Goal: Task Accomplishment & Management: Use online tool/utility

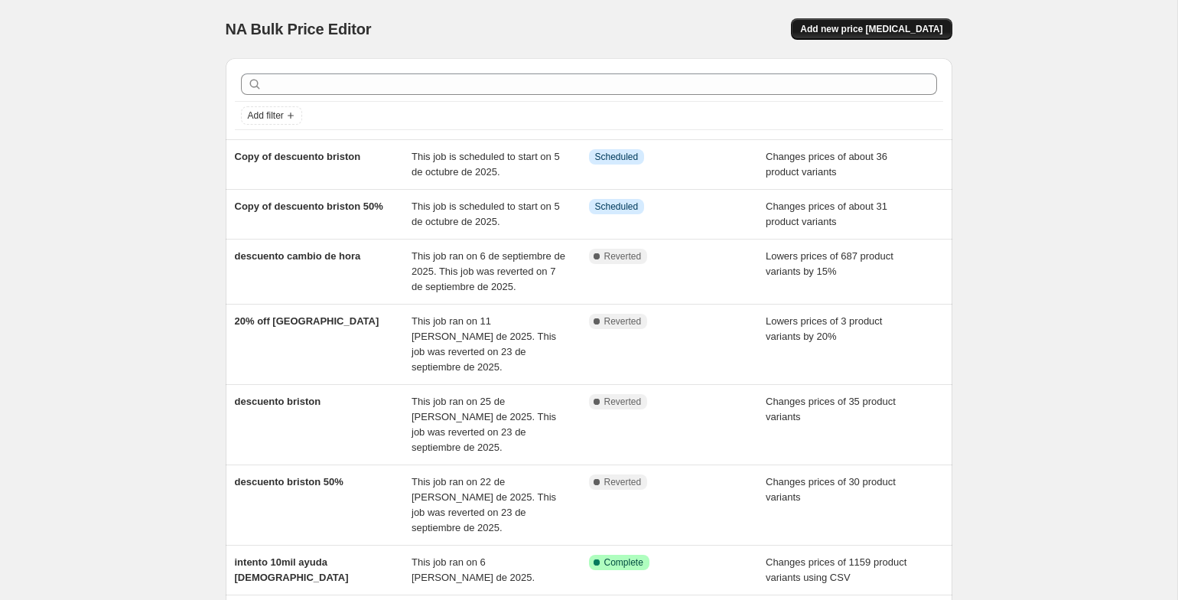
click at [902, 28] on span "Add new price [MEDICAL_DATA]" at bounding box center [871, 29] width 142 height 12
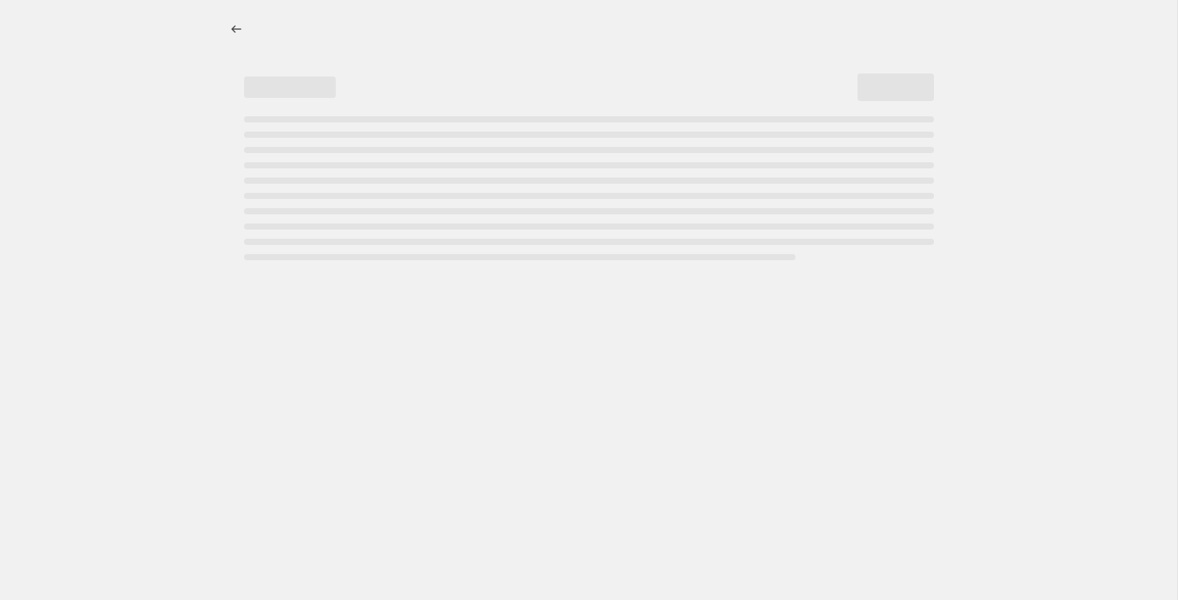
select select "percentage"
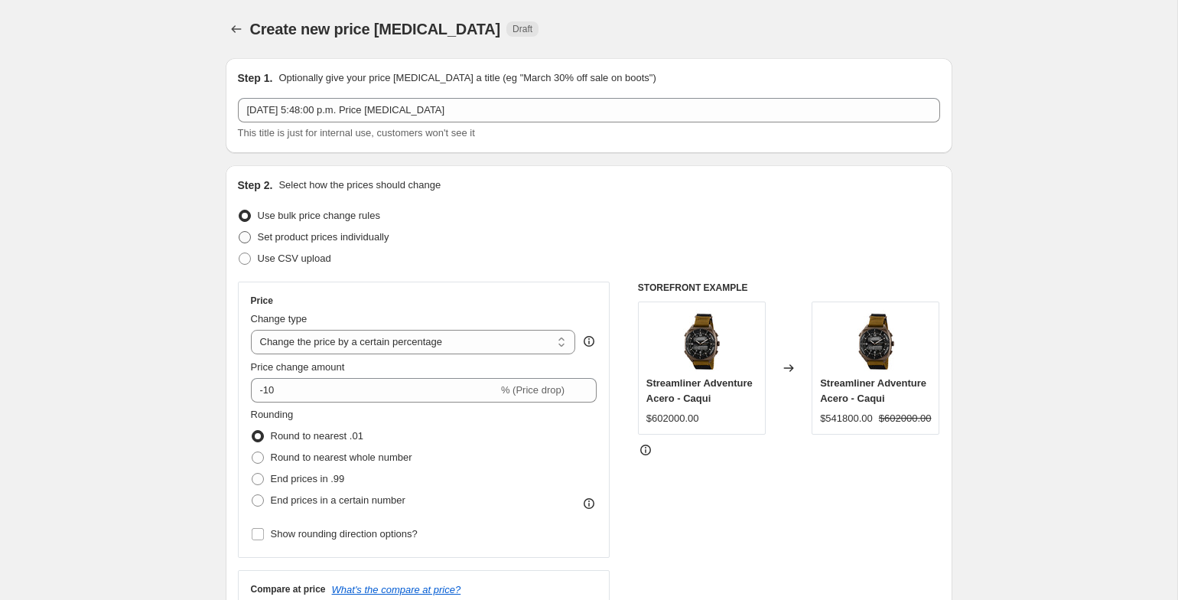
click at [250, 233] on span at bounding box center [245, 237] width 12 height 12
click at [239, 232] on input "Set product prices individually" at bounding box center [239, 231] width 1 height 1
radio input "true"
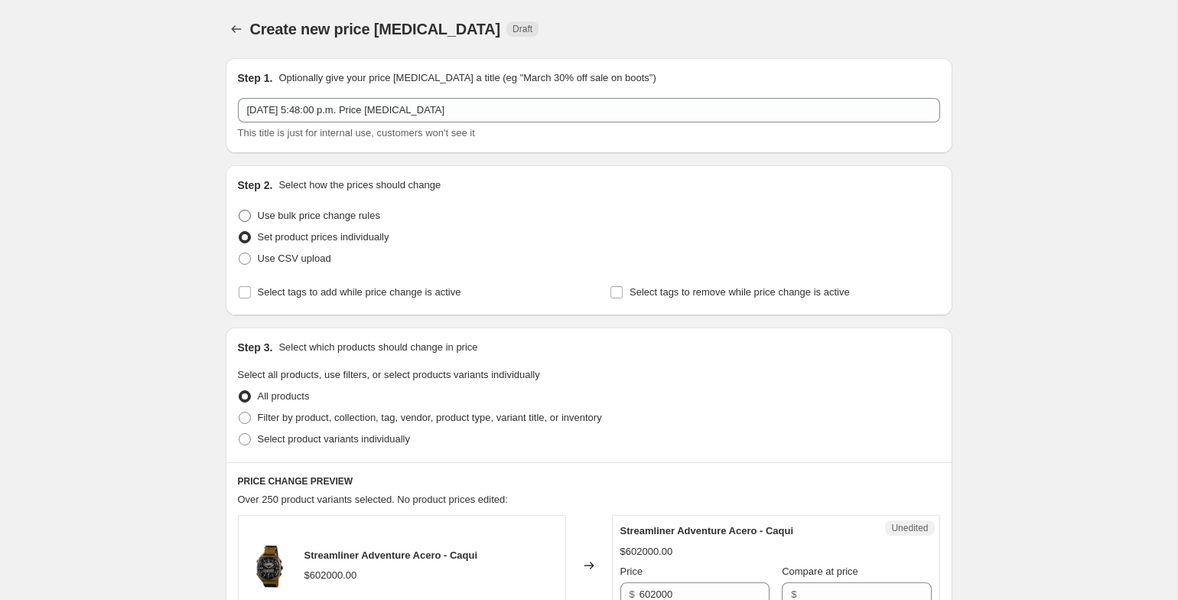
click at [246, 216] on span at bounding box center [245, 216] width 12 height 12
click at [239, 210] on input "Use bulk price change rules" at bounding box center [239, 210] width 1 height 1
radio input "true"
select select "percentage"
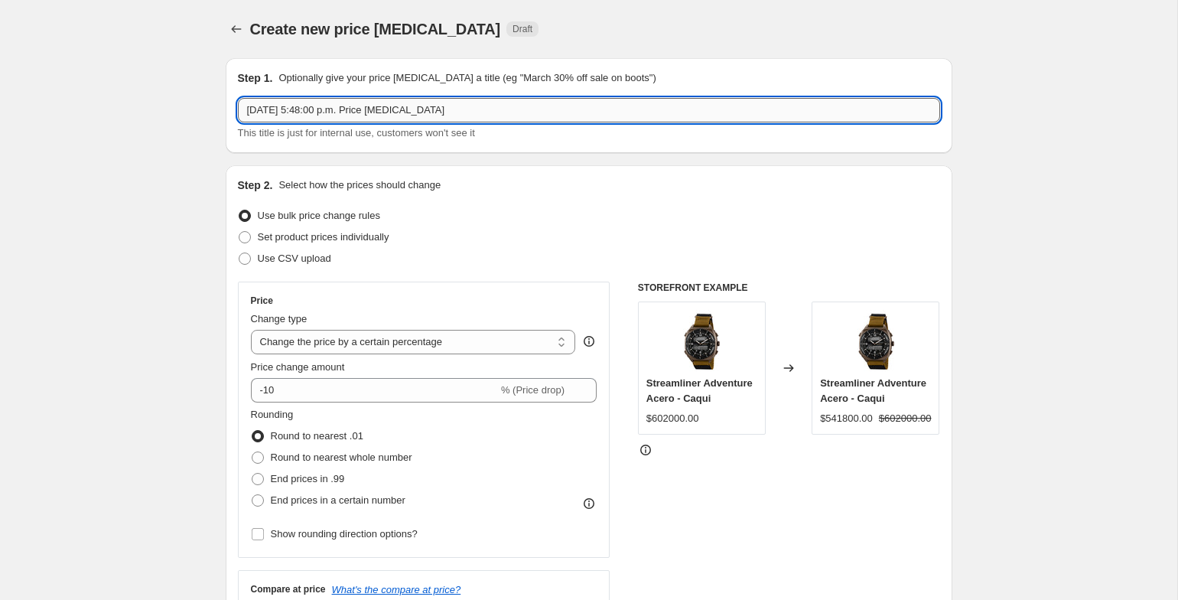
click at [440, 112] on input "[DATE] 5:48:00 p.m. Price [MEDICAL_DATA]" at bounding box center [589, 110] width 702 height 24
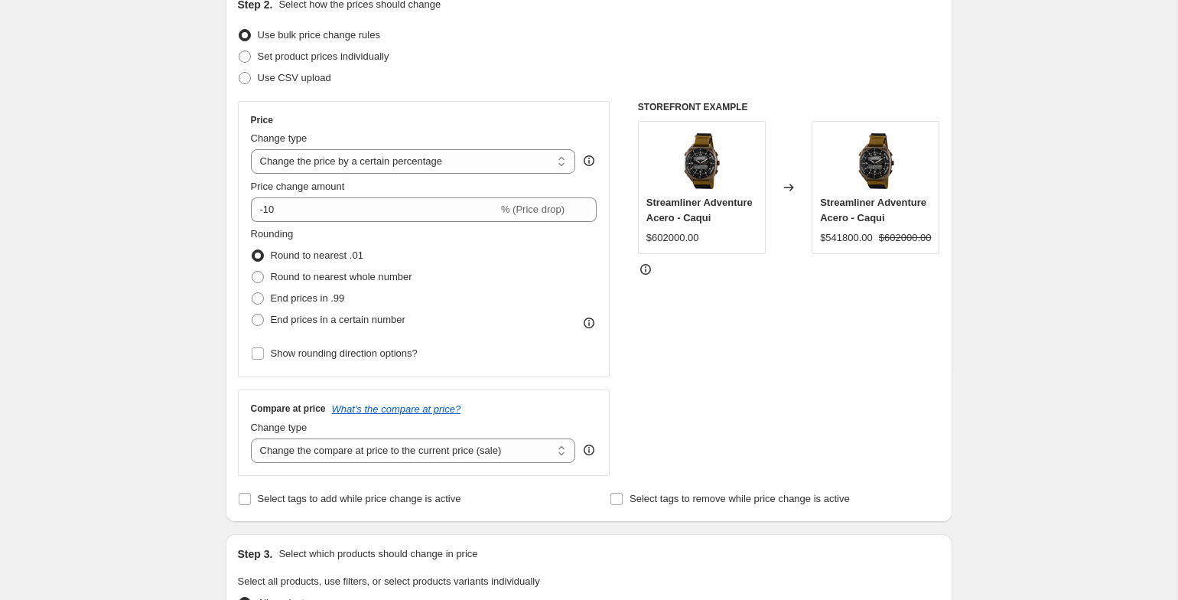
scroll to position [184, 0]
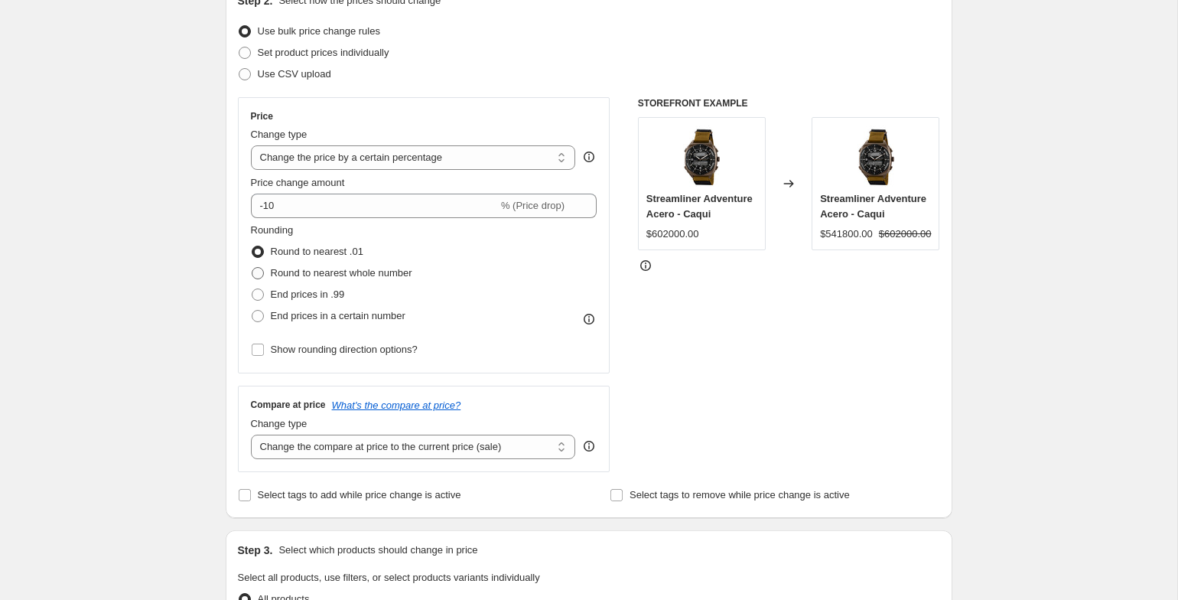
type input "productos cyber 10%"
click at [271, 277] on span "Round to nearest whole number" at bounding box center [341, 272] width 141 height 11
click at [252, 268] on input "Round to nearest whole number" at bounding box center [252, 267] width 1 height 1
radio input "true"
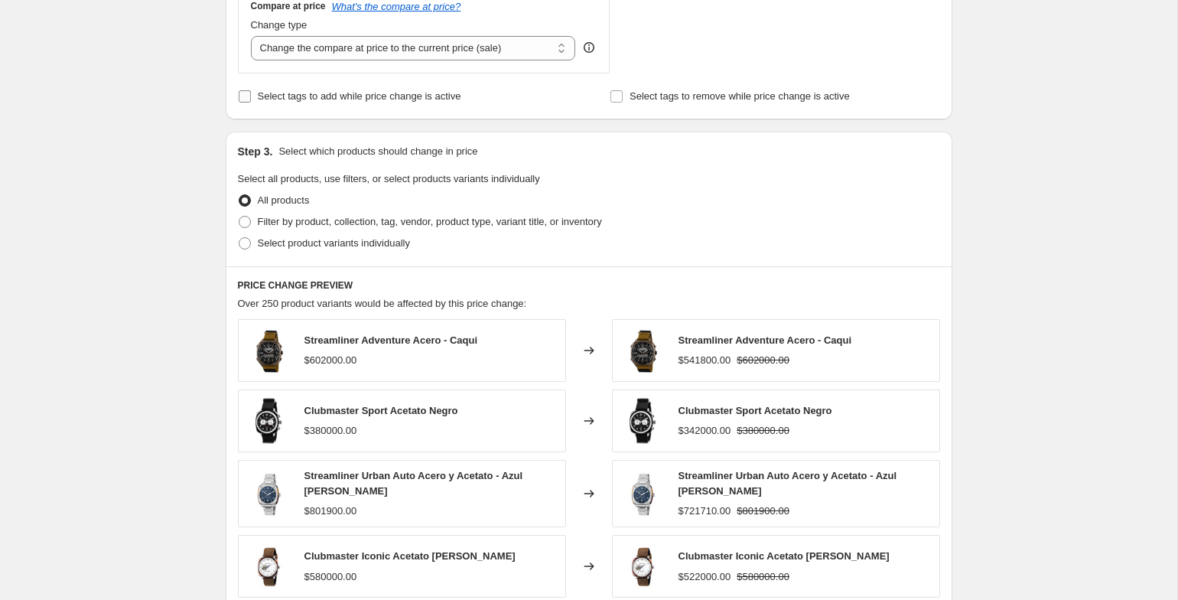
scroll to position [584, 0]
click at [291, 101] on span "Select tags to add while price change is active" at bounding box center [359, 94] width 203 height 15
click at [251, 101] on input "Select tags to add while price change is active" at bounding box center [245, 95] width 12 height 12
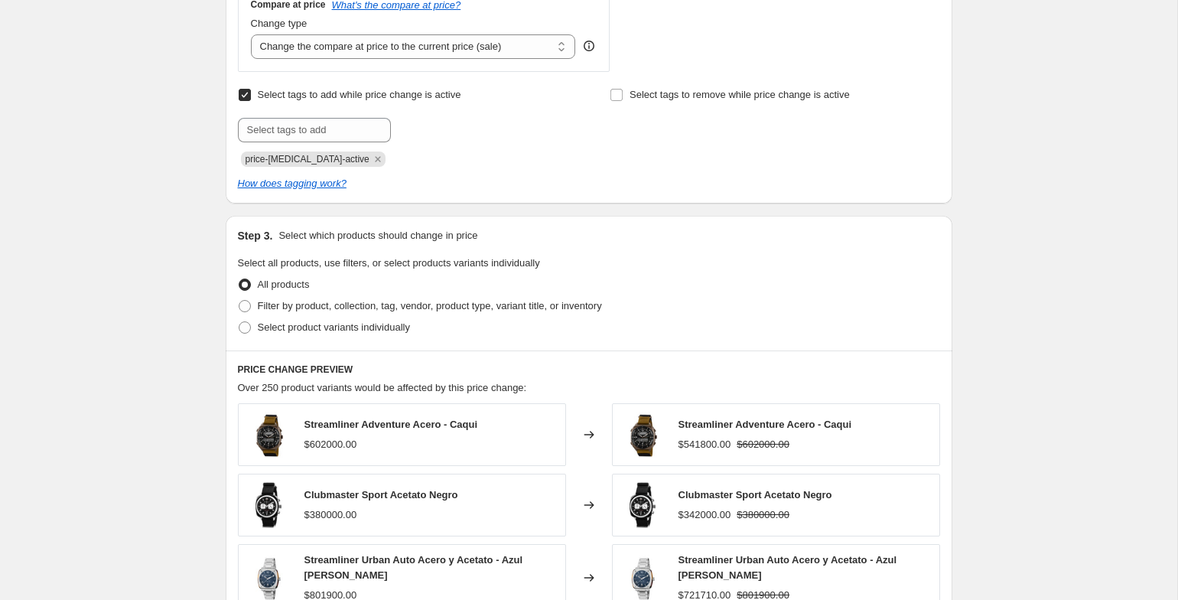
click at [291, 101] on span "Select tags to add while price change is active" at bounding box center [359, 94] width 203 height 15
click at [251, 101] on input "Select tags to add while price change is active" at bounding box center [245, 95] width 12 height 12
checkbox input "false"
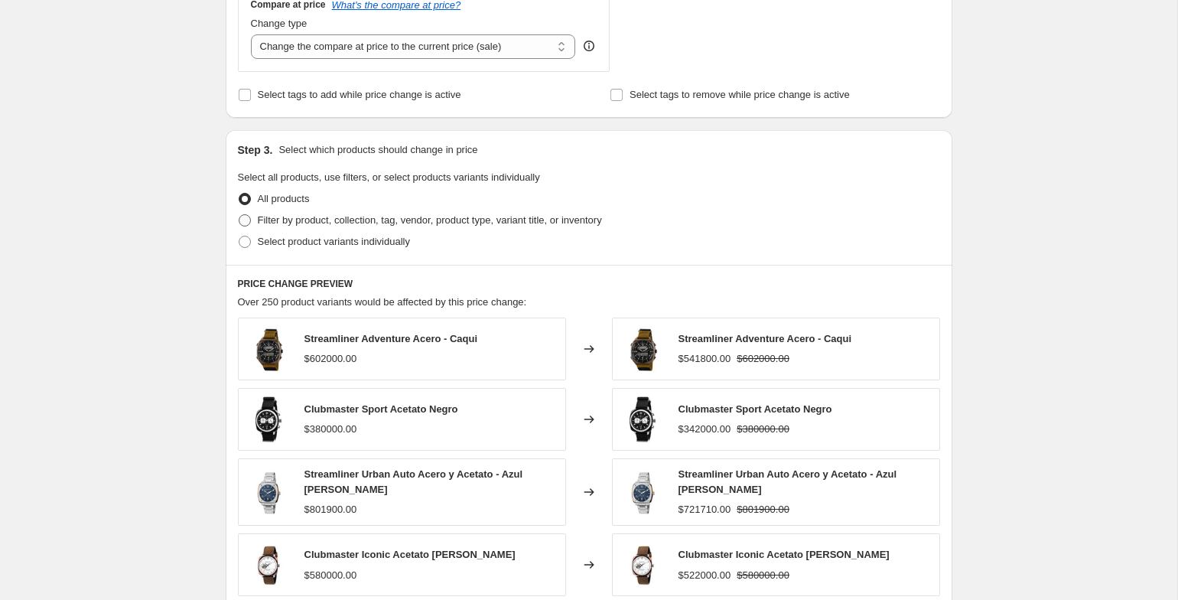
click at [252, 210] on label "Filter by product, collection, tag, vendor, product type, variant title, or inv…" at bounding box center [420, 220] width 364 height 21
click at [239, 214] on input "Filter by product, collection, tag, vendor, product type, variant title, or inv…" at bounding box center [239, 214] width 1 height 1
radio input "true"
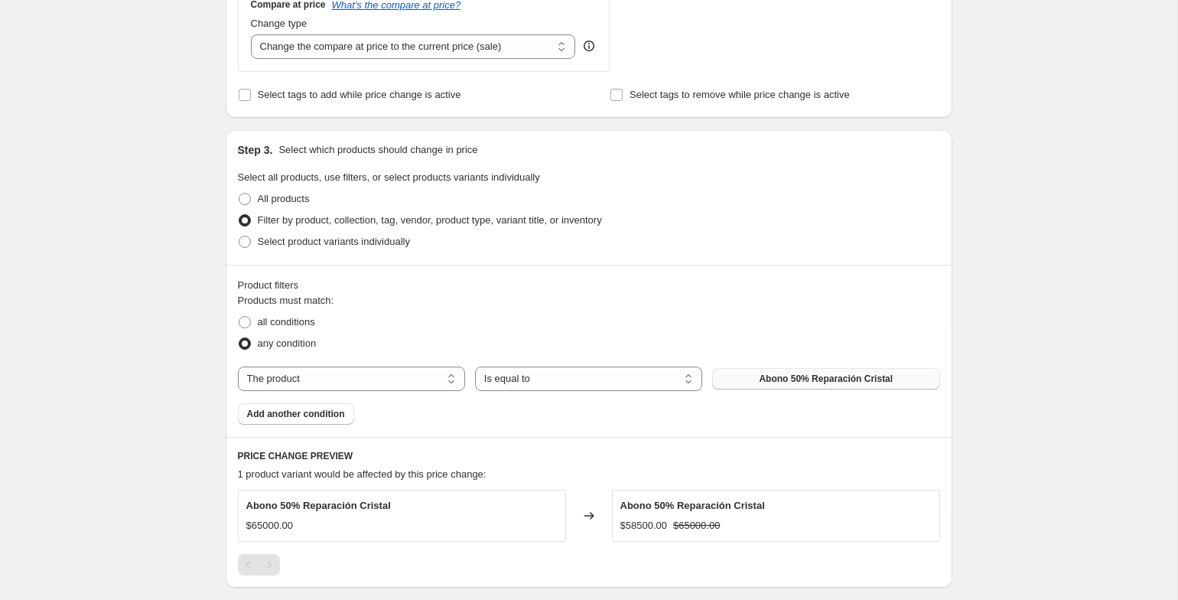
click at [777, 376] on span "Abono 50% Reparación Cristal" at bounding box center [826, 378] width 134 height 12
click at [271, 371] on select "The product The product's collection The product's tag The product's vendor The…" at bounding box center [351, 378] width 227 height 24
select select "tag"
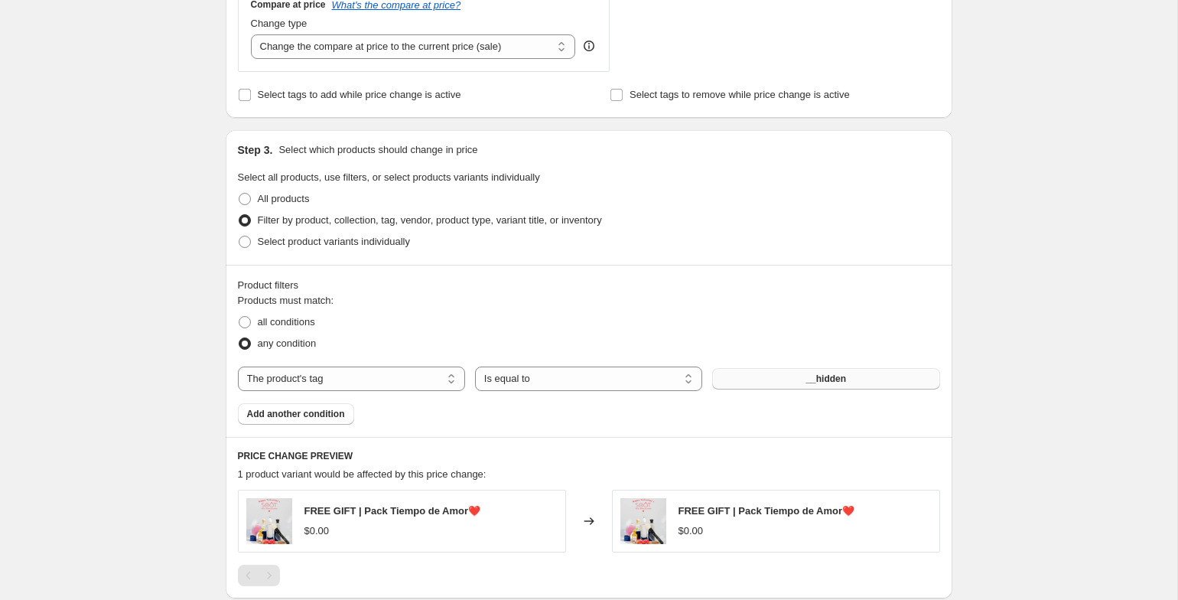
click at [811, 379] on span "__hidden" at bounding box center [825, 378] width 41 height 12
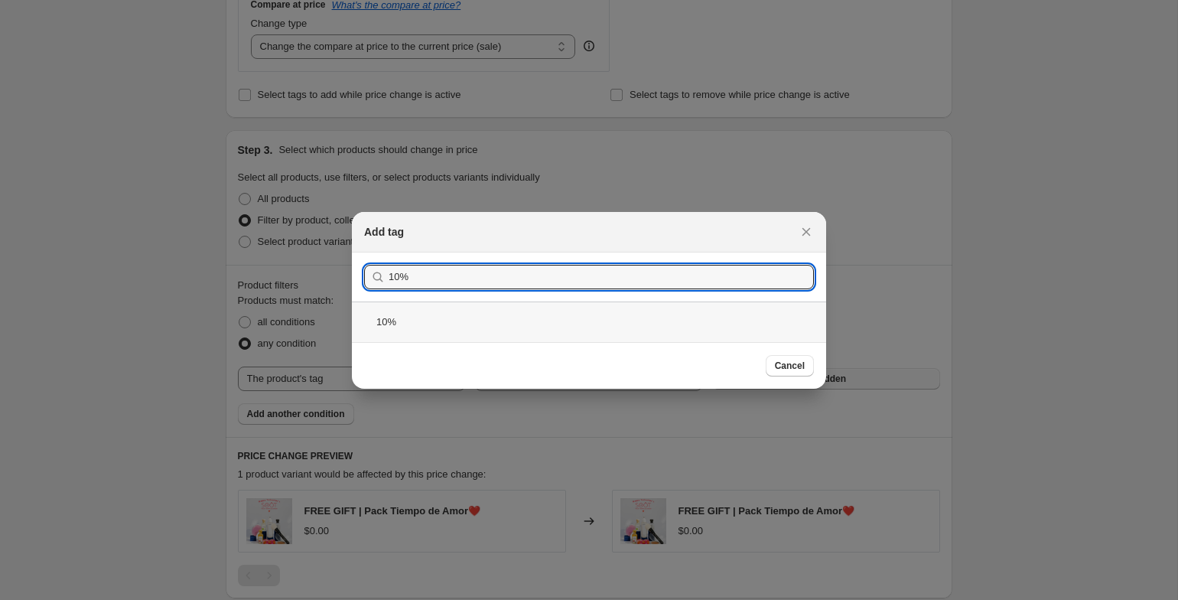
type input "10%"
click at [735, 323] on div "10%" at bounding box center [589, 321] width 474 height 41
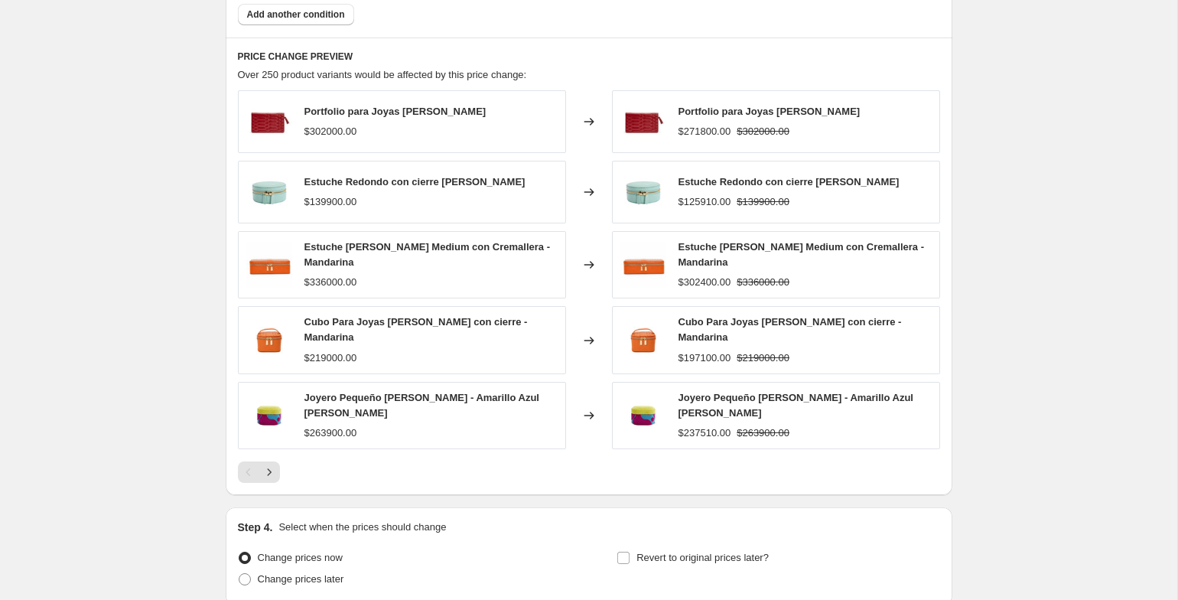
scroll to position [1106, 0]
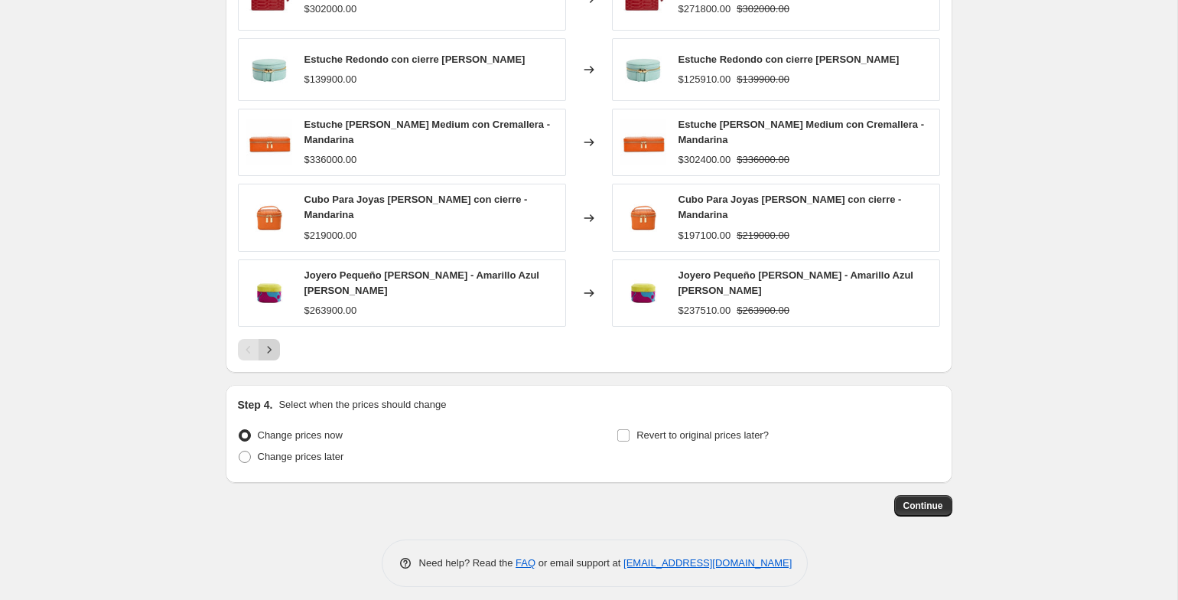
click at [268, 343] on icon "Next" at bounding box center [269, 349] width 15 height 15
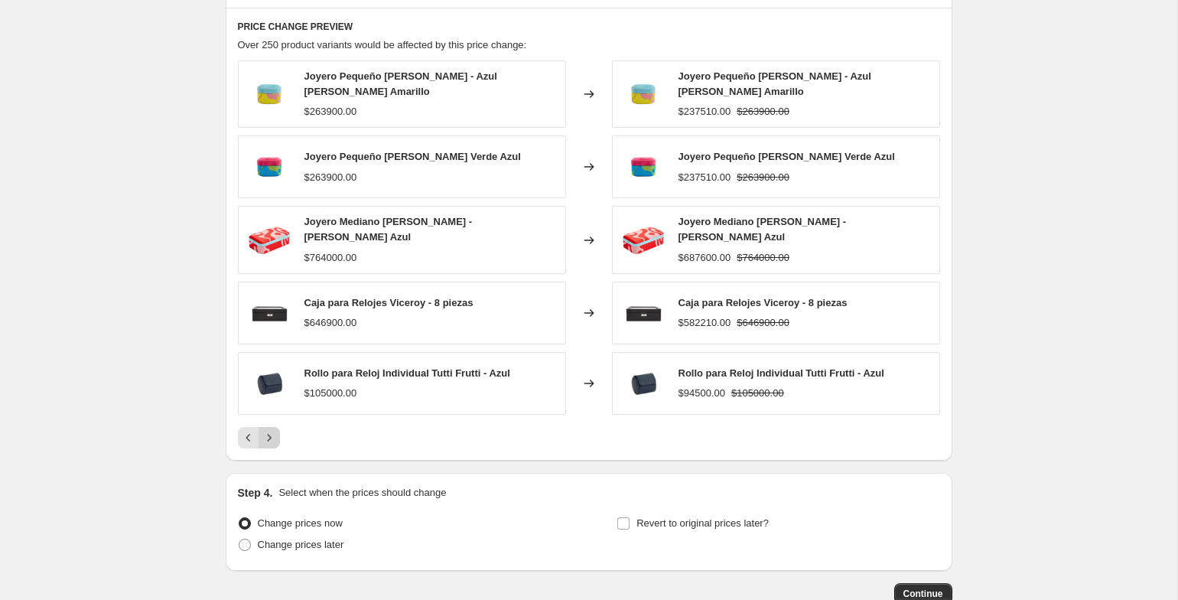
scroll to position [1013, 0]
click at [268, 435] on icon "Next" at bounding box center [269, 437] width 15 height 15
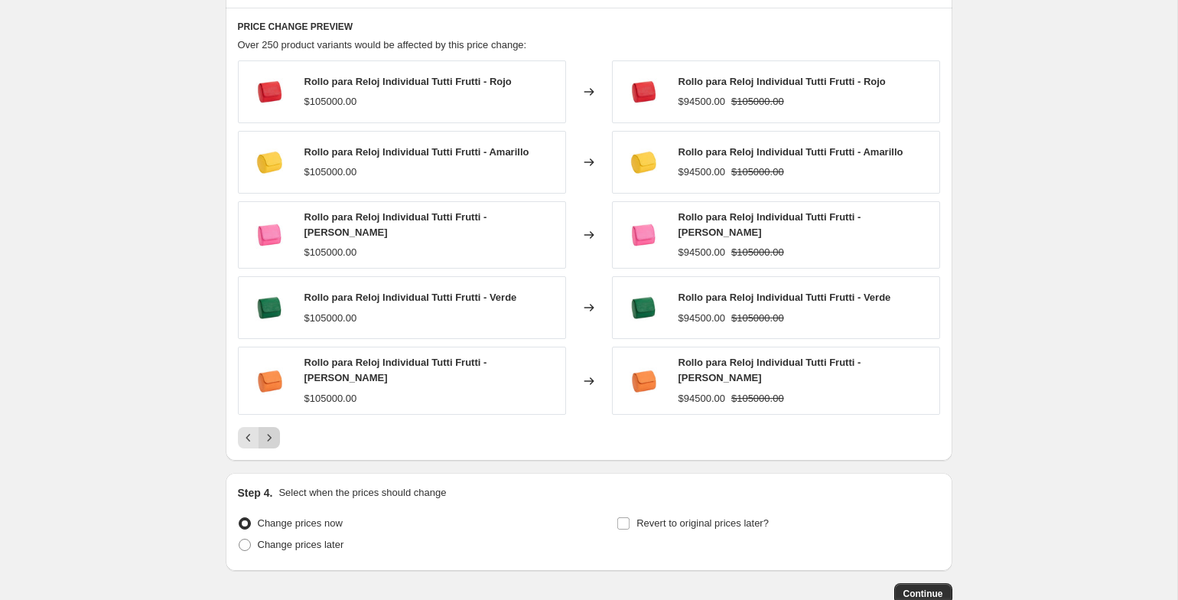
click at [268, 435] on button "Next" at bounding box center [268, 437] width 21 height 21
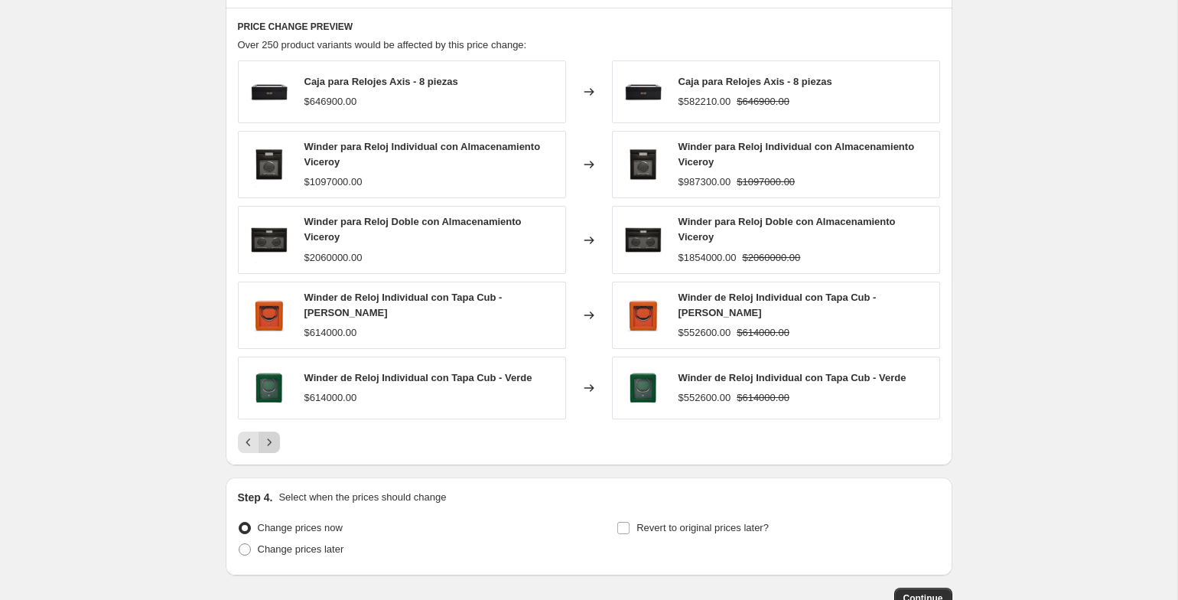
click at [268, 438] on icon "Next" at bounding box center [269, 441] width 4 height 7
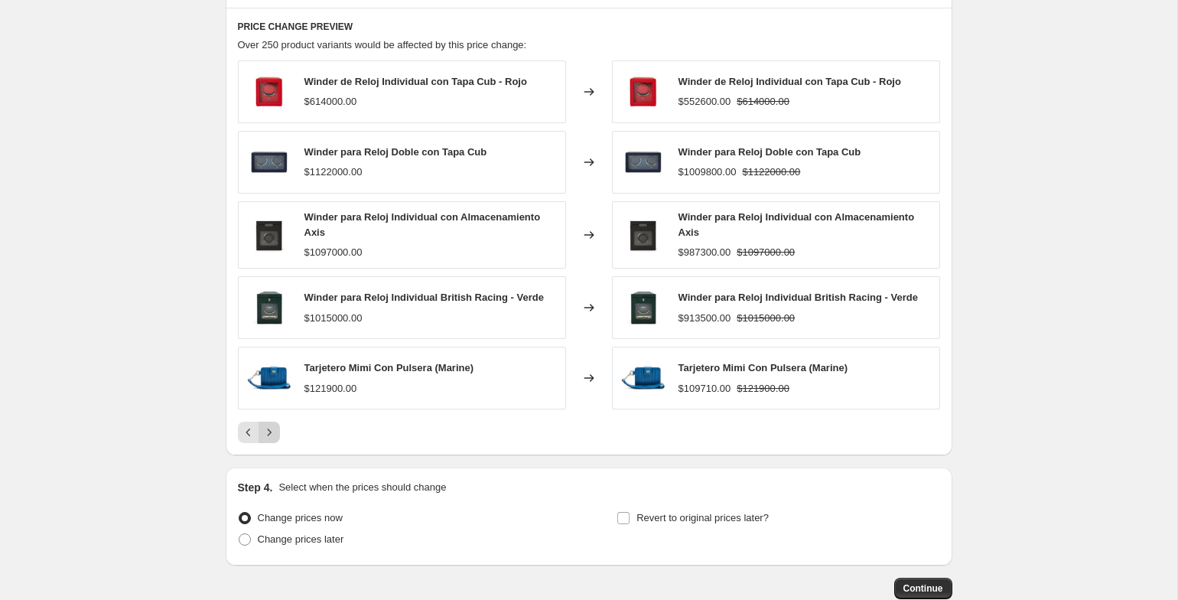
click at [268, 435] on icon "Next" at bounding box center [269, 431] width 15 height 15
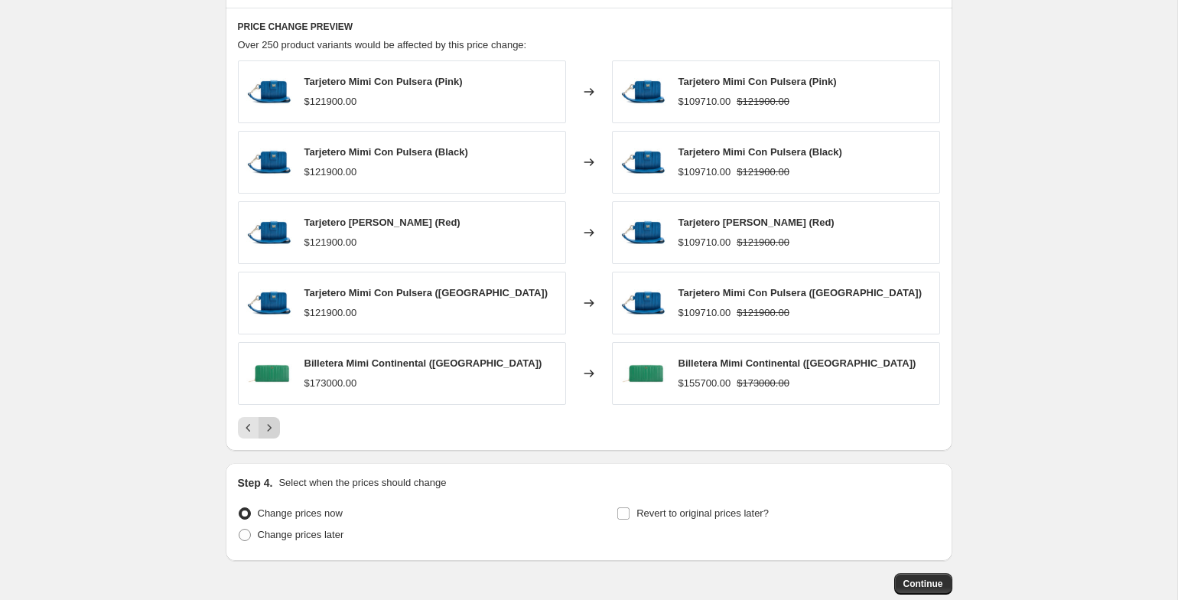
click at [268, 435] on button "Next" at bounding box center [268, 427] width 21 height 21
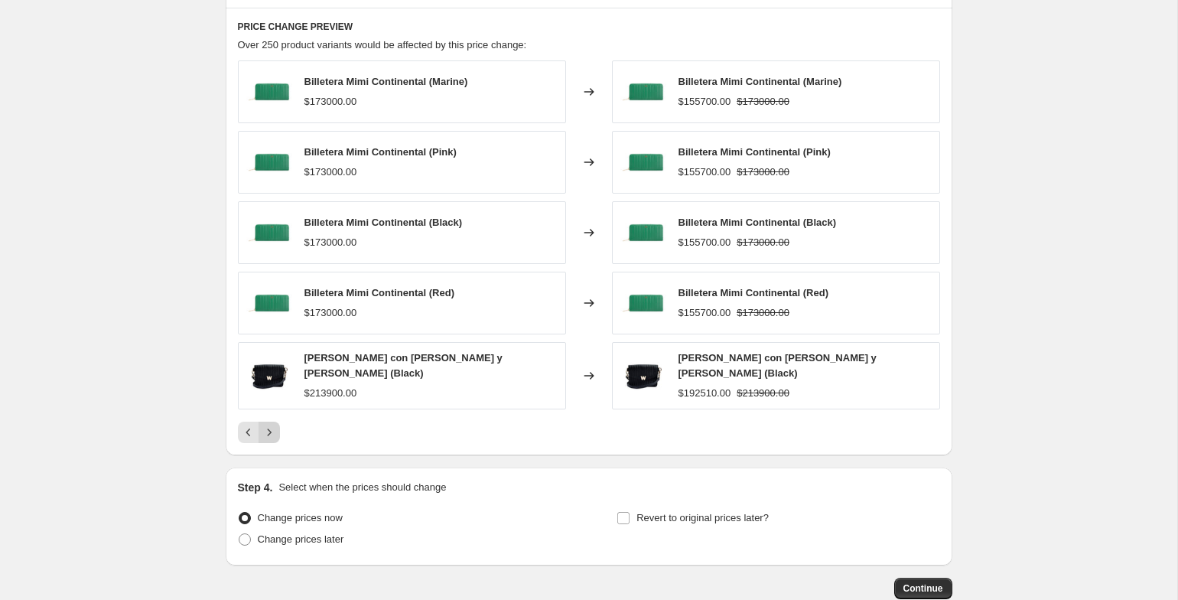
click at [268, 435] on button "Next" at bounding box center [268, 431] width 21 height 21
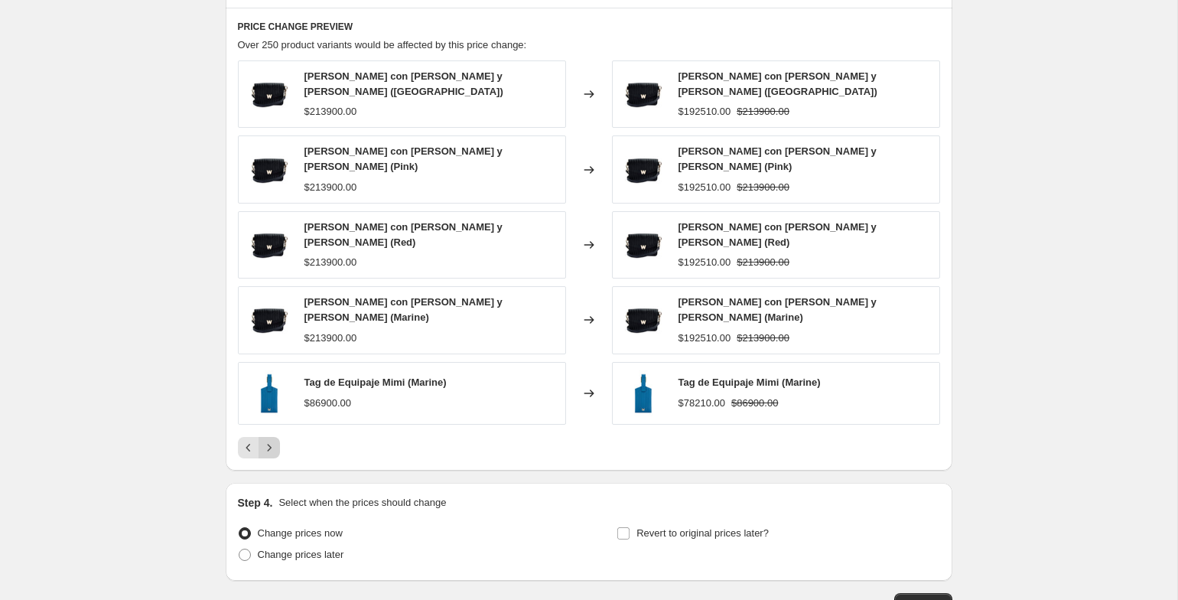
click at [268, 437] on button "Next" at bounding box center [268, 447] width 21 height 21
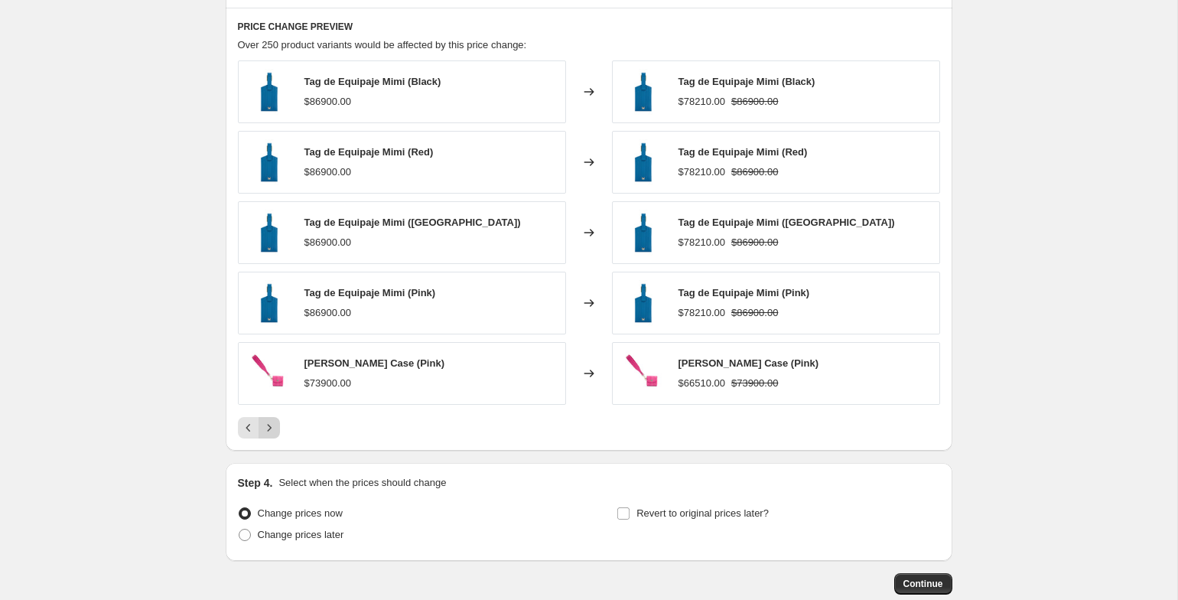
click at [268, 435] on button "Next" at bounding box center [268, 427] width 21 height 21
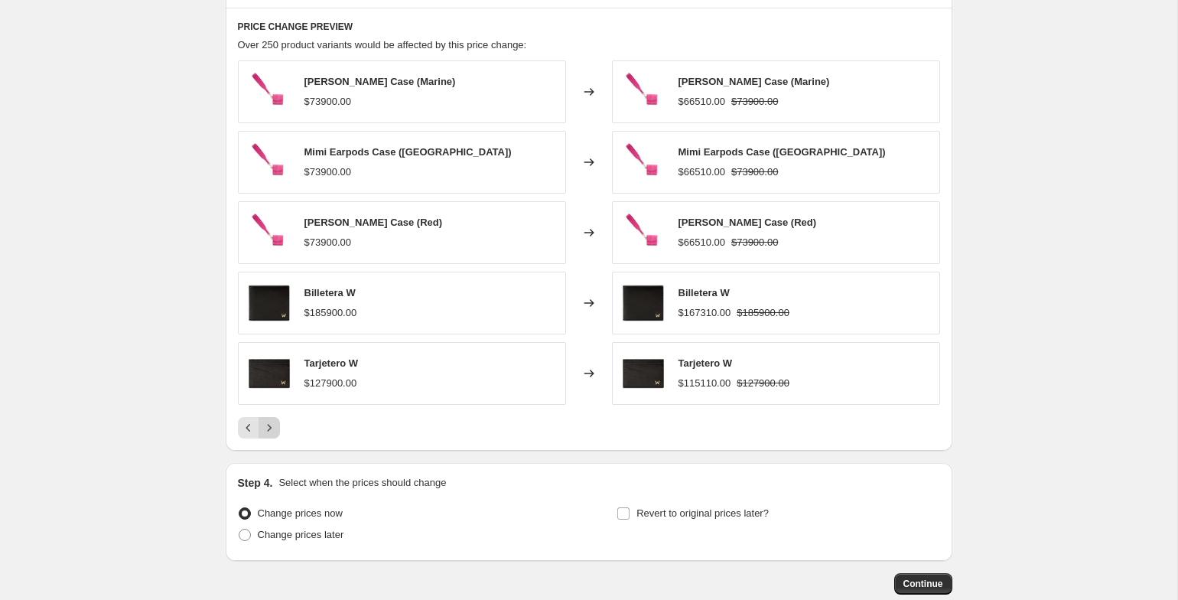
click at [268, 435] on button "Next" at bounding box center [268, 427] width 21 height 21
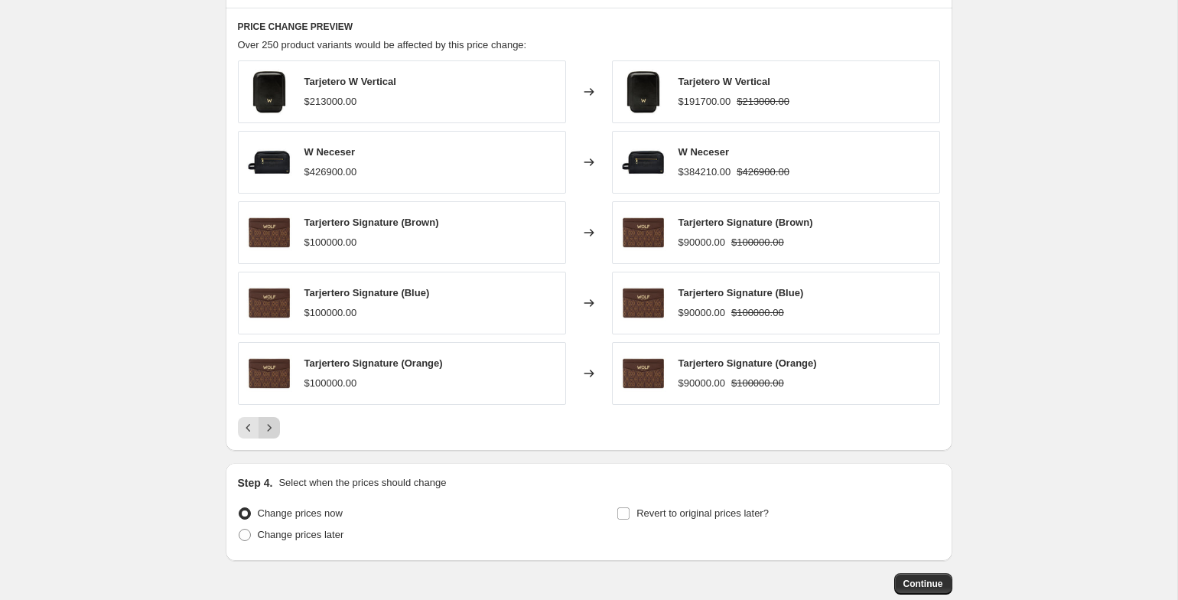
click at [268, 435] on button "Next" at bounding box center [268, 427] width 21 height 21
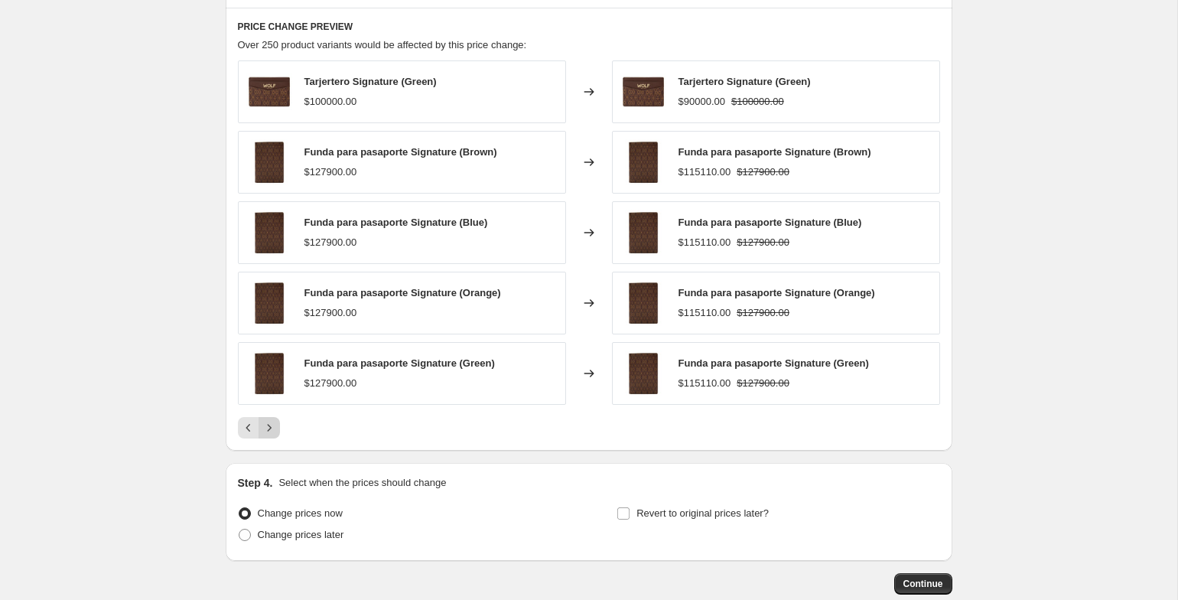
click at [268, 435] on button "Next" at bounding box center [268, 427] width 21 height 21
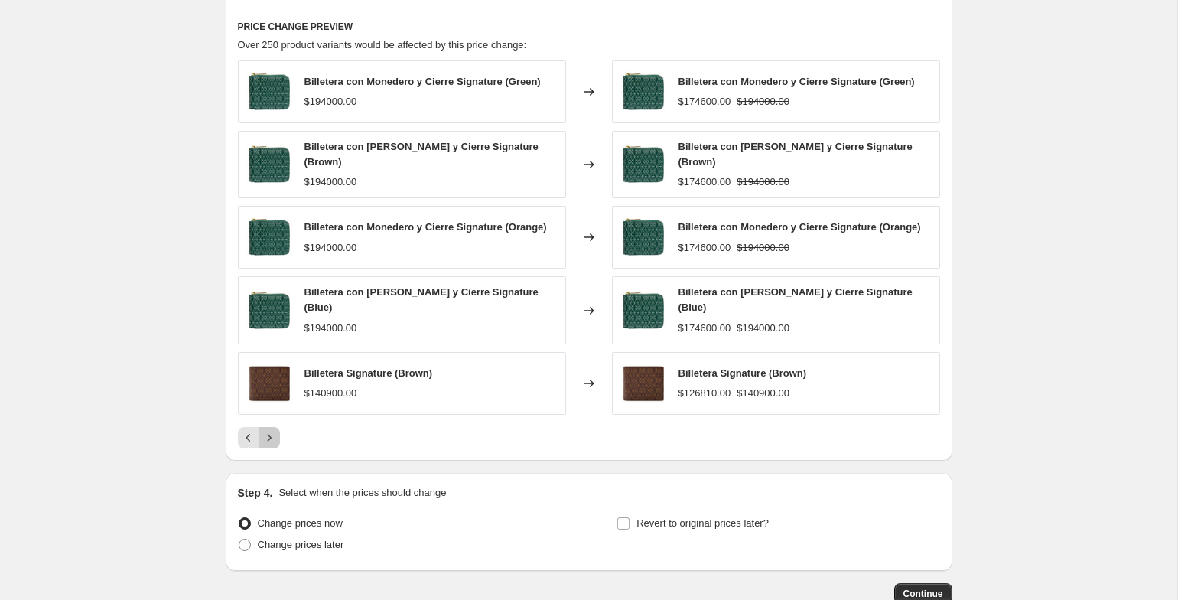
click at [268, 435] on button "Next" at bounding box center [268, 437] width 21 height 21
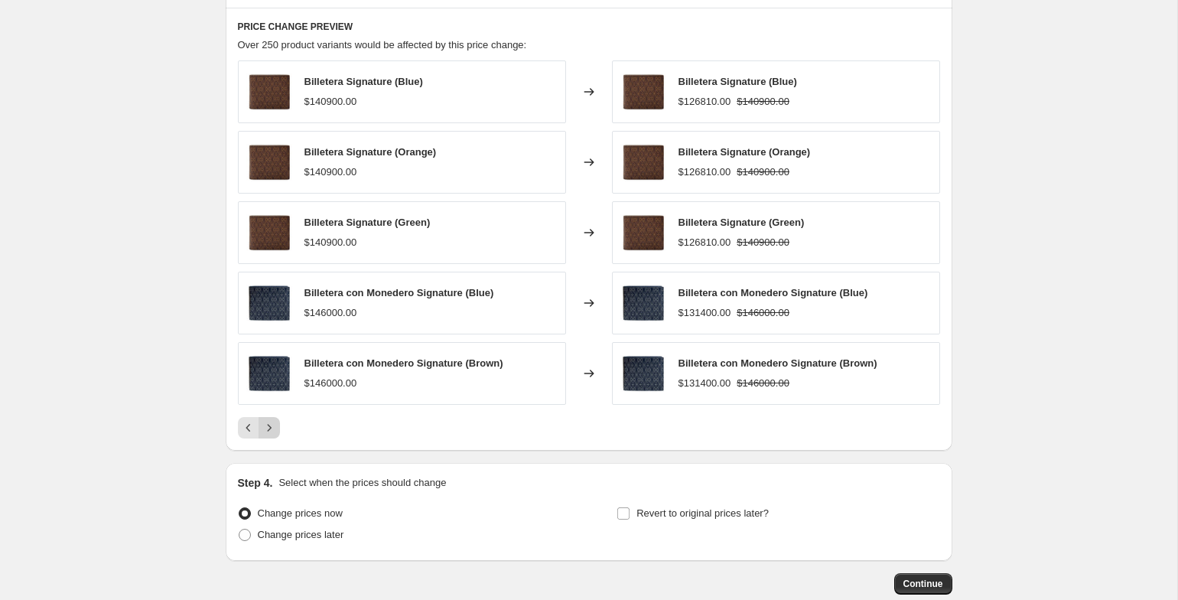
click at [268, 435] on button "Next" at bounding box center [268, 427] width 21 height 21
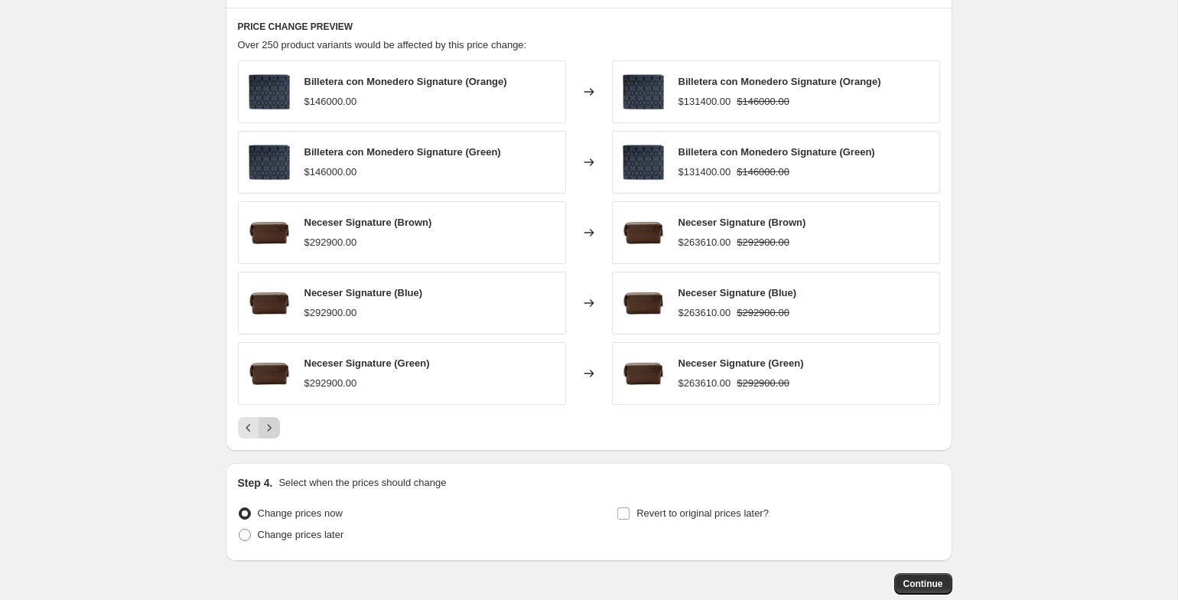
click at [268, 435] on button "Next" at bounding box center [268, 427] width 21 height 21
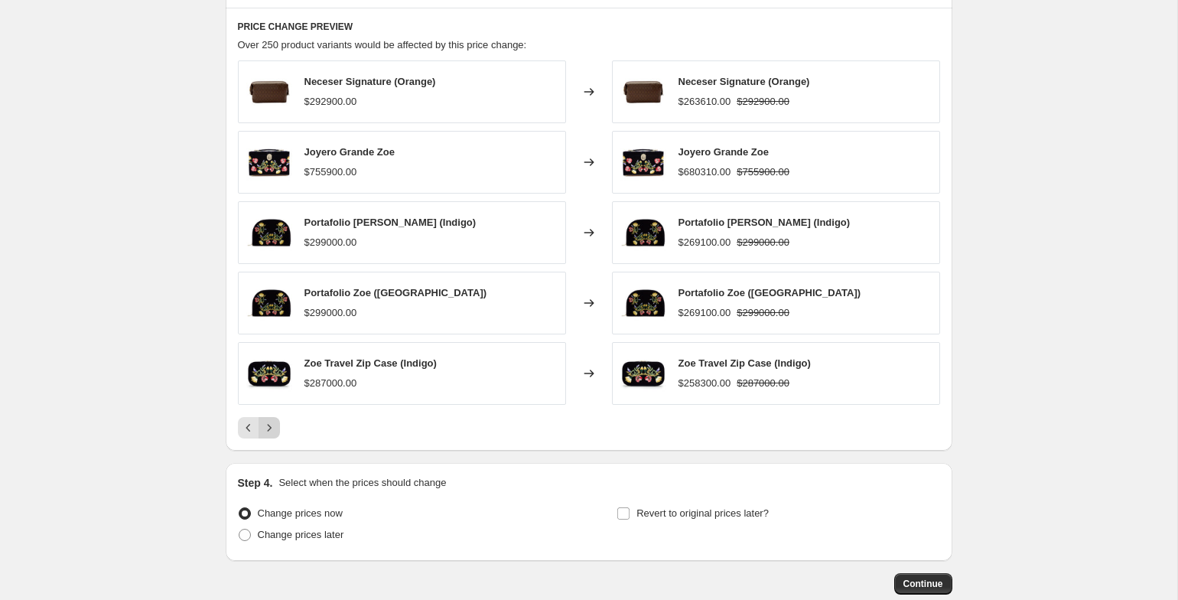
click at [265, 430] on icon "Next" at bounding box center [269, 427] width 15 height 15
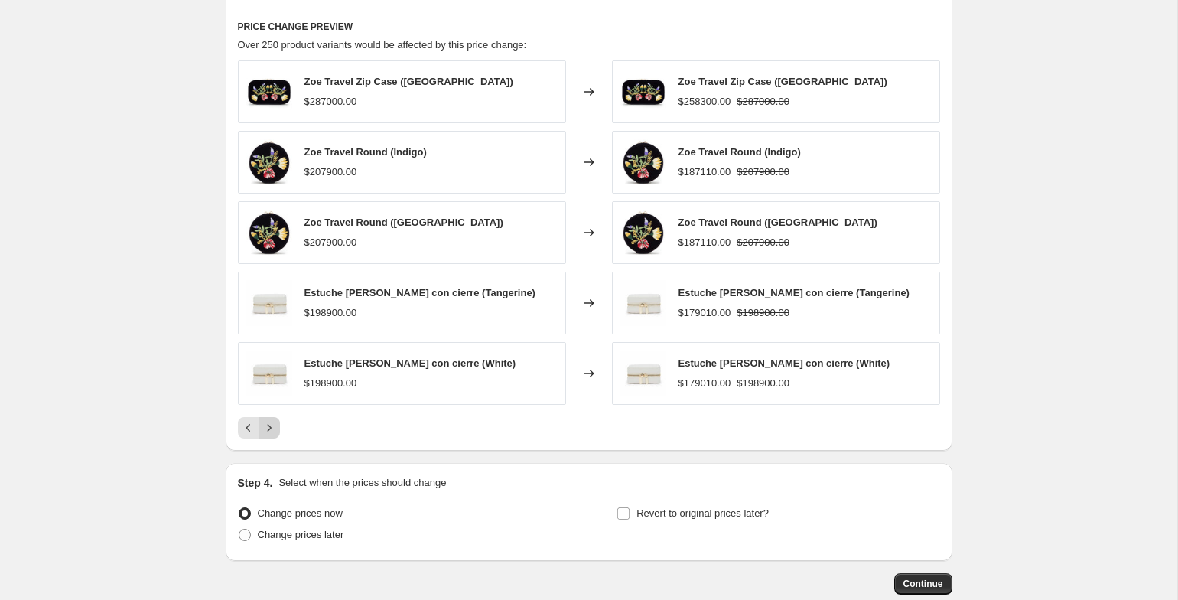
click at [264, 430] on icon "Next" at bounding box center [269, 427] width 15 height 15
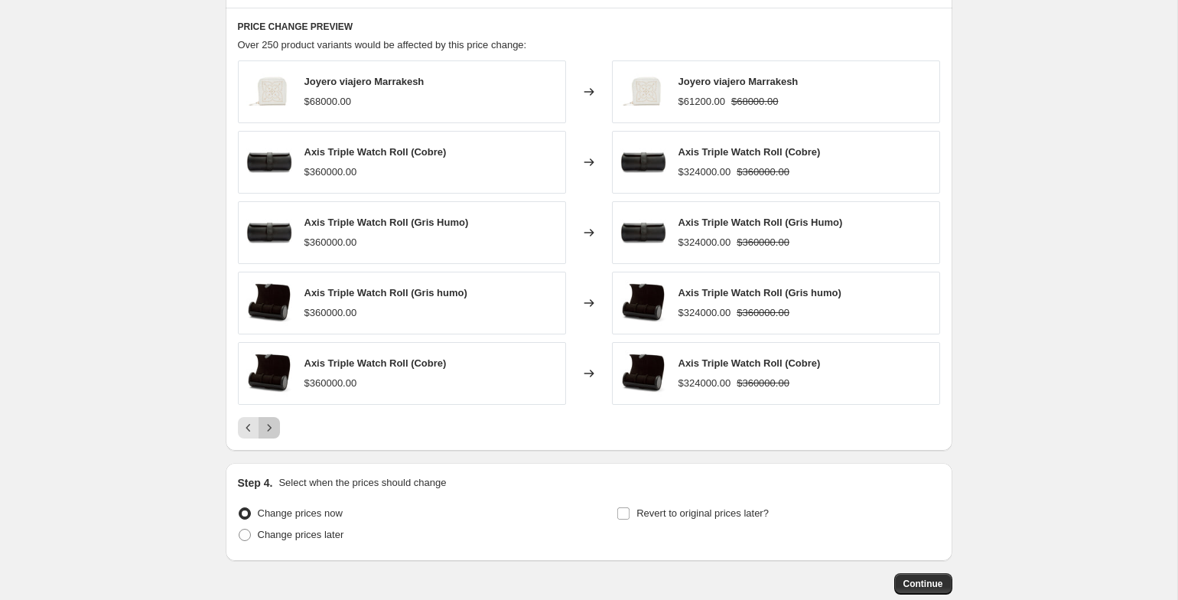
click at [263, 430] on icon "Next" at bounding box center [269, 427] width 15 height 15
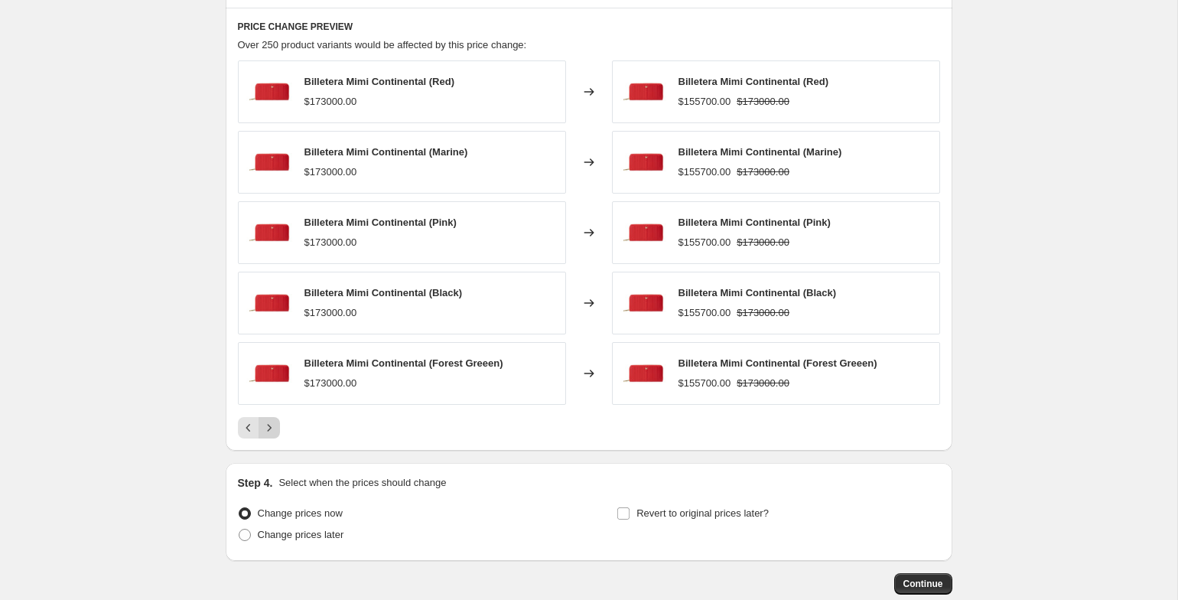
click at [263, 430] on icon "Next" at bounding box center [269, 427] width 15 height 15
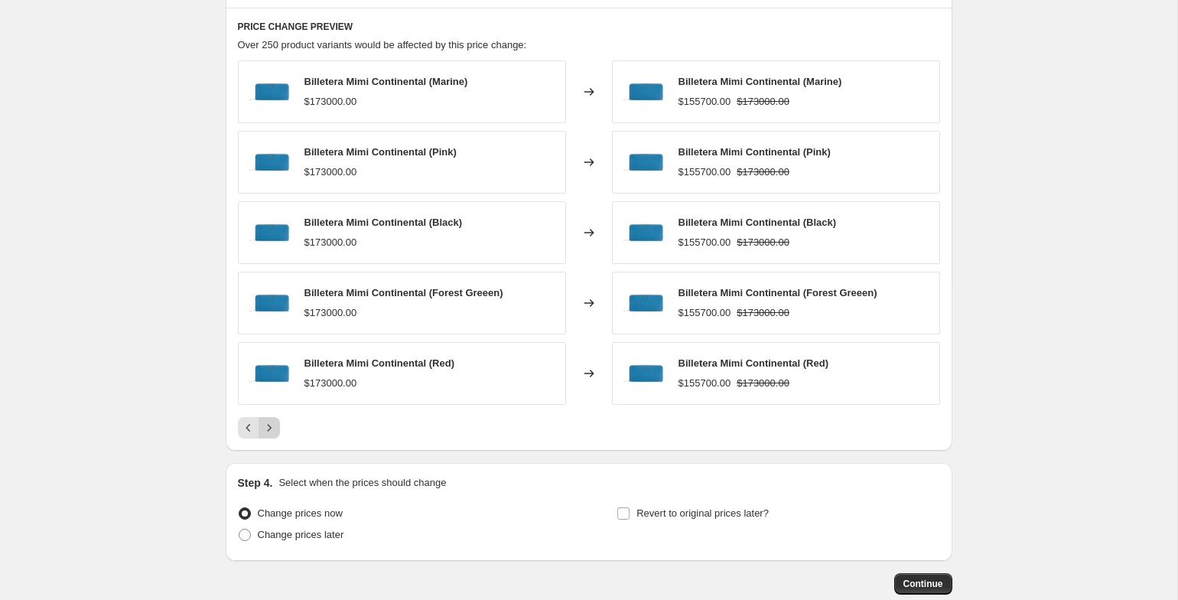
click at [263, 430] on icon "Next" at bounding box center [269, 427] width 15 height 15
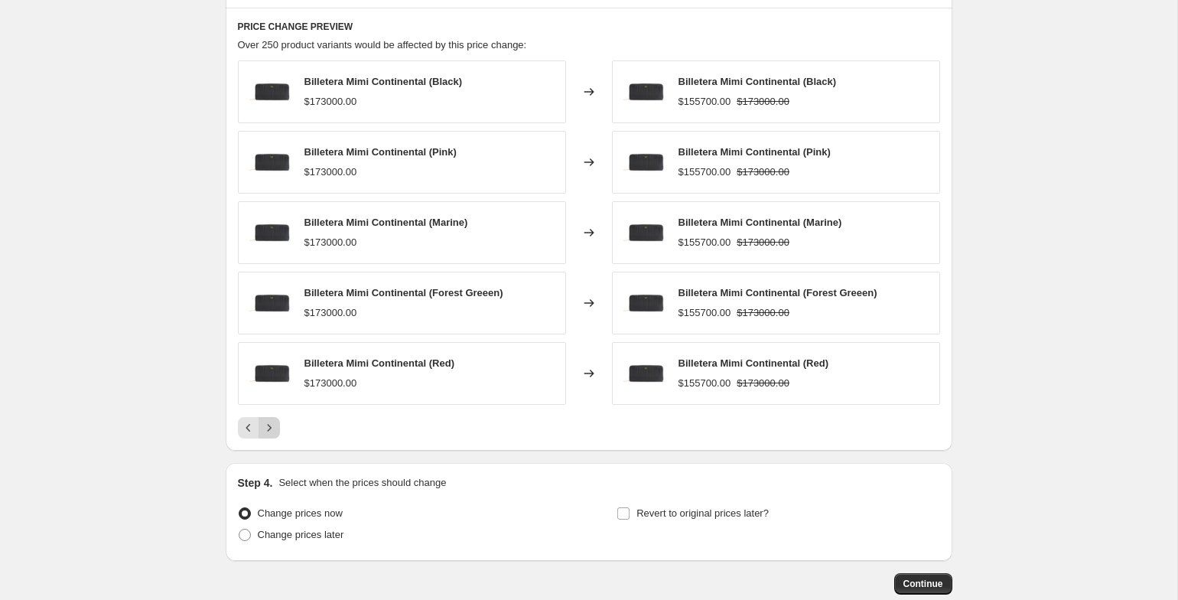
click at [263, 430] on icon "Next" at bounding box center [269, 427] width 15 height 15
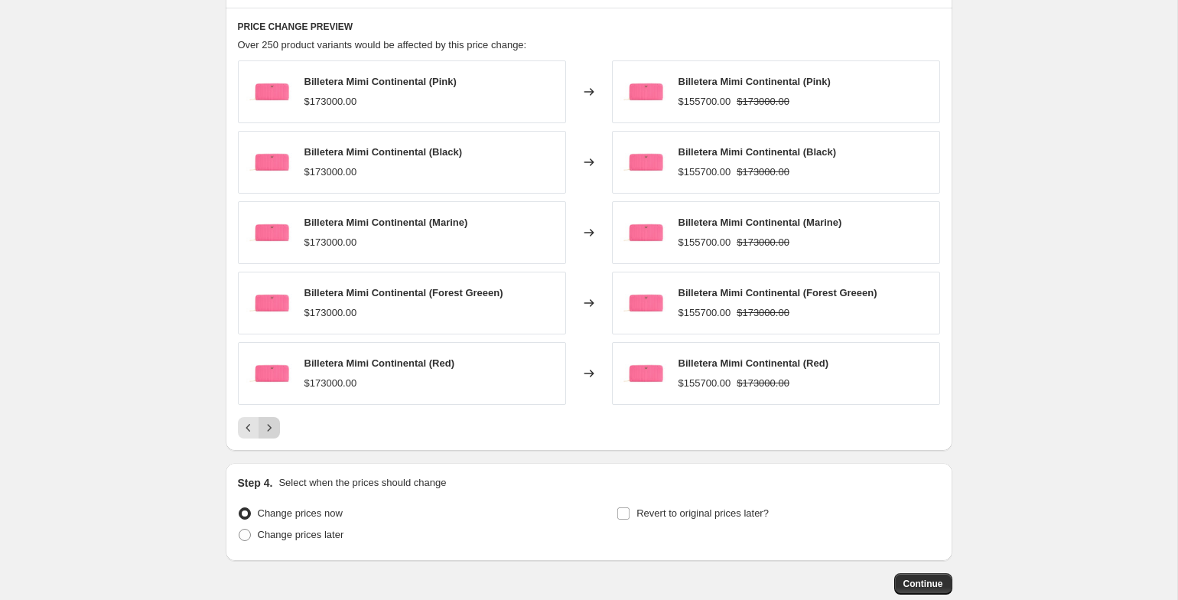
click at [263, 430] on icon "Next" at bounding box center [269, 427] width 15 height 15
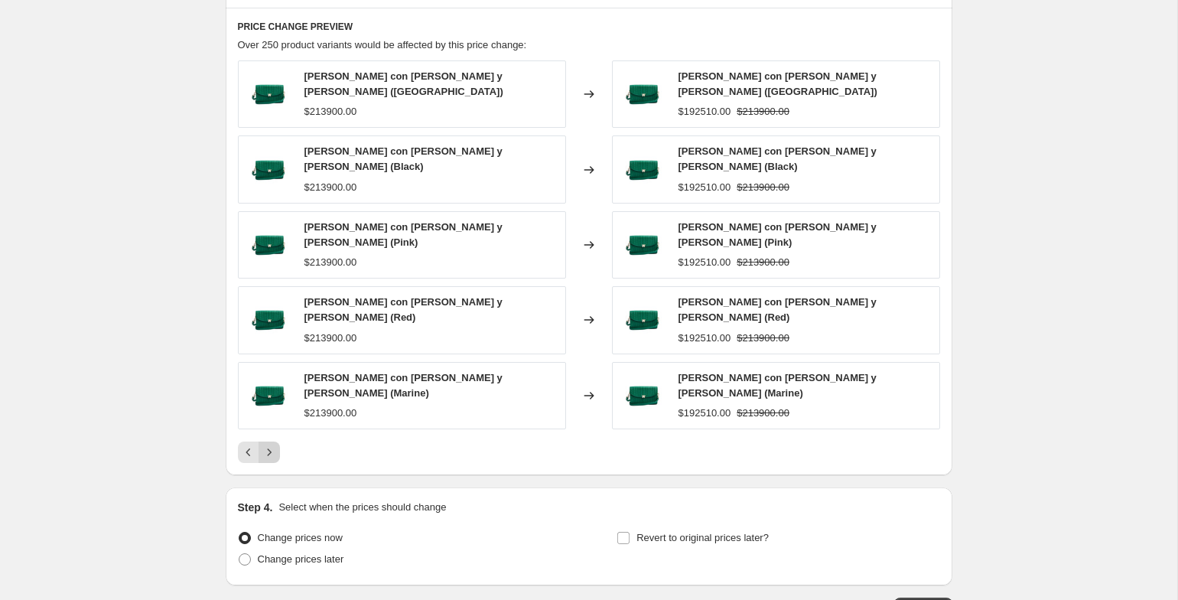
click at [268, 444] on icon "Next" at bounding box center [269, 451] width 15 height 15
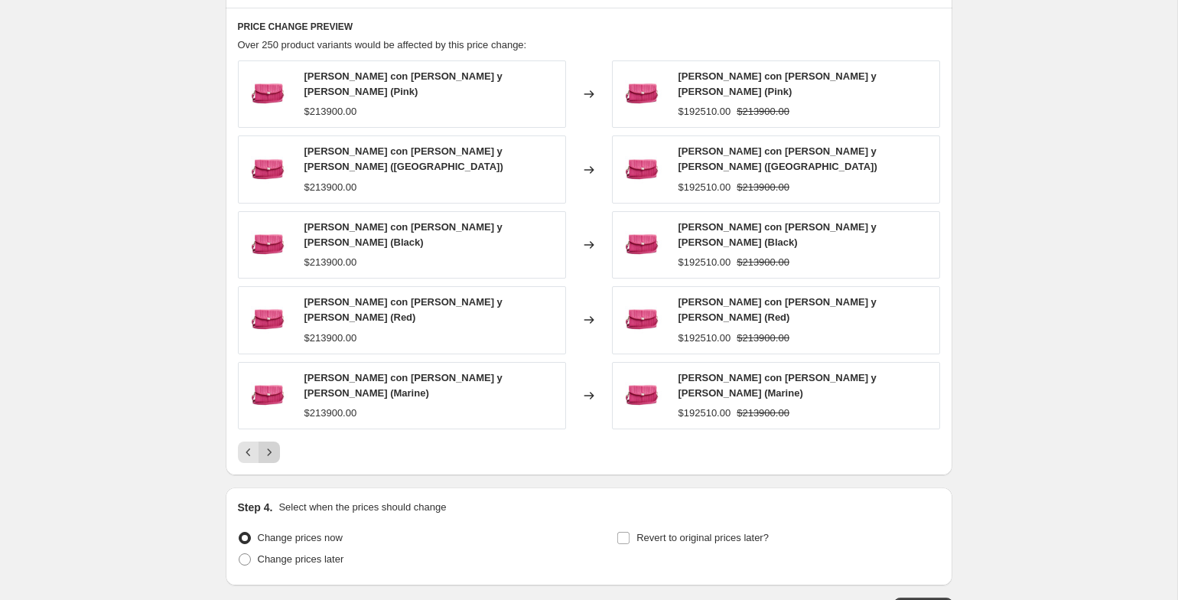
click at [268, 444] on icon "Next" at bounding box center [269, 451] width 15 height 15
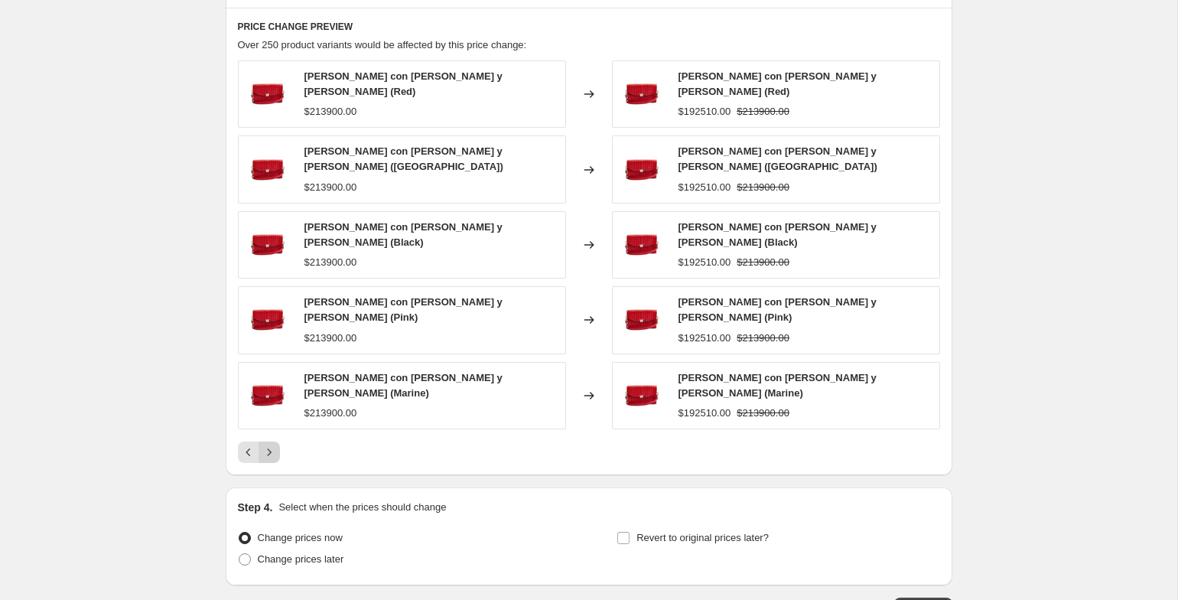
click at [268, 444] on icon "Next" at bounding box center [269, 451] width 15 height 15
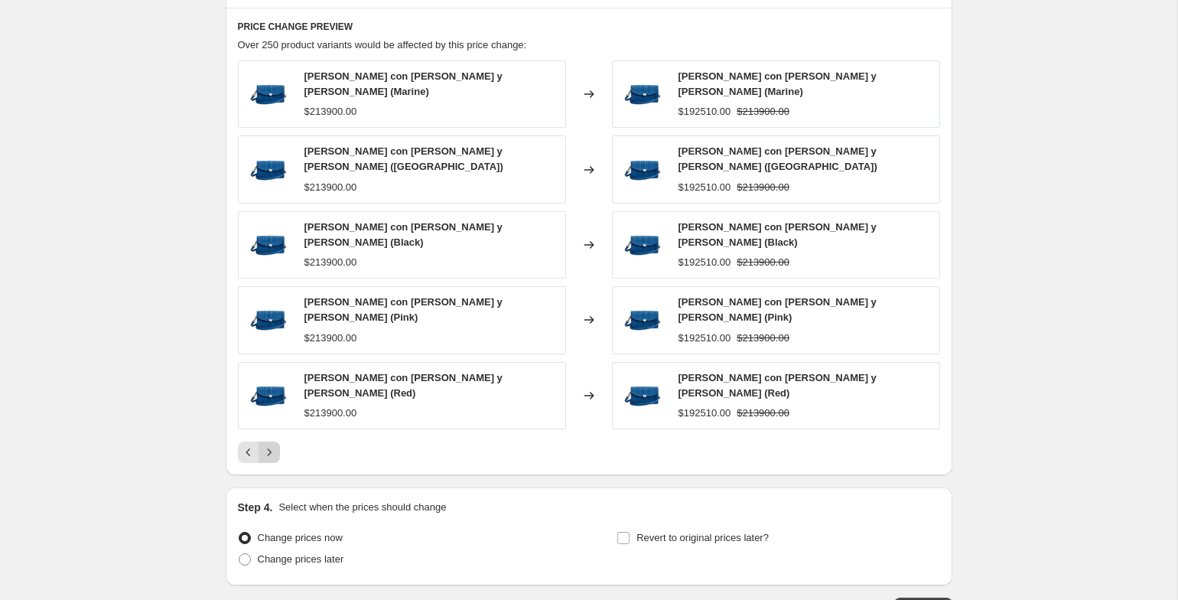
click at [268, 444] on icon "Next" at bounding box center [269, 451] width 15 height 15
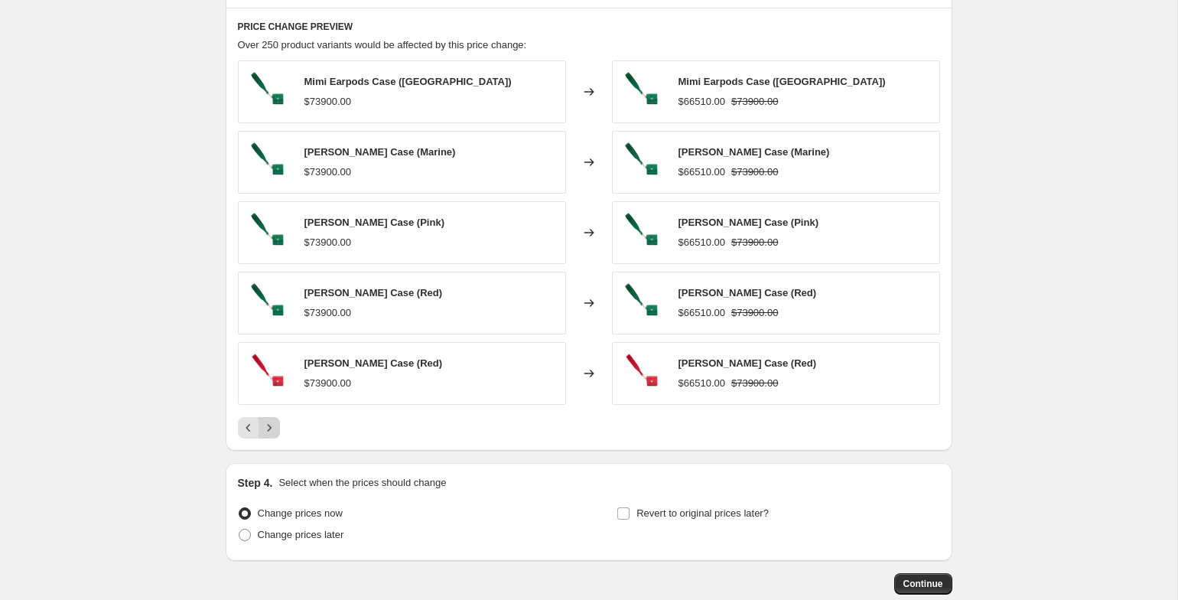
click at [268, 424] on icon "Next" at bounding box center [269, 427] width 15 height 15
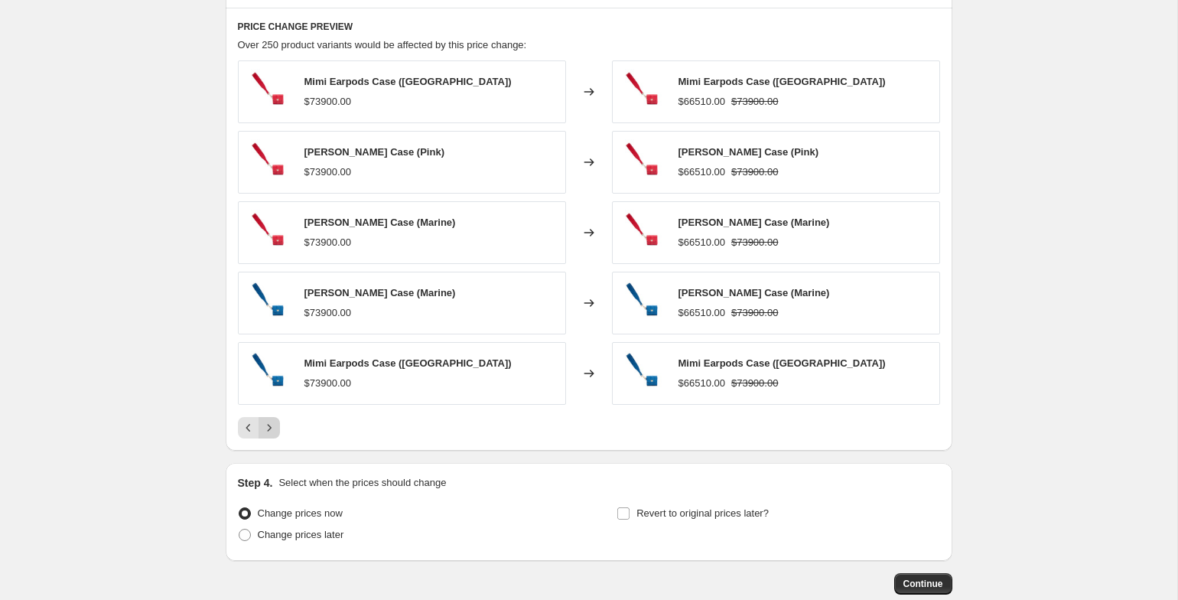
click at [268, 424] on icon "Next" at bounding box center [269, 427] width 15 height 15
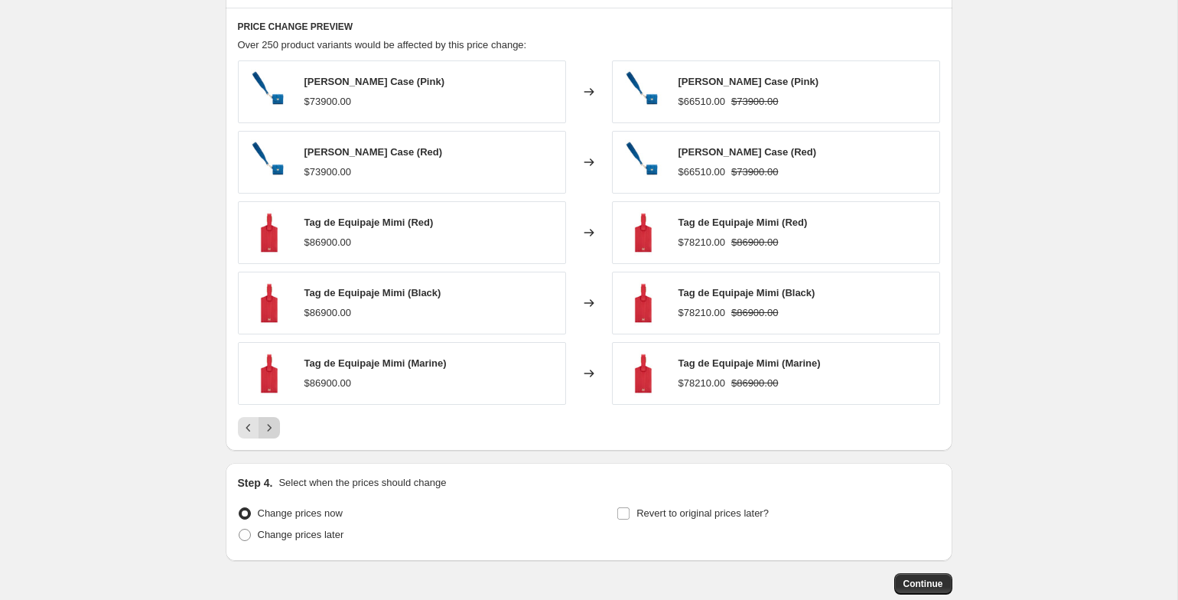
click at [268, 424] on icon "Next" at bounding box center [269, 427] width 15 height 15
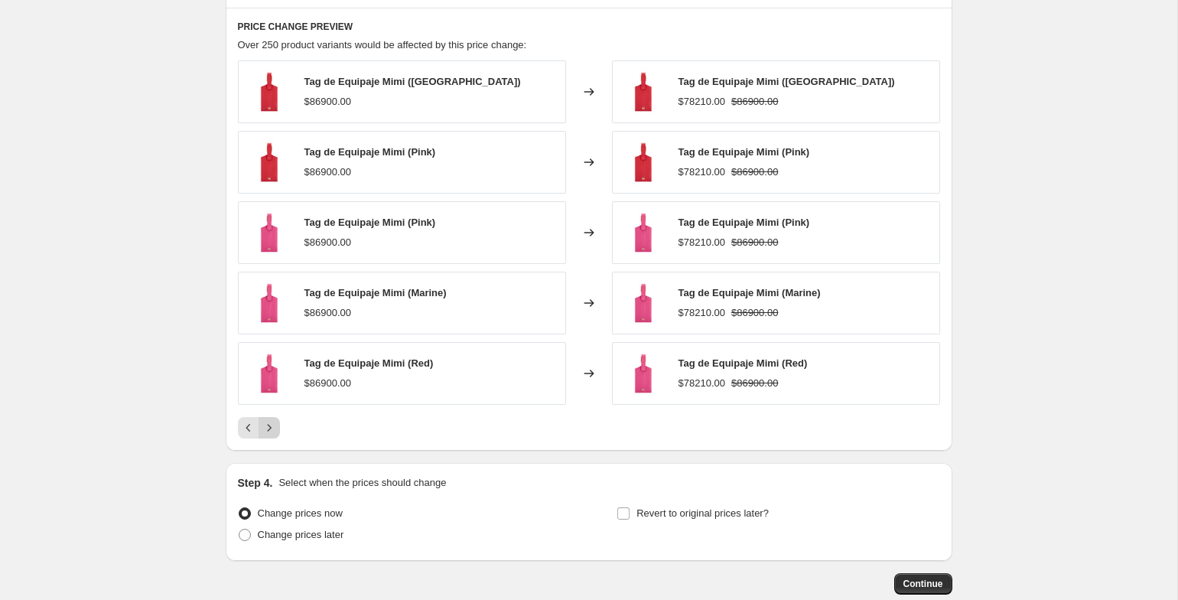
click at [268, 424] on icon "Next" at bounding box center [269, 427] width 15 height 15
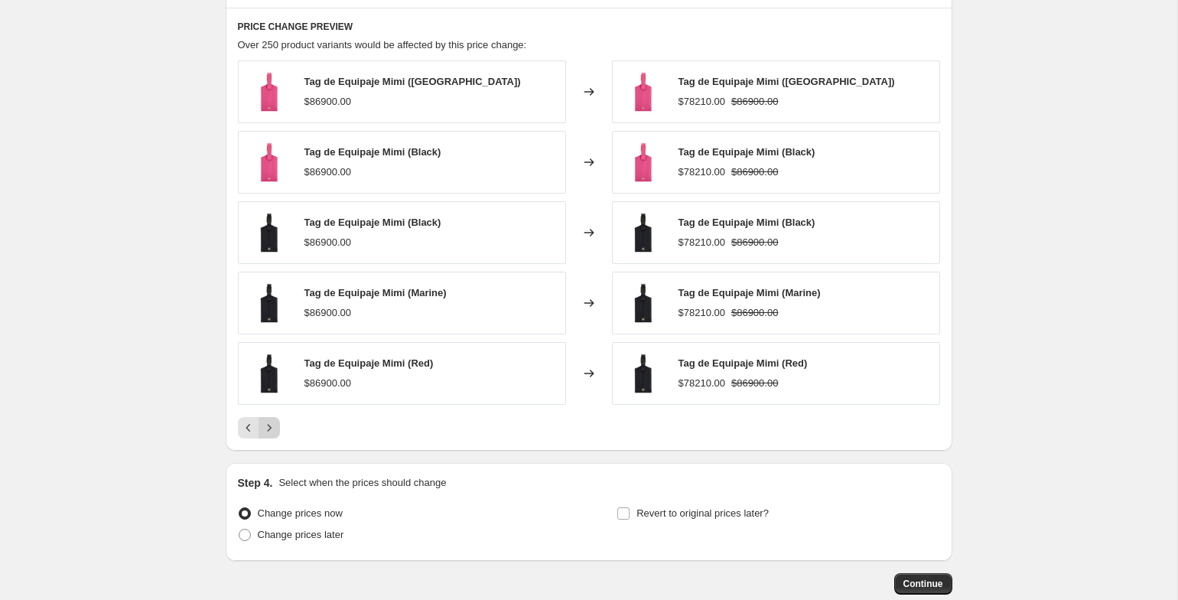
click at [268, 424] on icon "Next" at bounding box center [269, 427] width 15 height 15
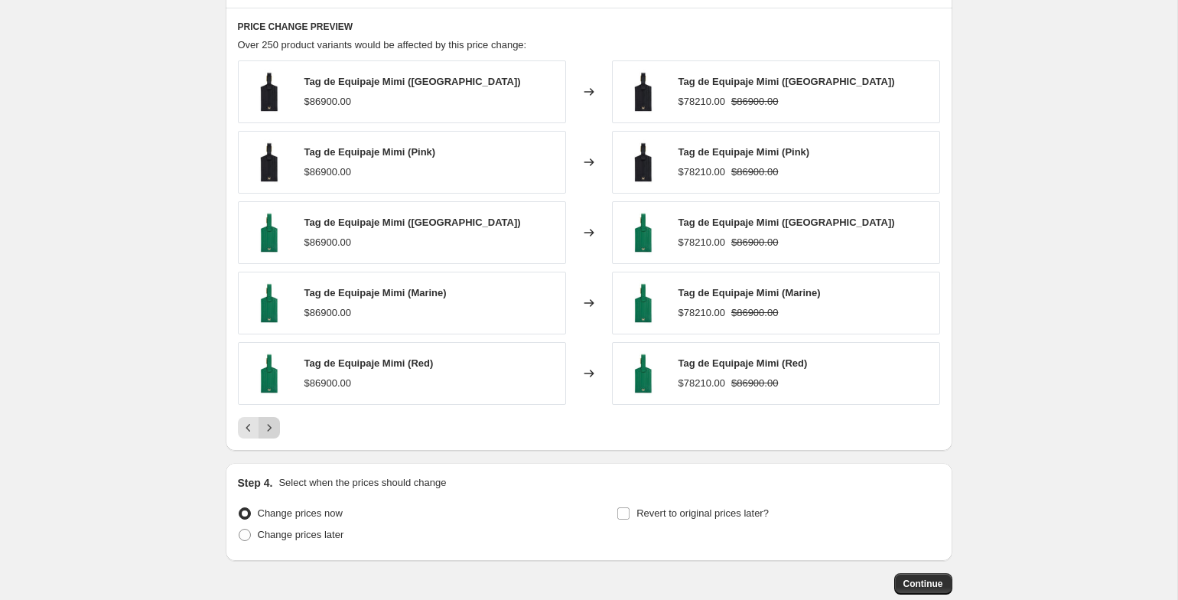
click at [268, 424] on icon "Next" at bounding box center [269, 427] width 15 height 15
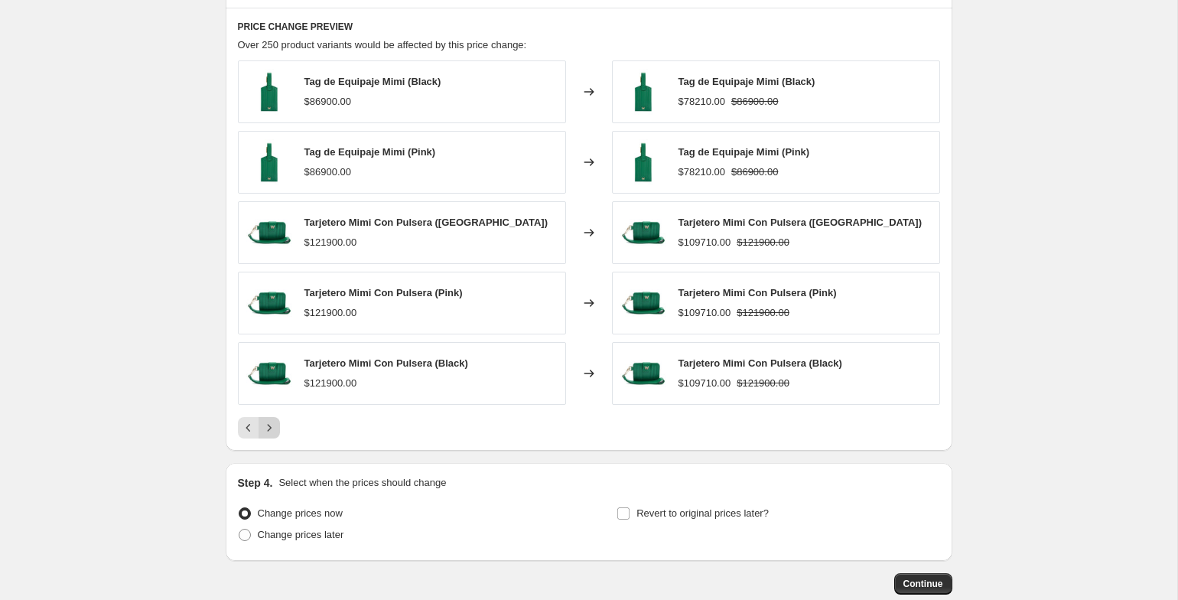
click at [268, 424] on icon "Next" at bounding box center [269, 427] width 15 height 15
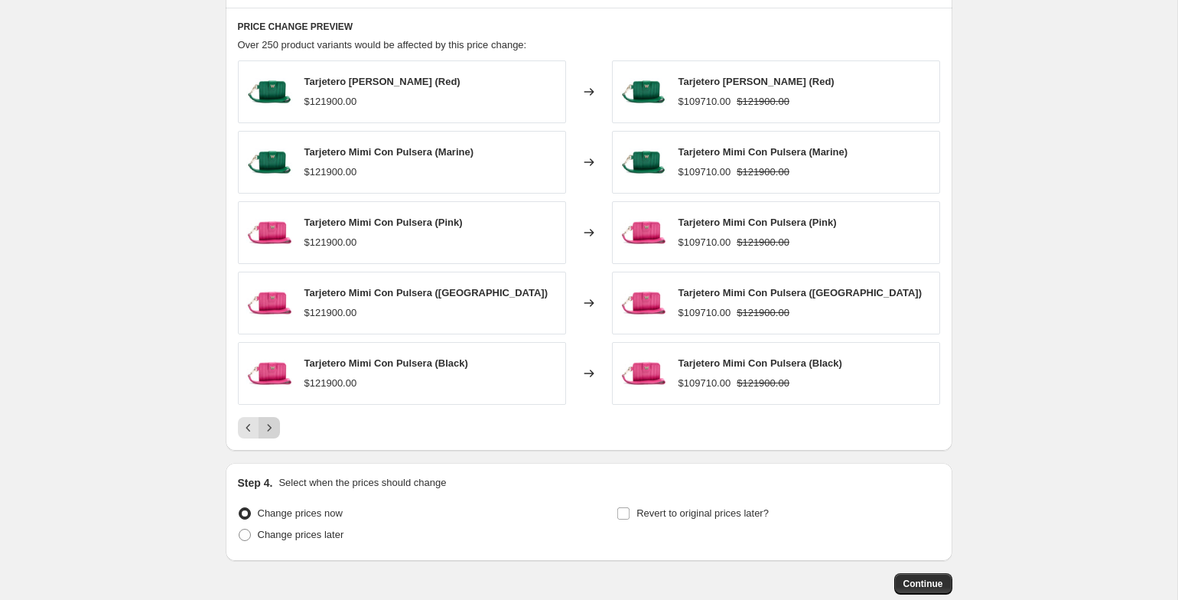
click at [268, 424] on icon "Next" at bounding box center [269, 427] width 15 height 15
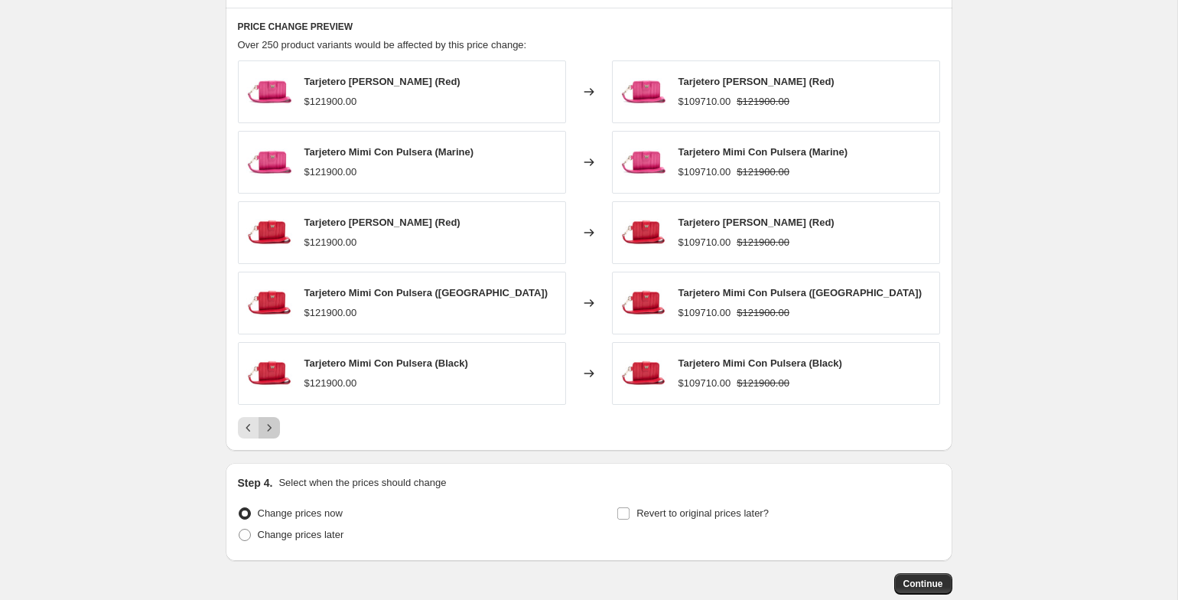
click at [268, 424] on icon "Next" at bounding box center [269, 427] width 15 height 15
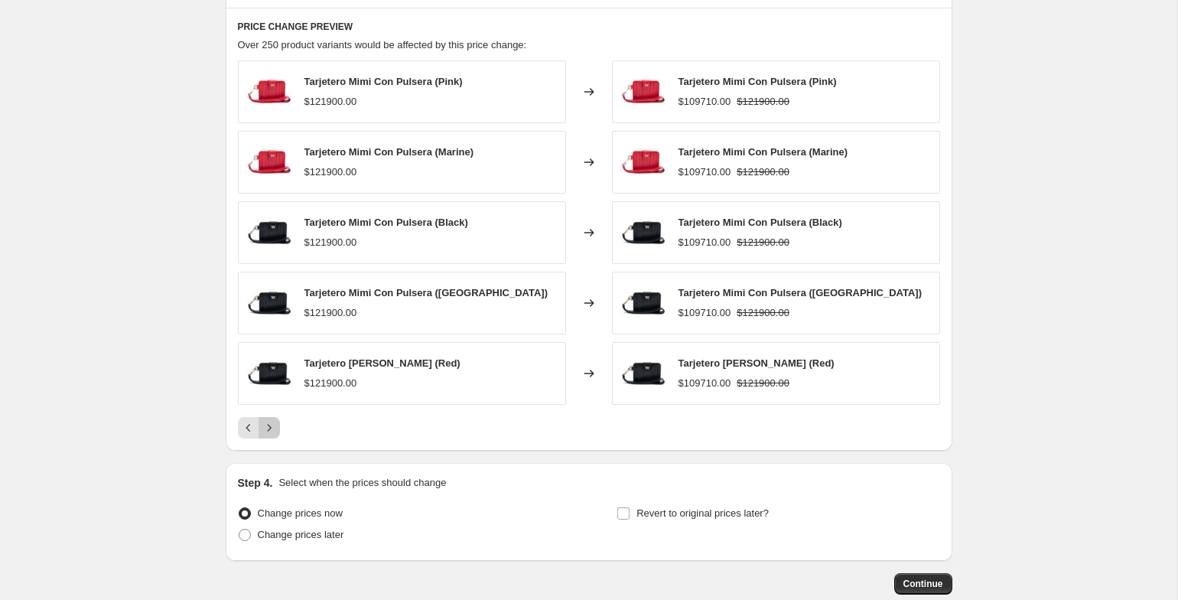
click at [268, 424] on icon "Next" at bounding box center [269, 427] width 15 height 15
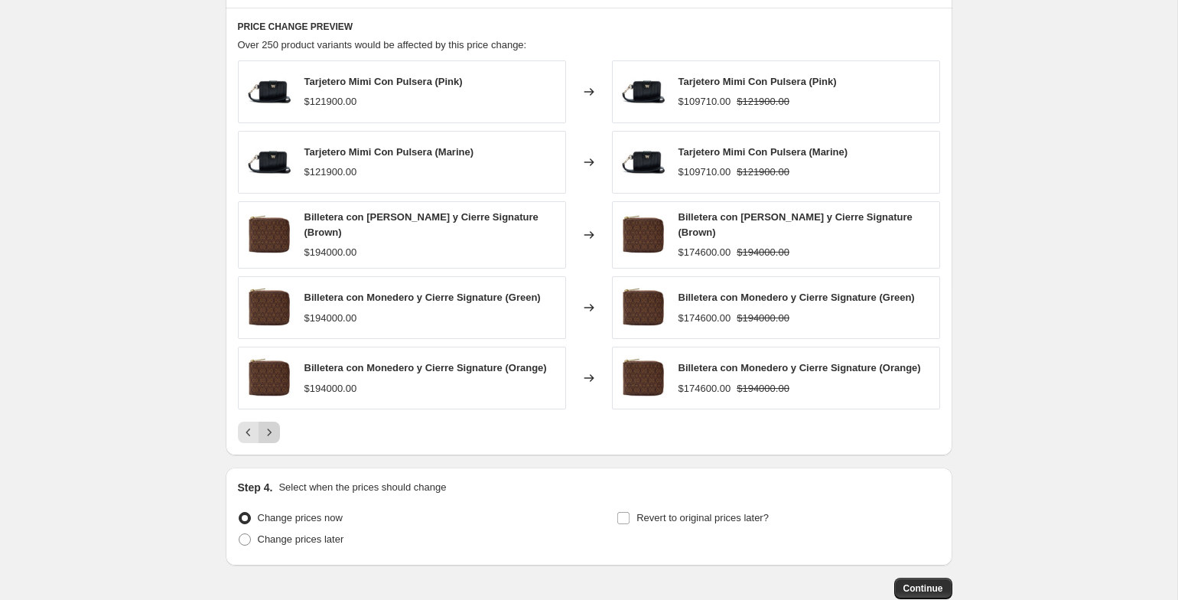
click at [268, 424] on icon "Next" at bounding box center [269, 431] width 15 height 15
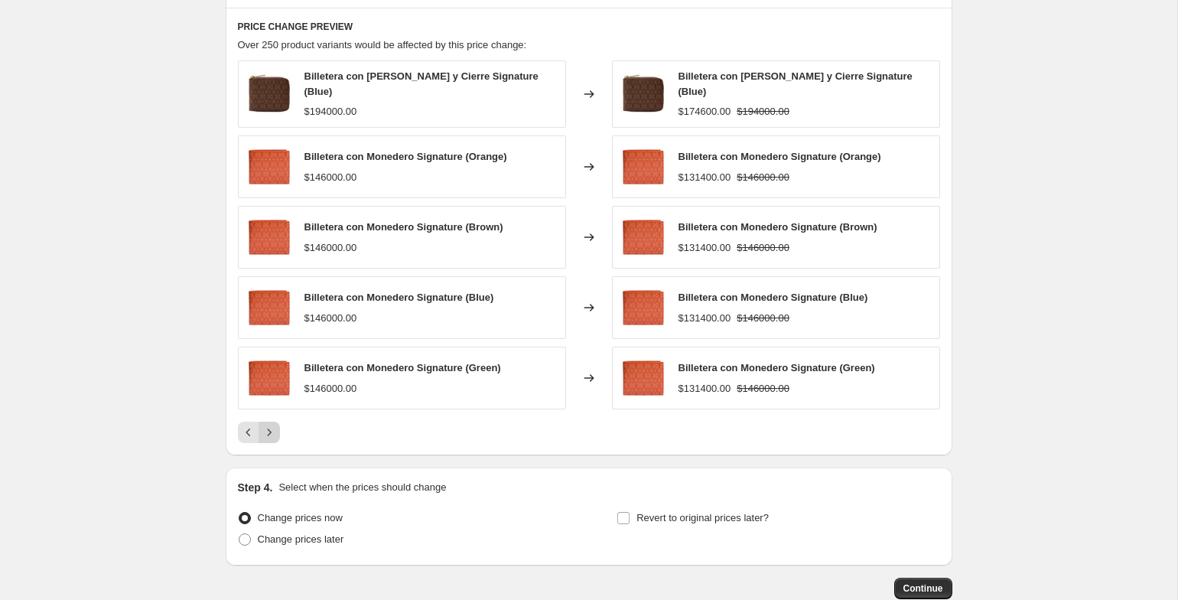
click at [268, 424] on icon "Next" at bounding box center [269, 431] width 15 height 15
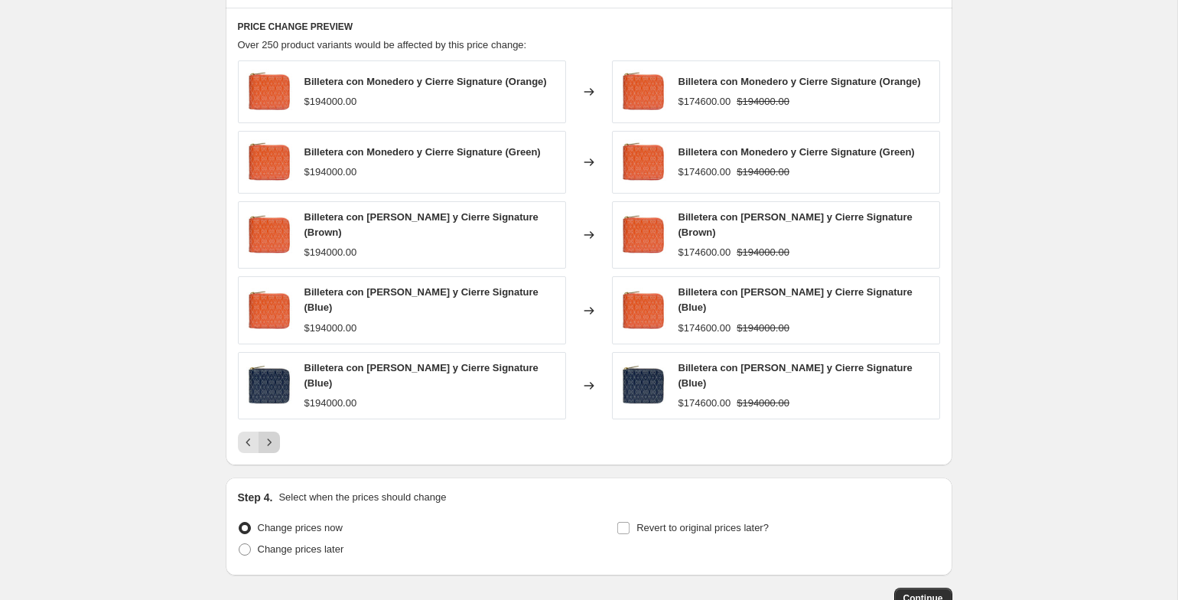
click at [268, 434] on icon "Next" at bounding box center [269, 441] width 15 height 15
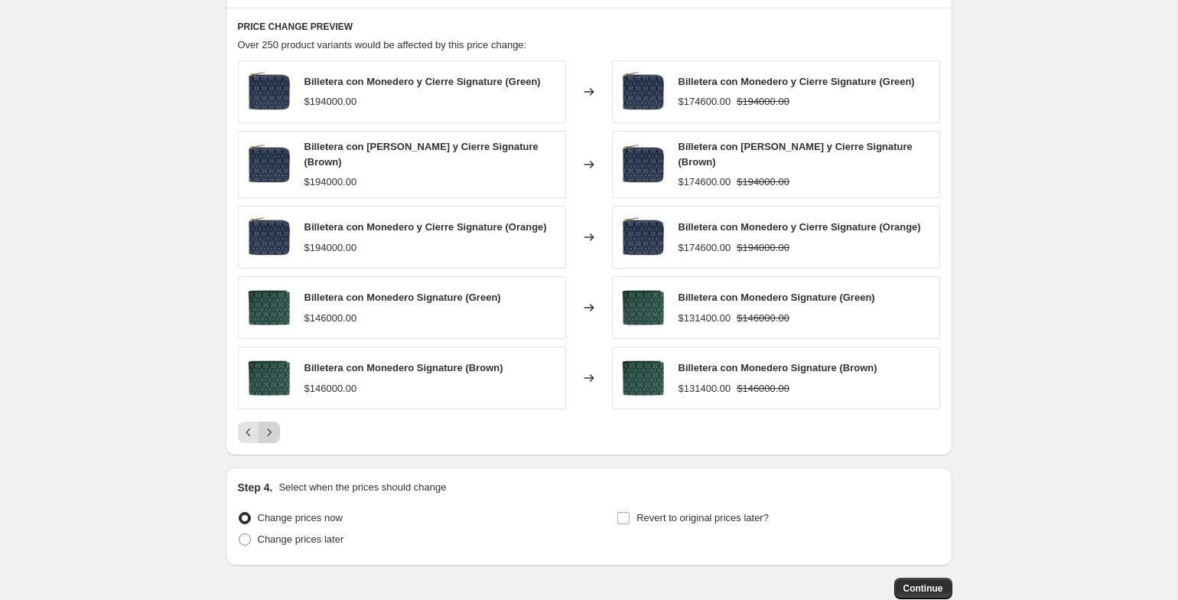
click at [268, 424] on icon "Next" at bounding box center [269, 431] width 15 height 15
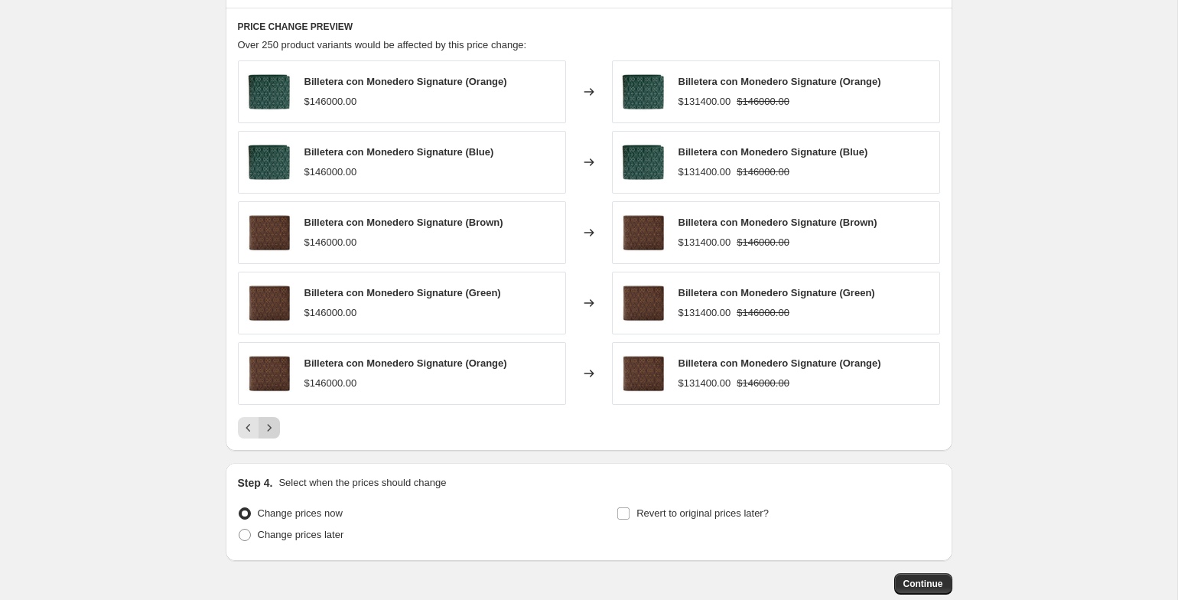
click at [268, 424] on icon "Next" at bounding box center [269, 427] width 15 height 15
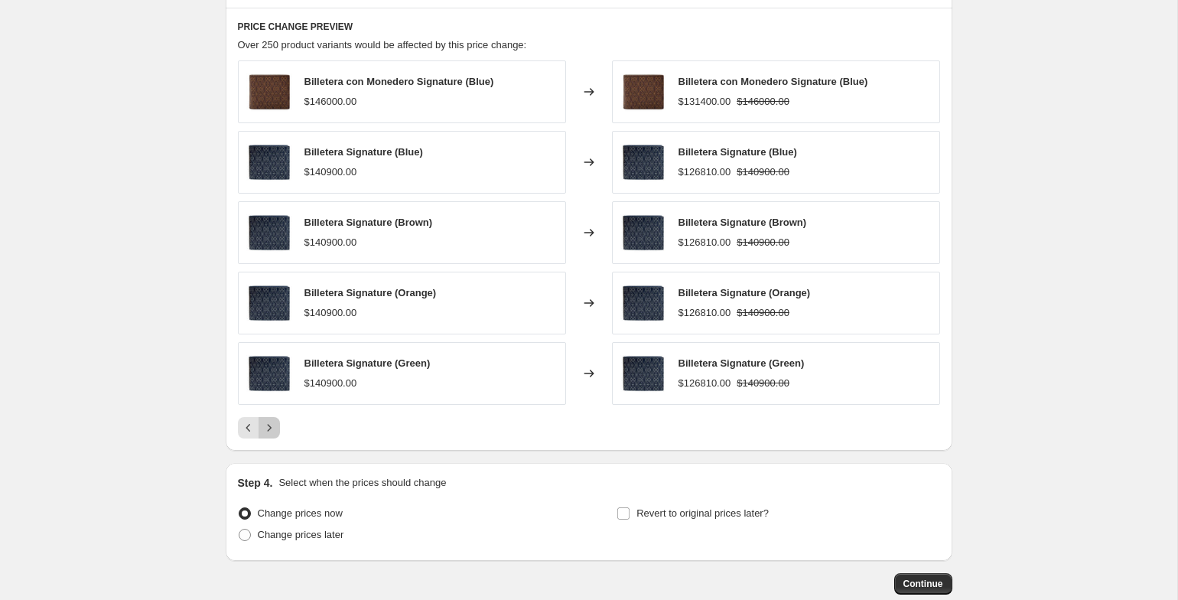
click at [268, 424] on icon "Next" at bounding box center [269, 427] width 15 height 15
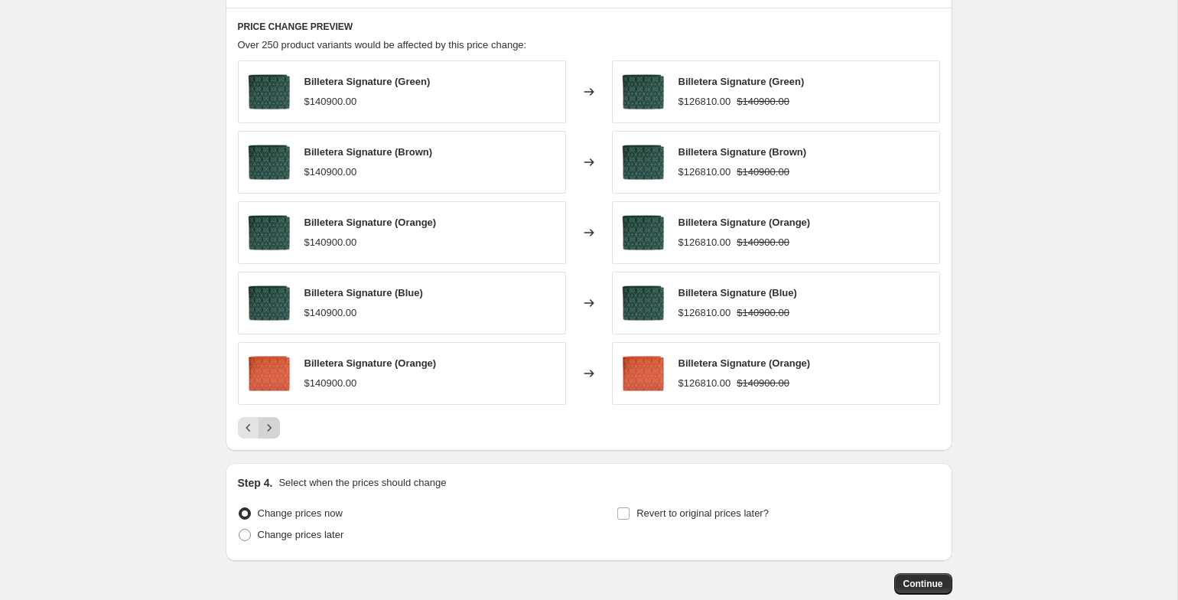
click at [268, 424] on icon "Next" at bounding box center [269, 427] width 15 height 15
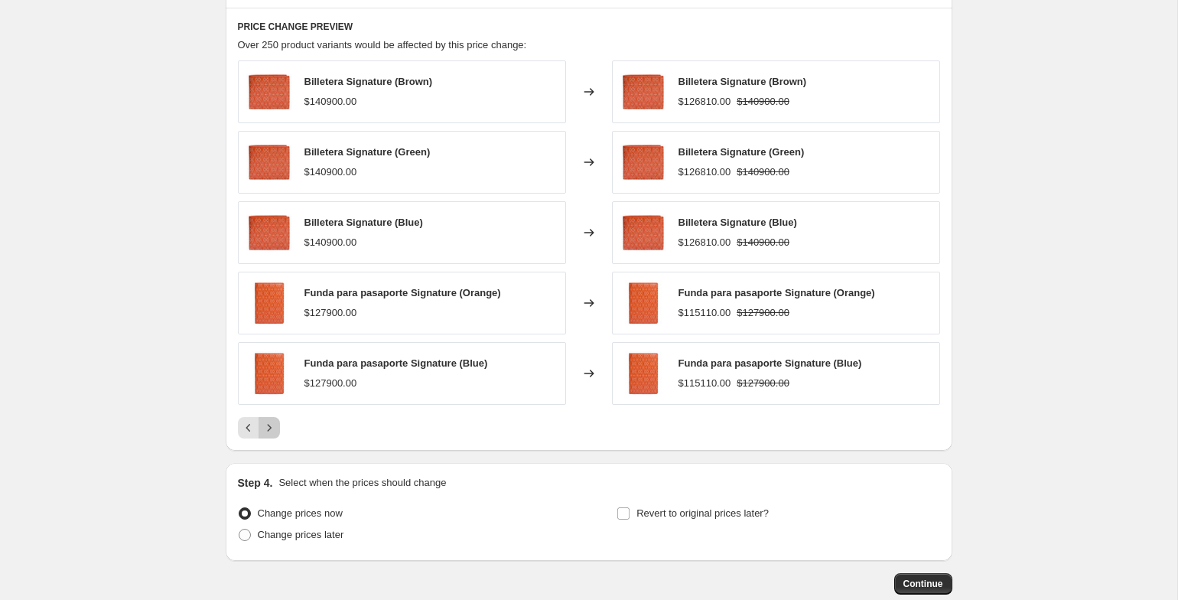
click at [268, 424] on icon "Next" at bounding box center [269, 427] width 15 height 15
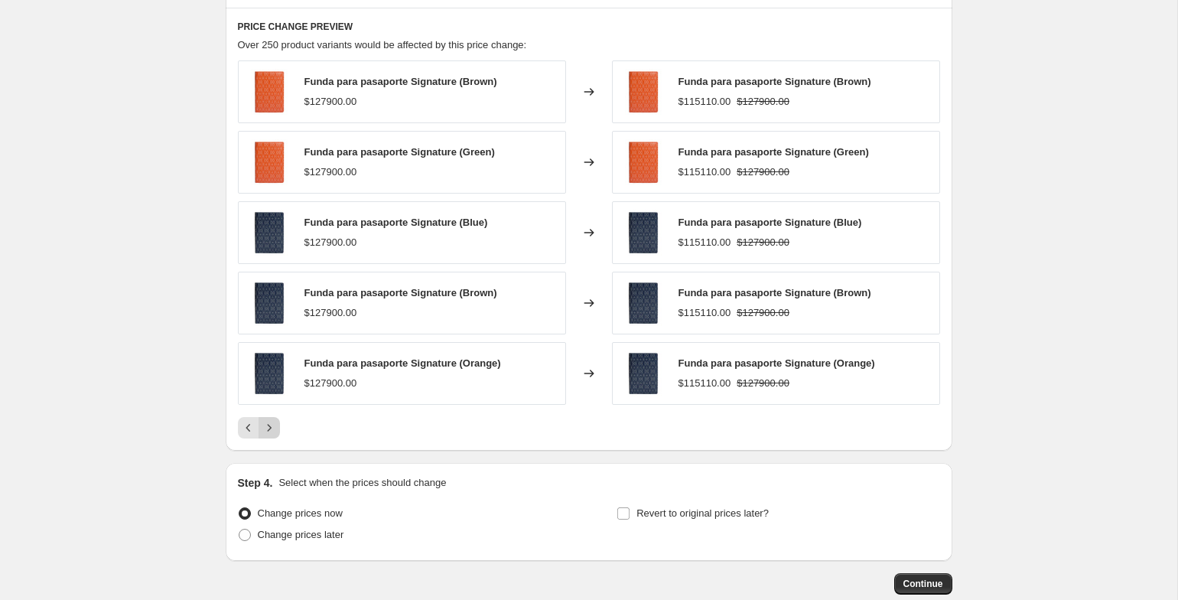
click at [268, 424] on icon "Next" at bounding box center [269, 427] width 15 height 15
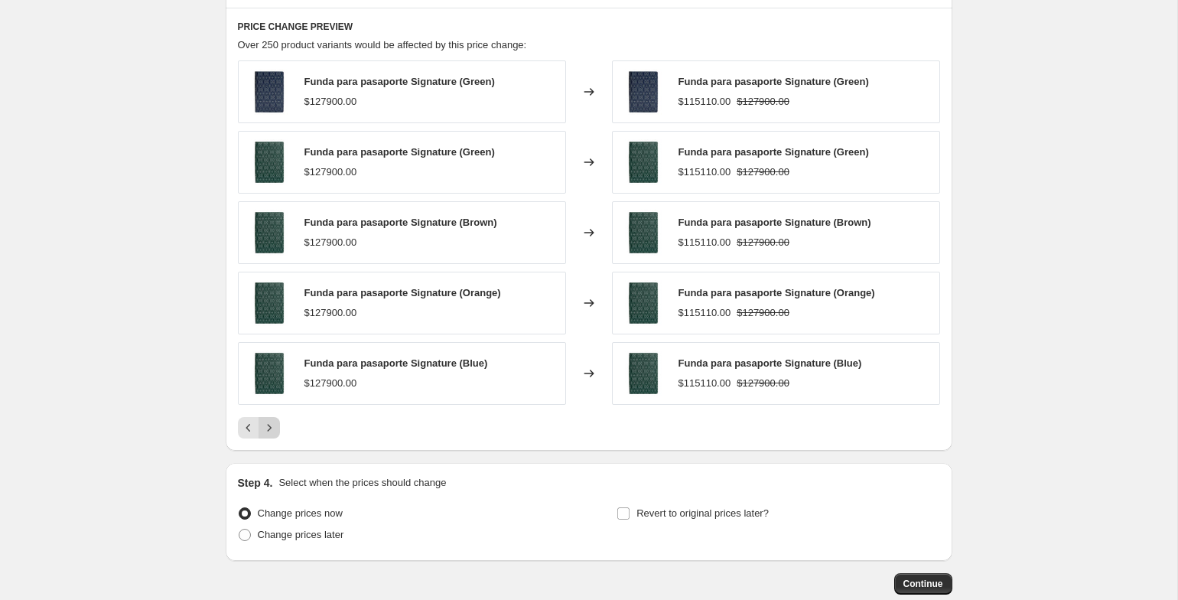
click at [268, 424] on icon "Next" at bounding box center [269, 427] width 15 height 15
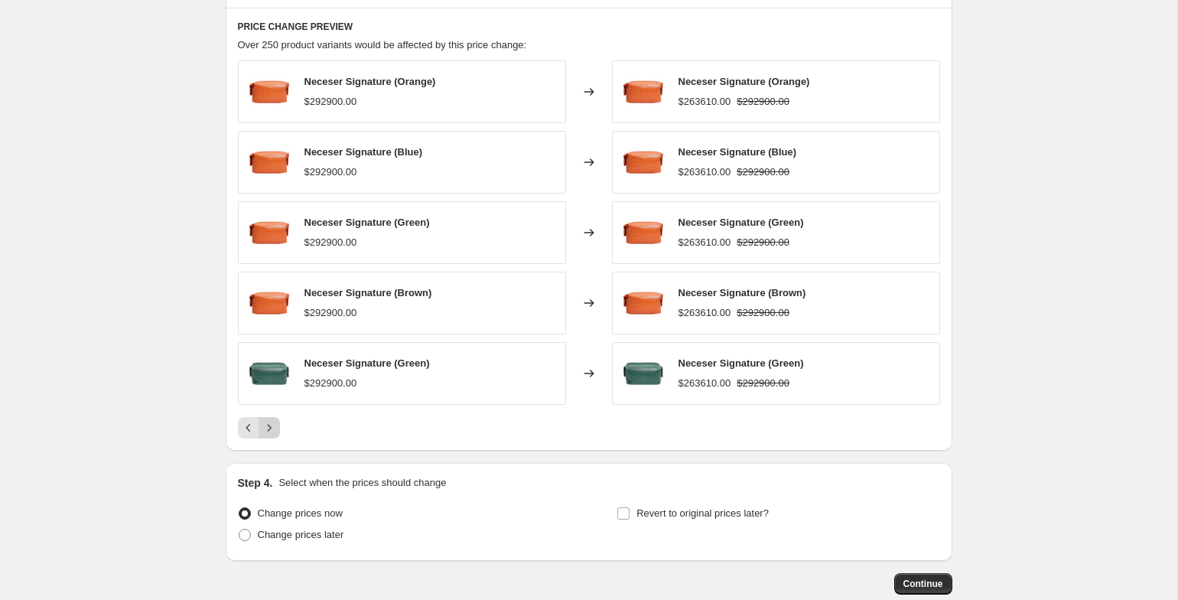
click at [268, 424] on icon "Next" at bounding box center [269, 427] width 15 height 15
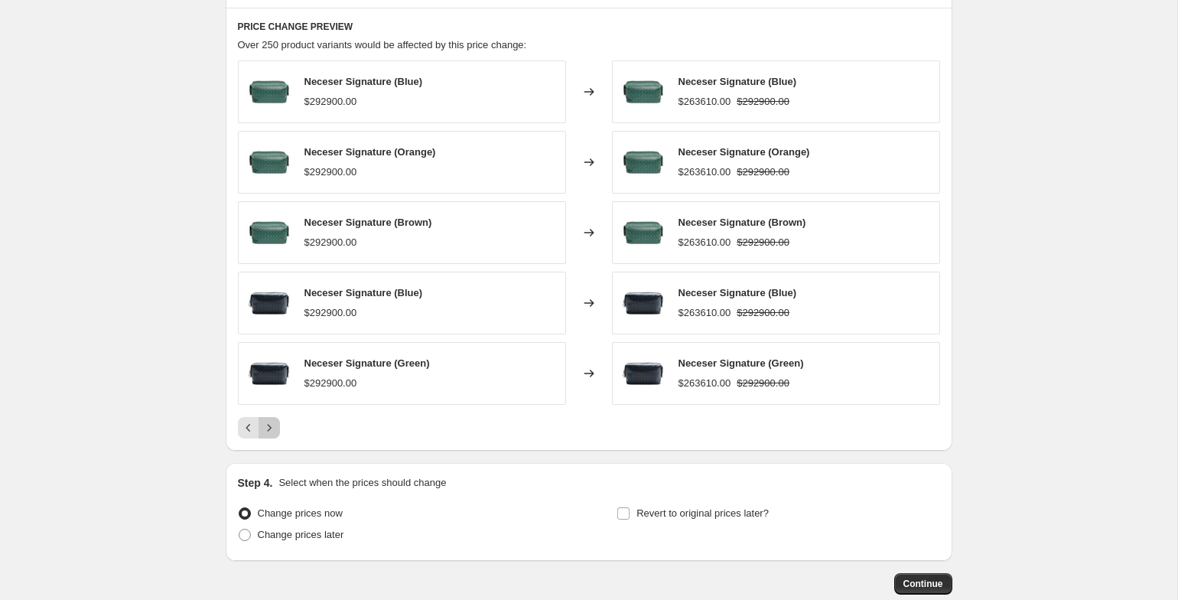
click at [268, 424] on icon "Next" at bounding box center [269, 427] width 15 height 15
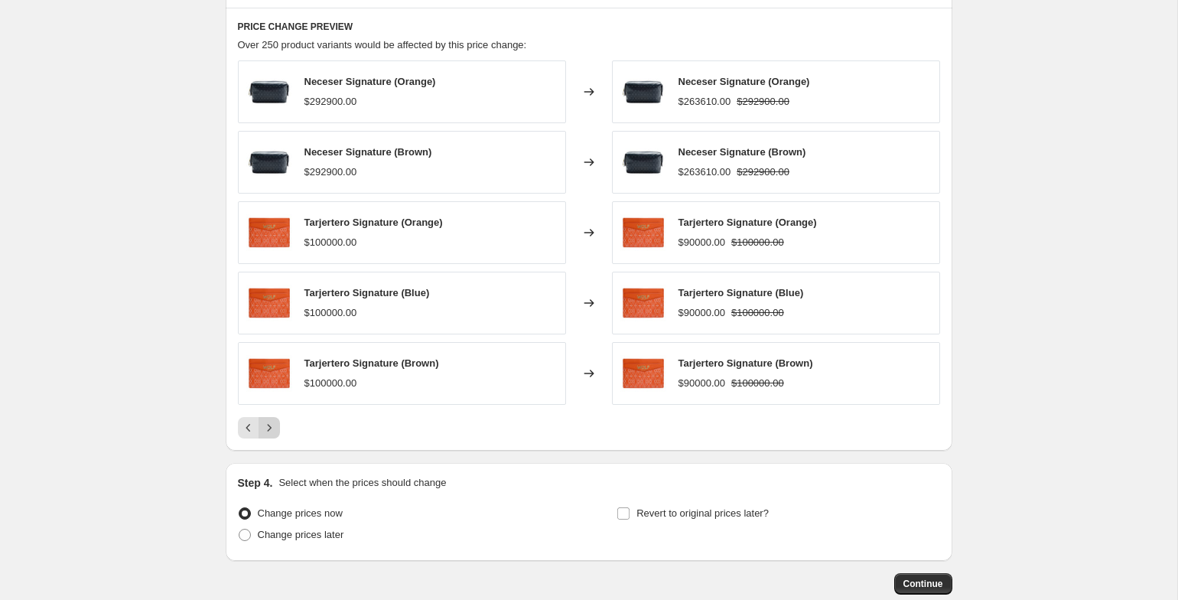
click at [268, 424] on icon "Next" at bounding box center [269, 427] width 15 height 15
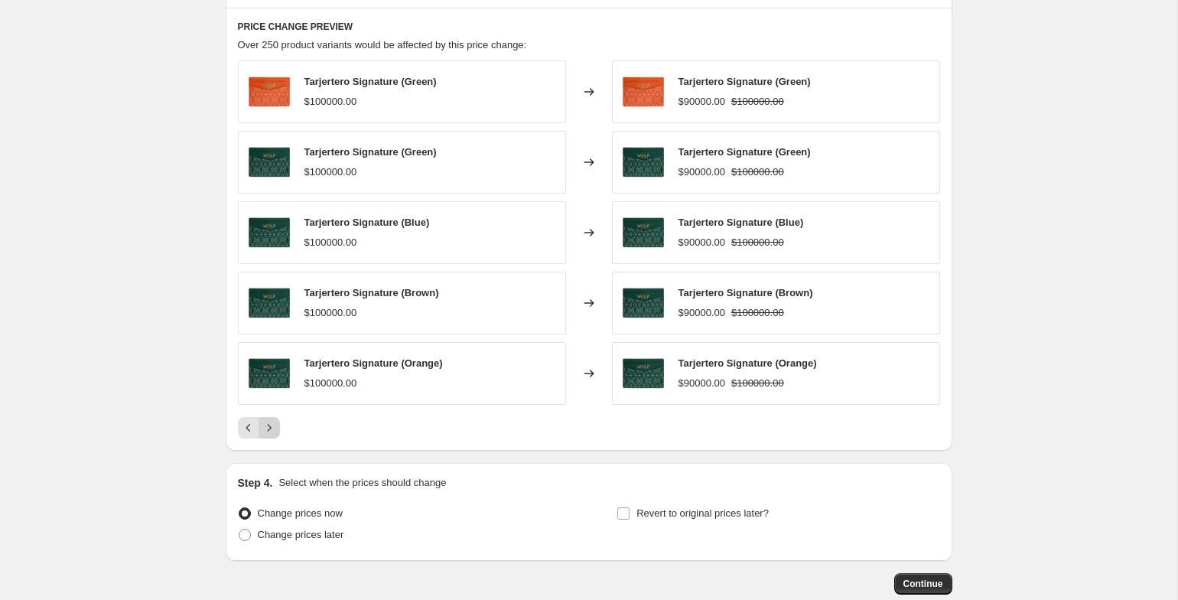
click at [268, 424] on icon "Next" at bounding box center [269, 427] width 15 height 15
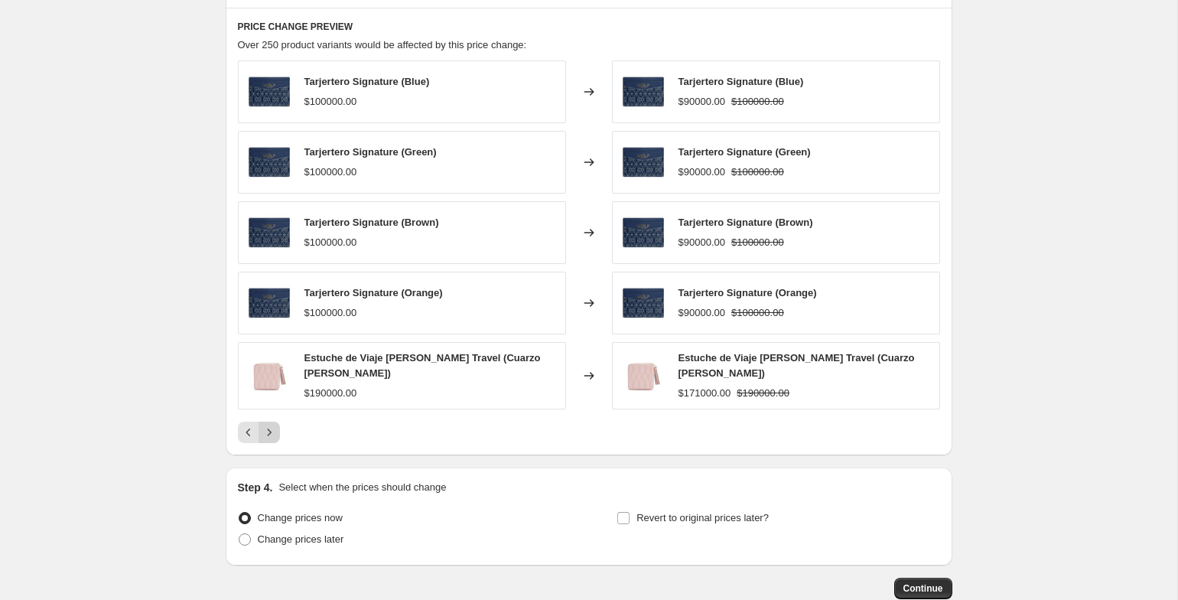
click at [268, 424] on icon "Next" at bounding box center [269, 431] width 15 height 15
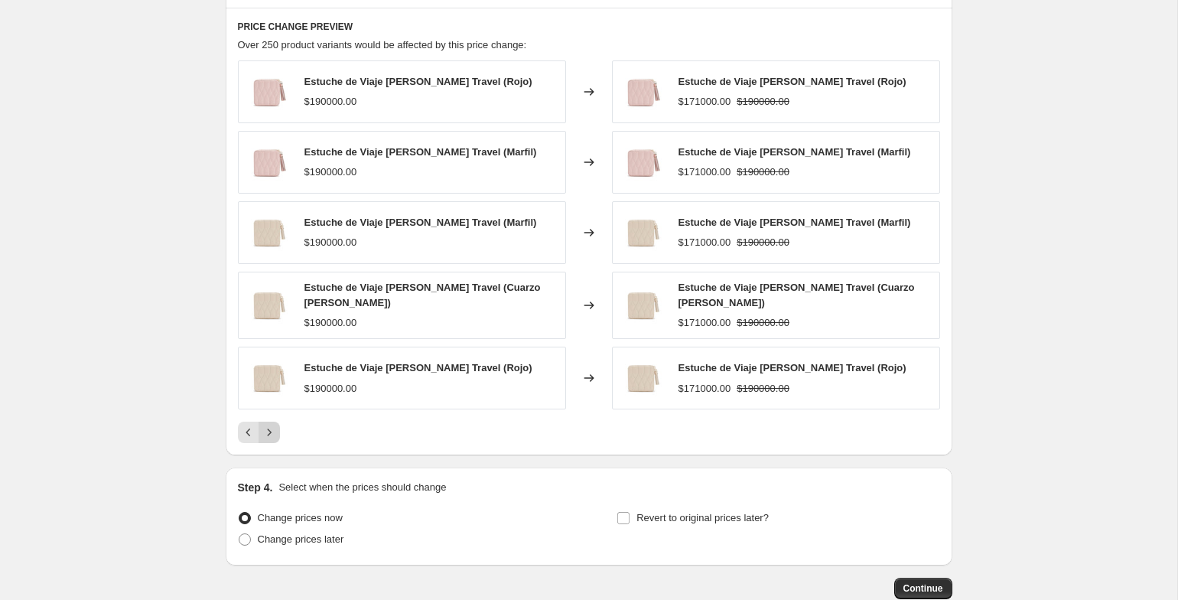
click at [268, 424] on icon "Next" at bounding box center [269, 431] width 15 height 15
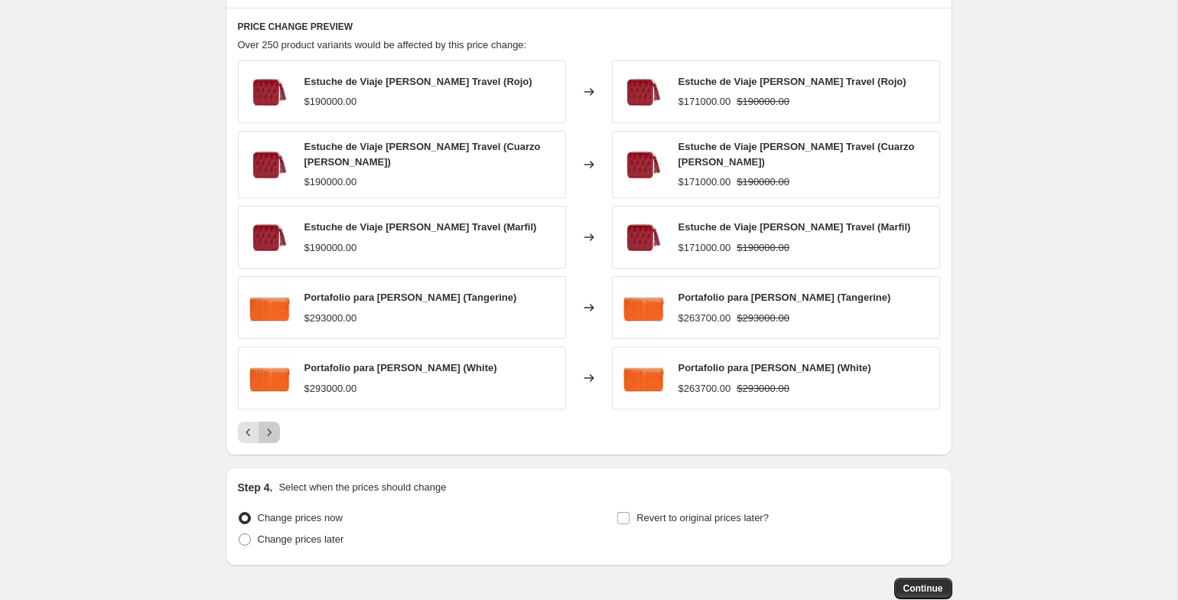
click at [268, 424] on icon "Next" at bounding box center [269, 431] width 15 height 15
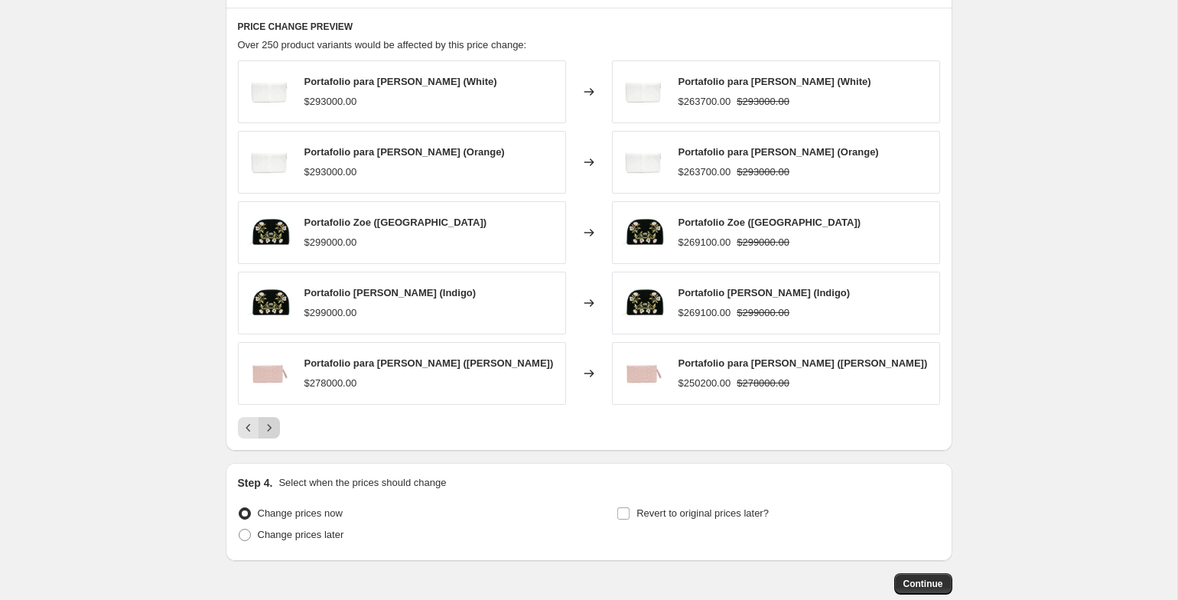
click at [268, 424] on icon "Next" at bounding box center [269, 427] width 15 height 15
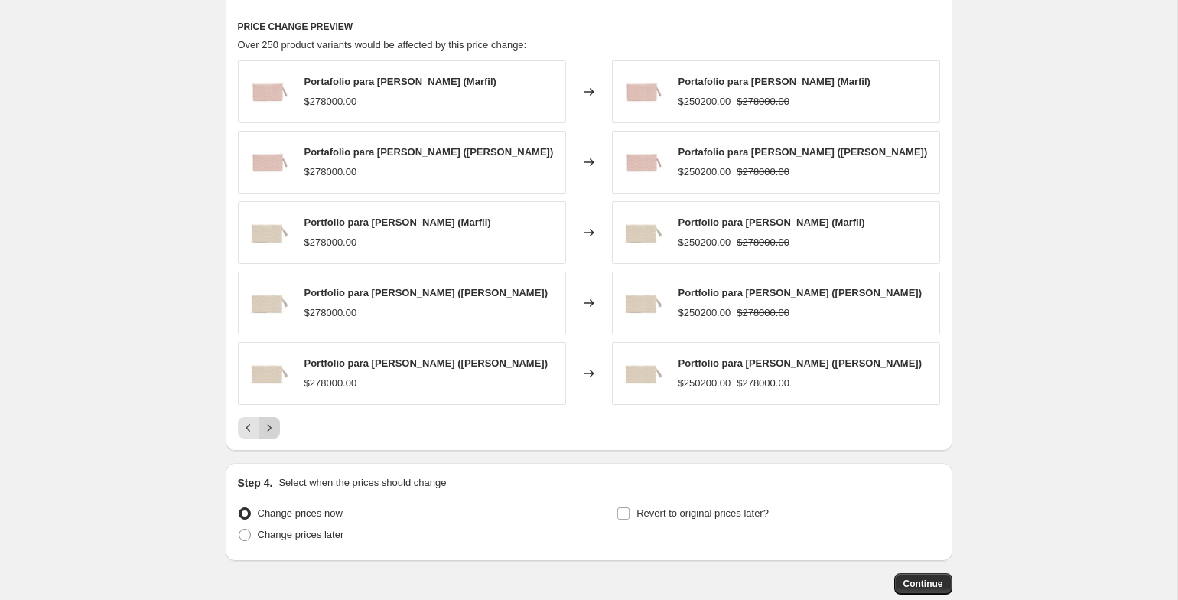
click at [268, 424] on icon "Next" at bounding box center [269, 427] width 15 height 15
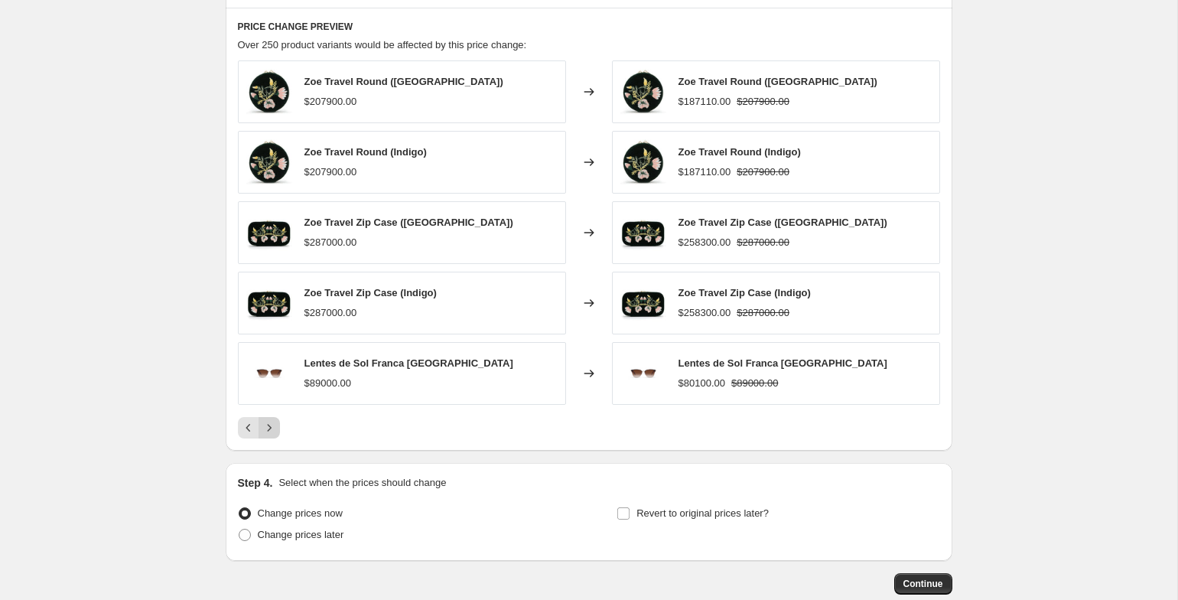
click at [268, 424] on icon "Next" at bounding box center [269, 427] width 15 height 15
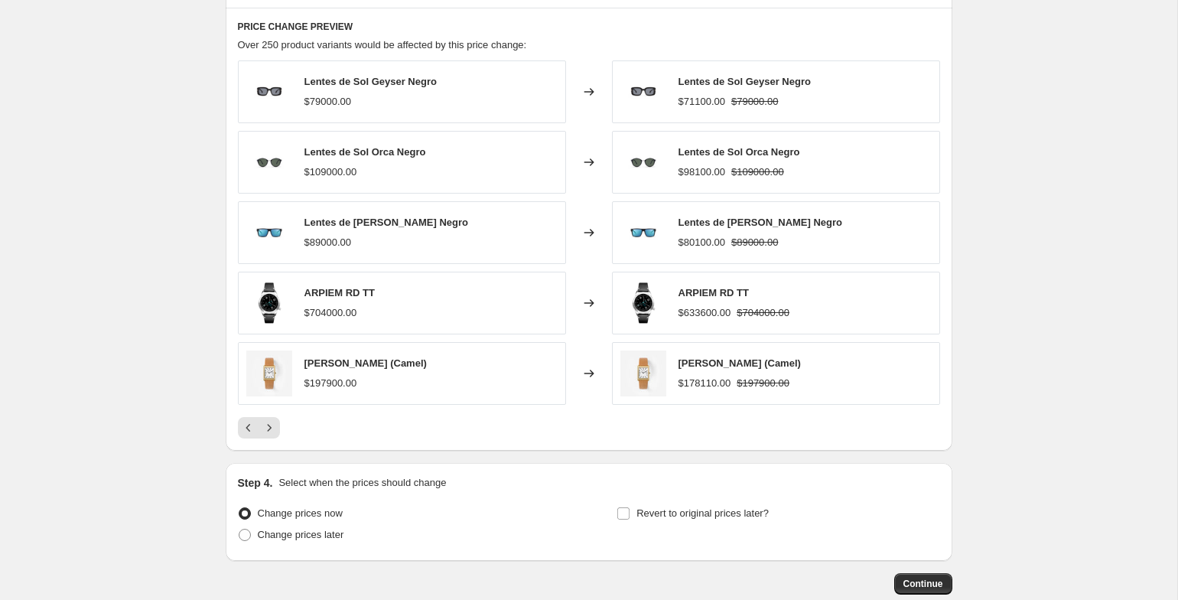
click at [279, 425] on div at bounding box center [589, 427] width 702 height 21
click at [323, 532] on span "Change prices later" at bounding box center [301, 533] width 86 height 11
click at [239, 529] on input "Change prices later" at bounding box center [239, 528] width 1 height 1
radio input "true"
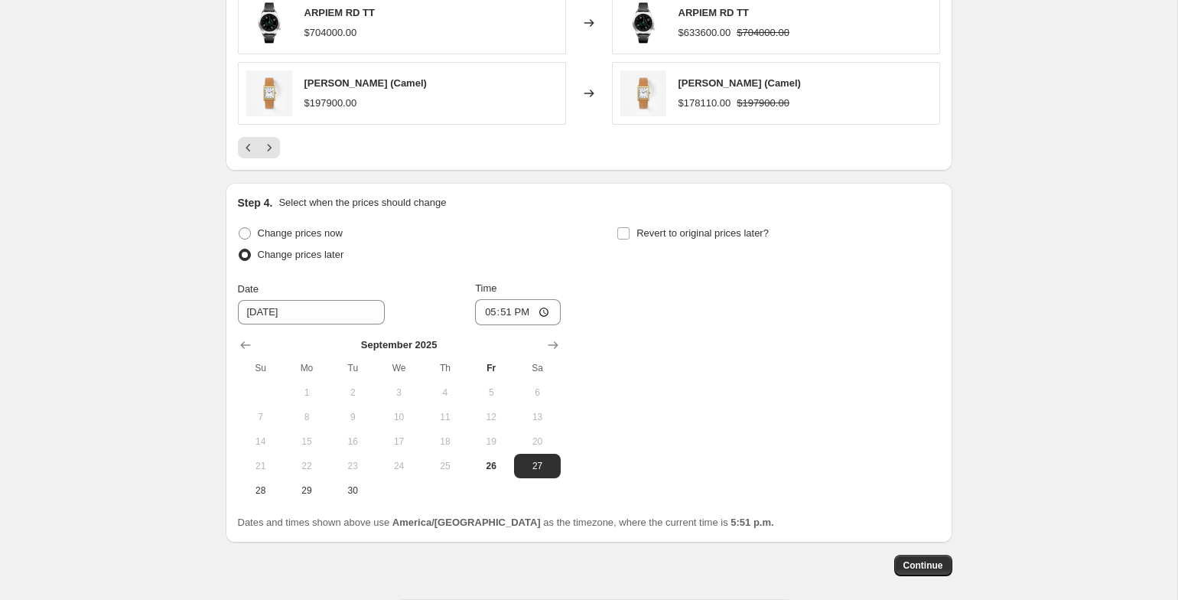
scroll to position [1363, 0]
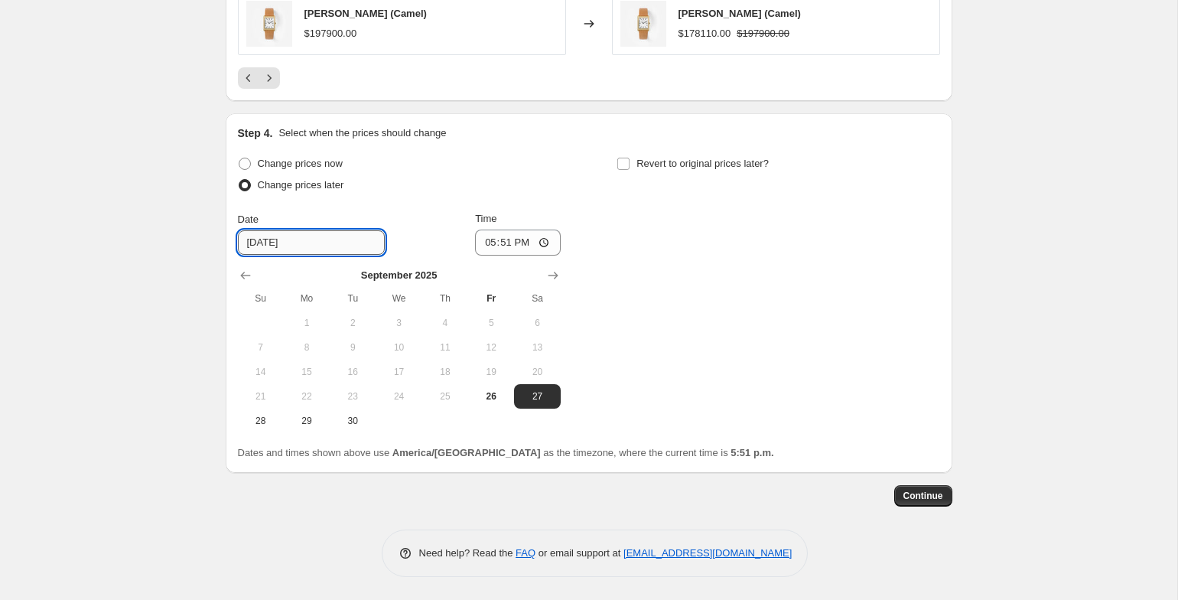
click at [281, 247] on input "[DATE]" at bounding box center [311, 242] width 147 height 24
click at [545, 275] on icon "Show next month, October 2025" at bounding box center [552, 275] width 15 height 15
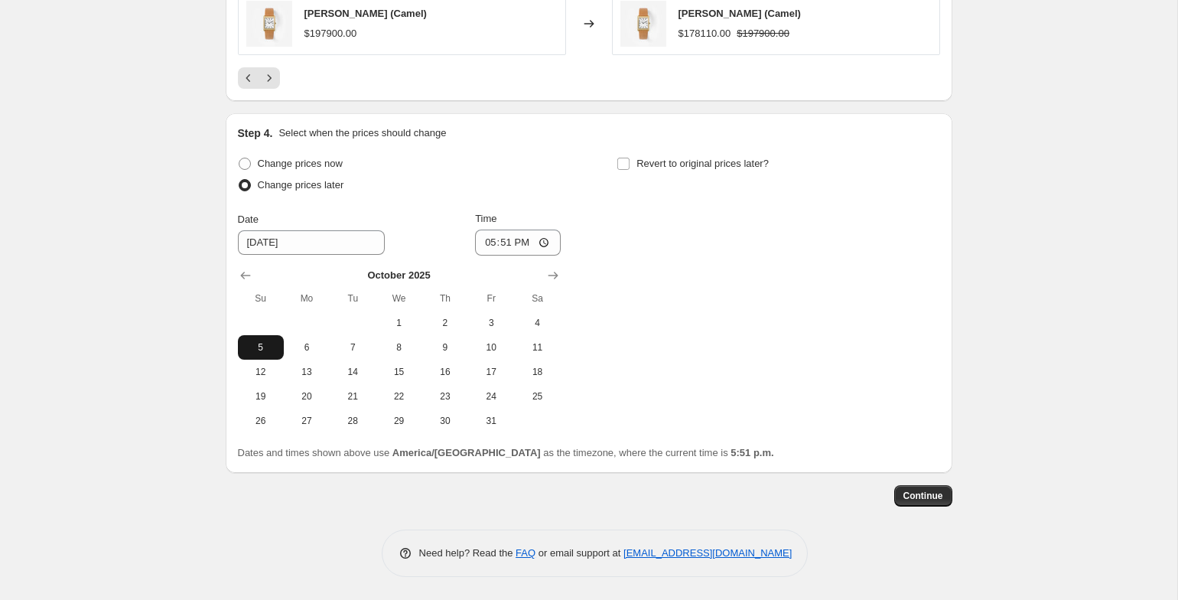
click at [279, 348] on button "5" at bounding box center [261, 347] width 46 height 24
type input "[DATE]"
click at [511, 249] on input "17:51" at bounding box center [518, 242] width 86 height 26
click at [482, 242] on input "17:51" at bounding box center [518, 242] width 86 height 26
type input "12:00"
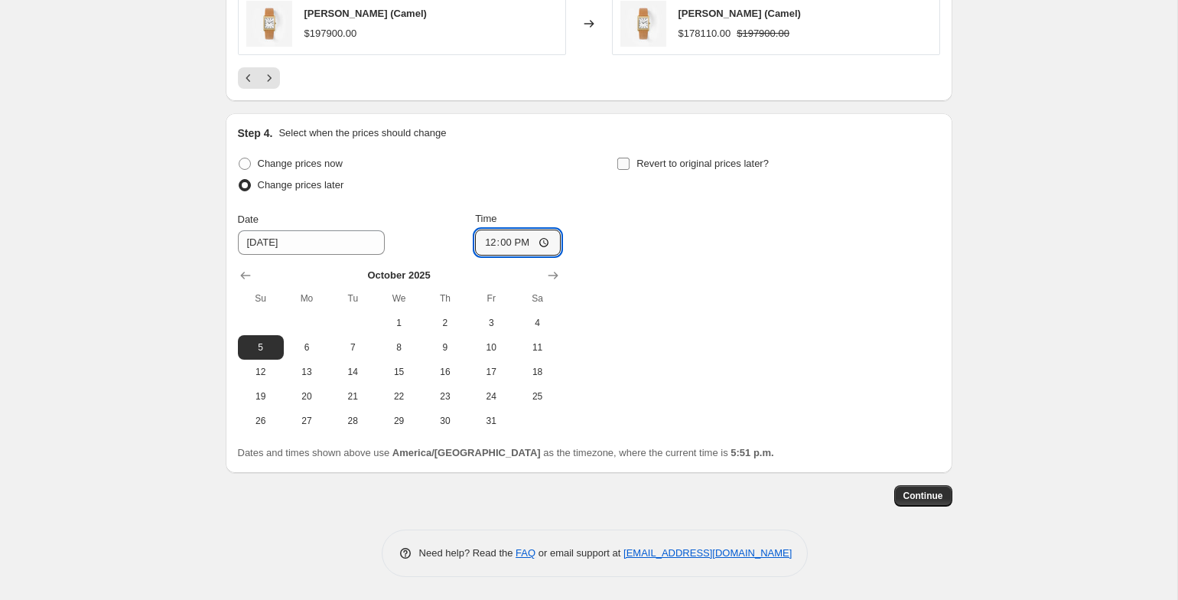
click at [632, 162] on label "Revert to original prices later?" at bounding box center [692, 163] width 152 height 21
click at [629, 162] on input "Revert to original prices later?" at bounding box center [623, 164] width 12 height 12
checkbox input "true"
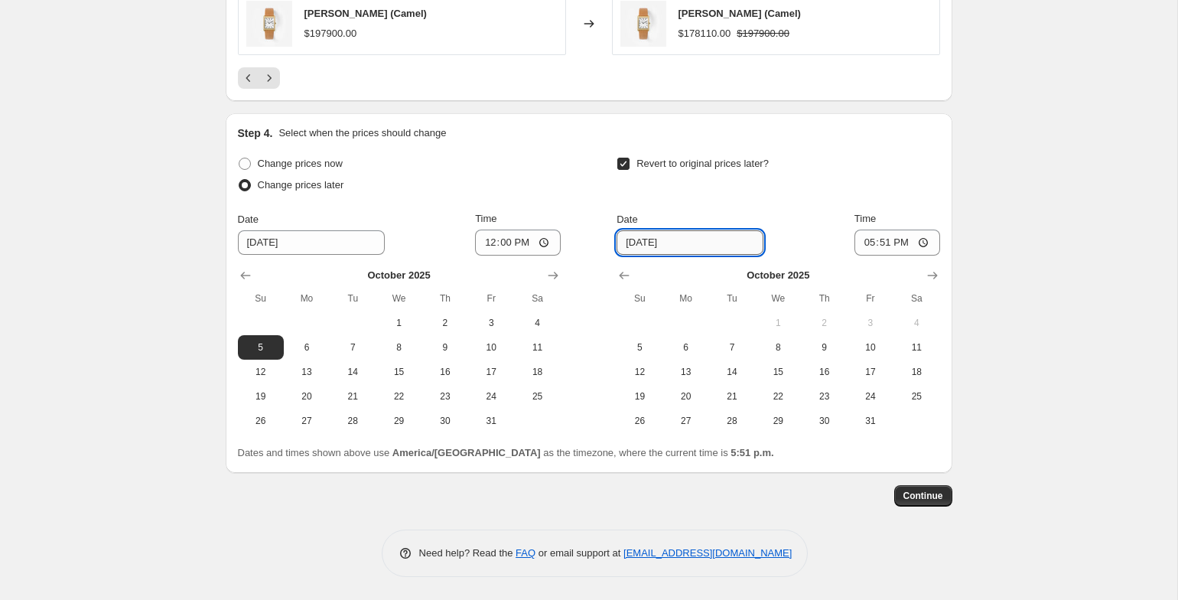
click at [649, 244] on input "[DATE]" at bounding box center [689, 242] width 147 height 24
click at [696, 243] on input "[DATE]" at bounding box center [689, 242] width 147 height 24
click at [779, 353] on span "8" at bounding box center [778, 347] width 34 height 12
type input "[DATE]"
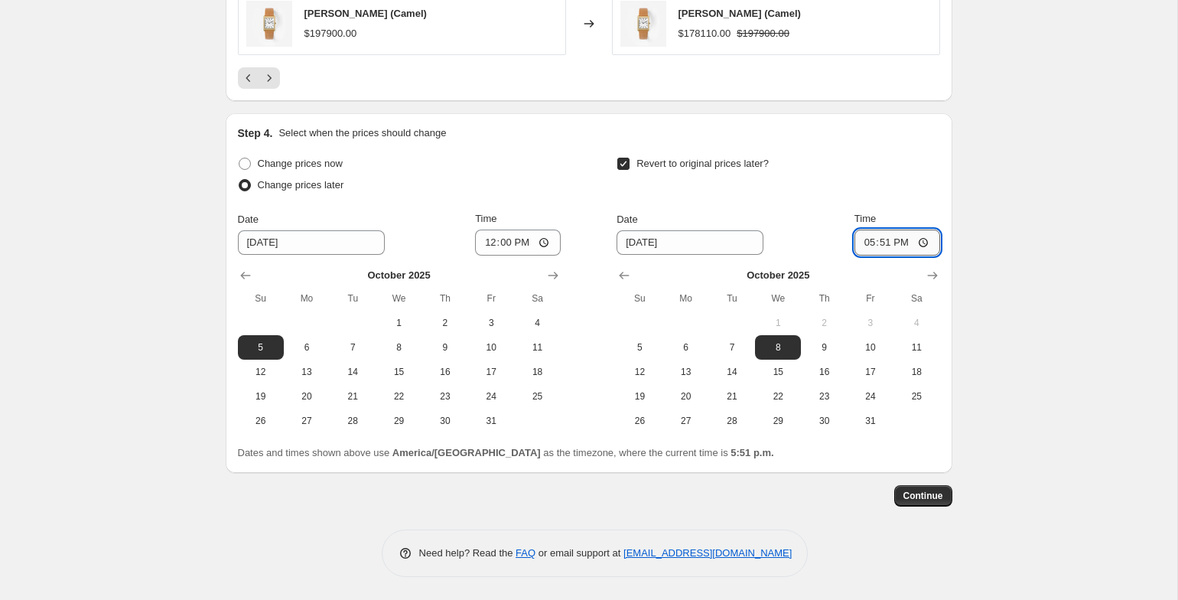
click at [873, 243] on input "17:51" at bounding box center [897, 242] width 86 height 26
click at [855, 240] on input "17:51" at bounding box center [897, 242] width 86 height 26
click at [876, 243] on input "23:09" at bounding box center [897, 242] width 86 height 26
click at [873, 243] on input "23:50" at bounding box center [897, 242] width 86 height 26
type input "23:59"
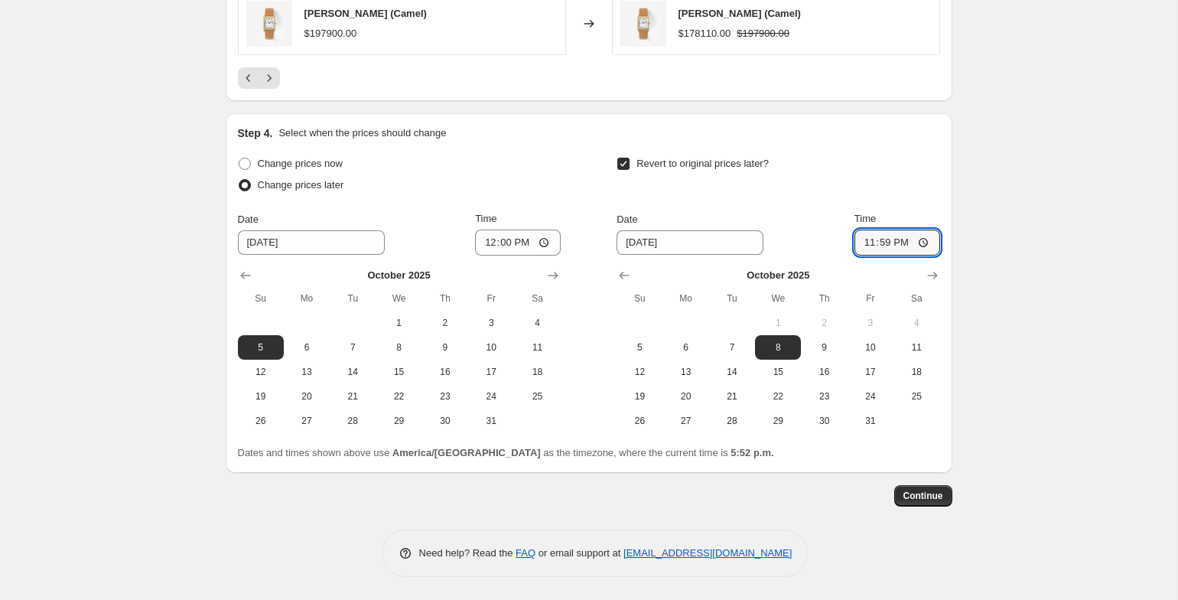
click at [564, 183] on div "Change prices now Change prices later Date [DATE] Time 12:00 [DATE] Su Mo Tu We…" at bounding box center [589, 293] width 702 height 280
click at [919, 499] on span "Continue" at bounding box center [923, 495] width 40 height 12
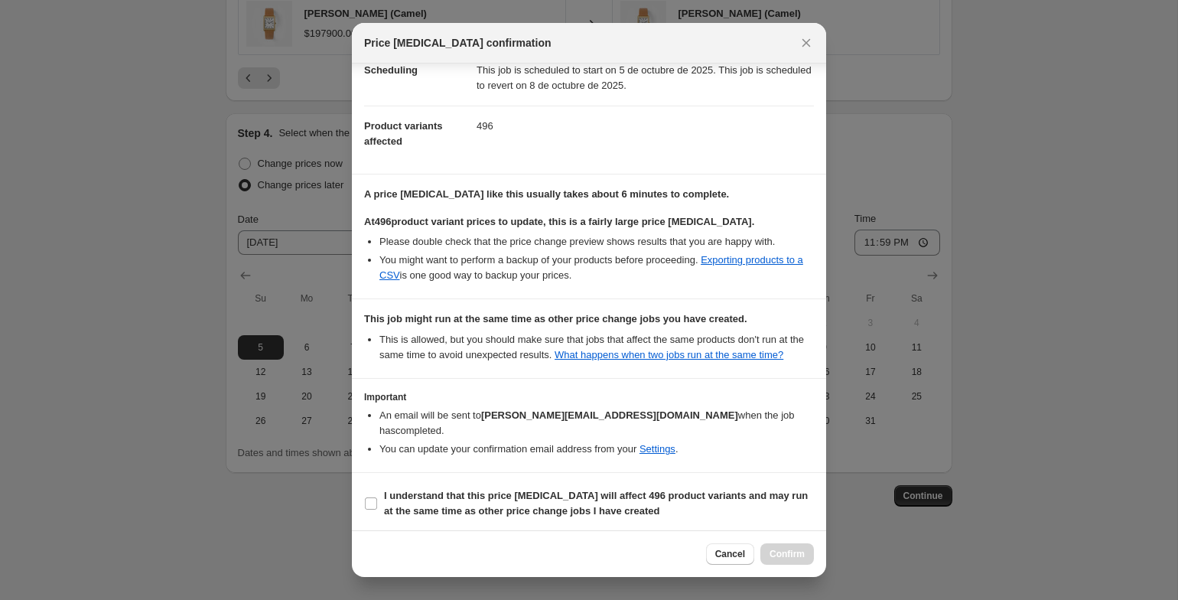
scroll to position [141, 0]
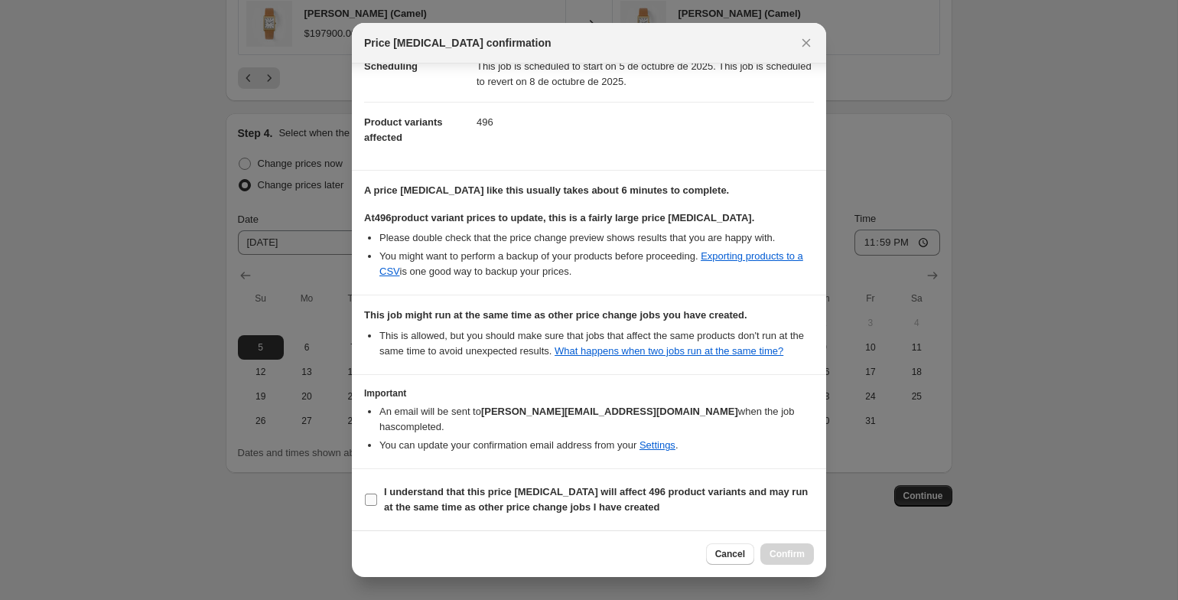
click at [464, 496] on b "I understand that this price [MEDICAL_DATA] will affect 496 product variants an…" at bounding box center [596, 499] width 424 height 27
click at [377, 496] on input "I understand that this price [MEDICAL_DATA] will affect 496 product variants an…" at bounding box center [371, 499] width 12 height 12
checkbox input "true"
click at [796, 548] on span "Confirm" at bounding box center [786, 554] width 35 height 12
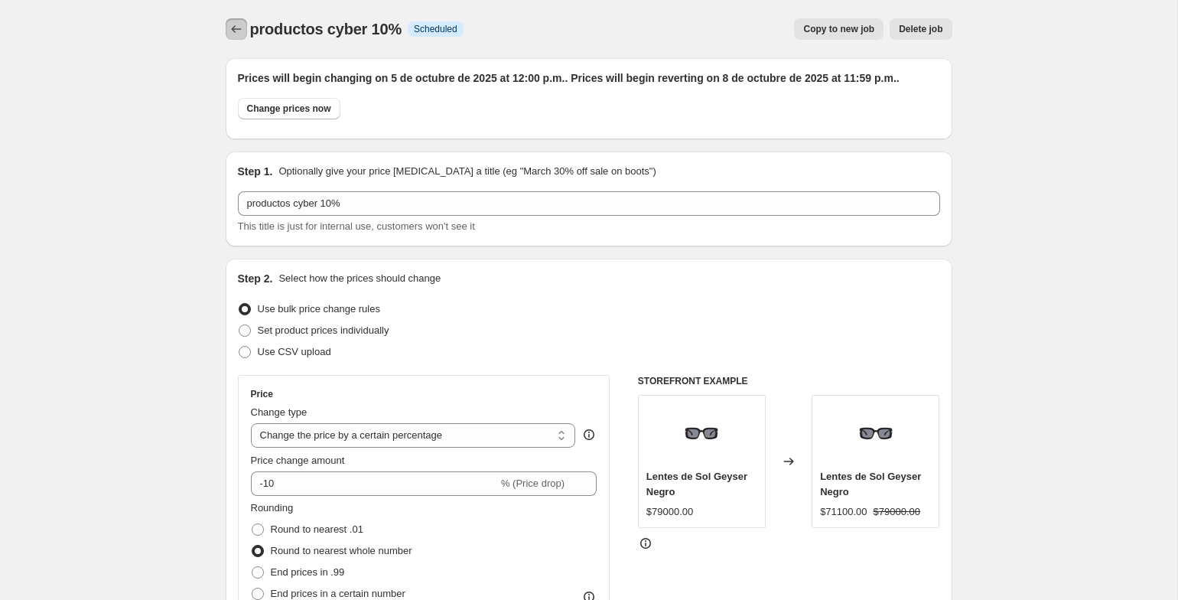
click at [238, 33] on icon "Price change jobs" at bounding box center [236, 28] width 15 height 15
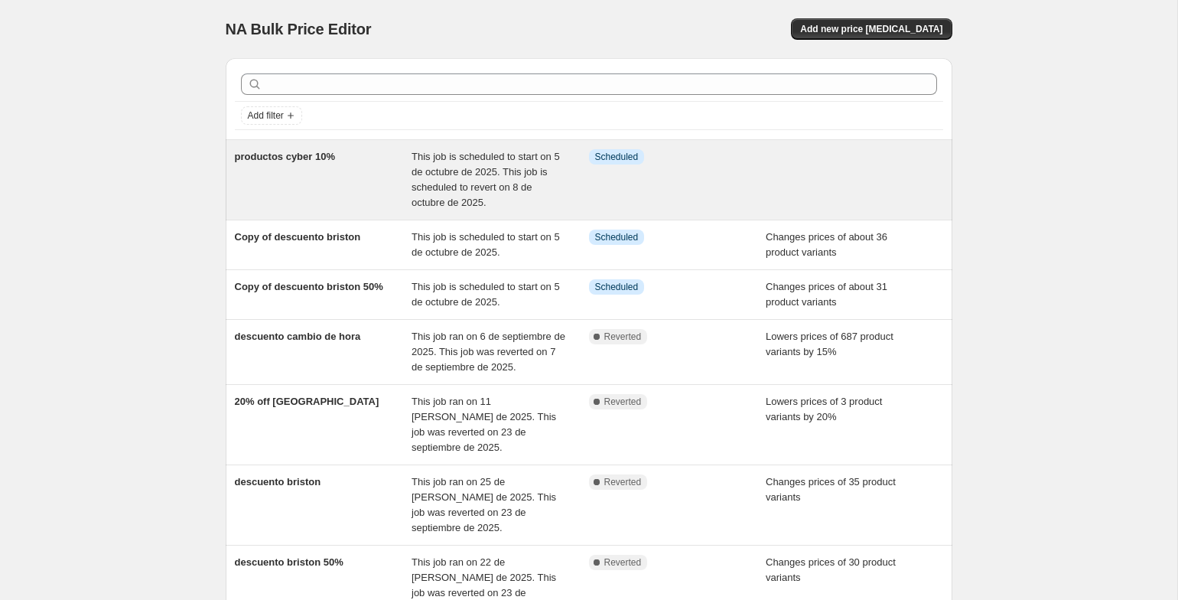
click at [691, 166] on div "Info Scheduled" at bounding box center [677, 179] width 177 height 61
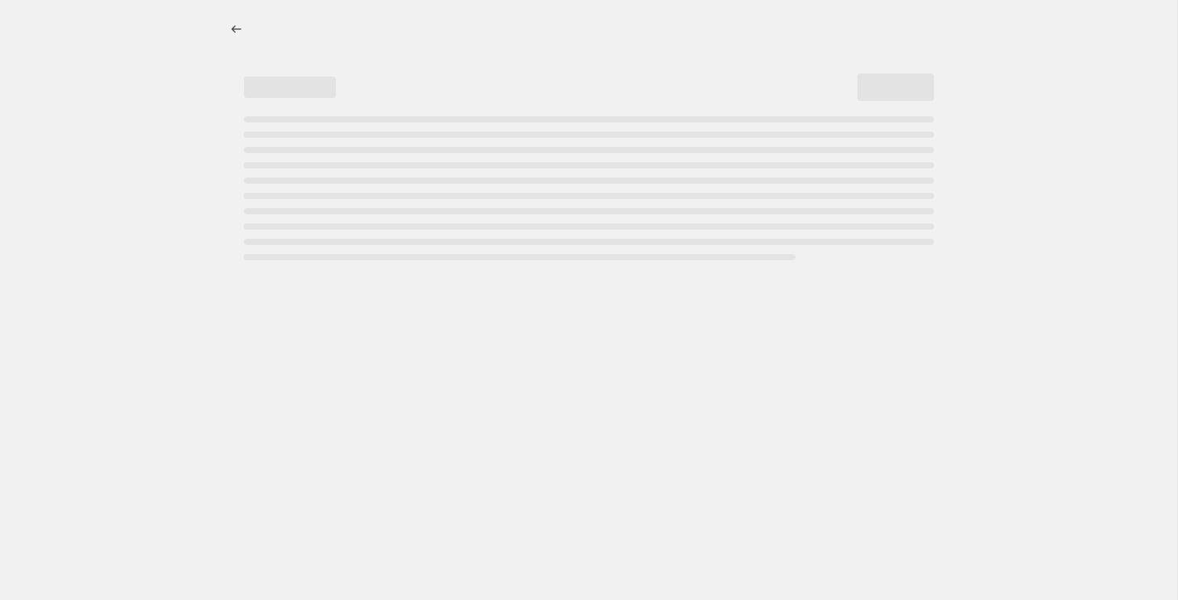
select select "percentage"
select select "tag"
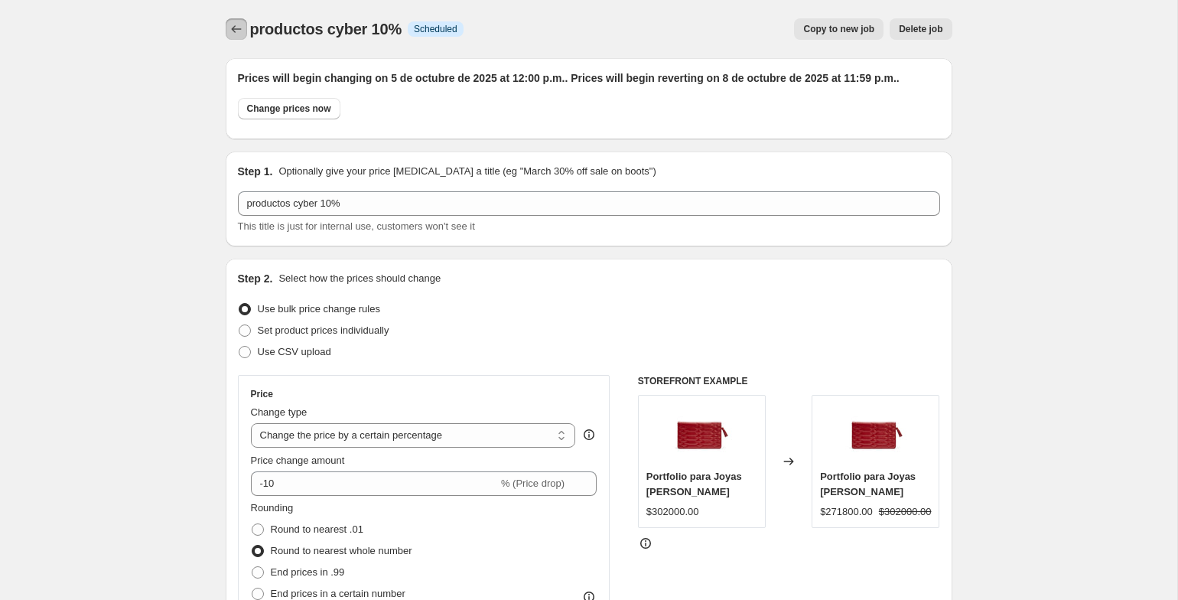
click at [236, 28] on icon "Price change jobs" at bounding box center [236, 28] width 15 height 15
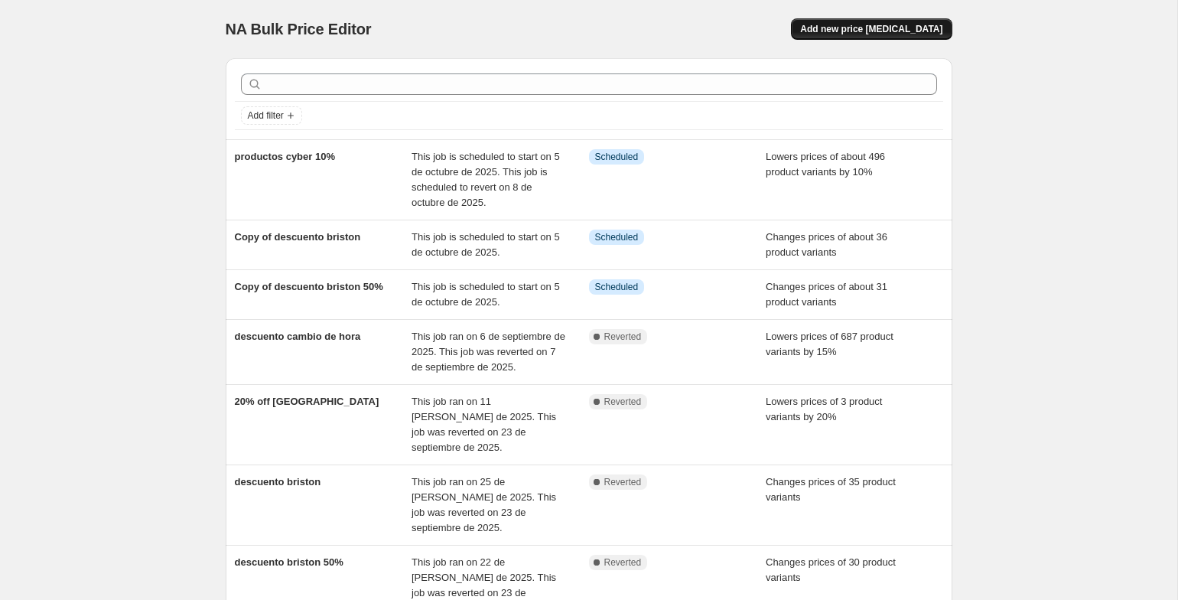
click at [899, 34] on span "Add new price [MEDICAL_DATA]" at bounding box center [871, 29] width 142 height 12
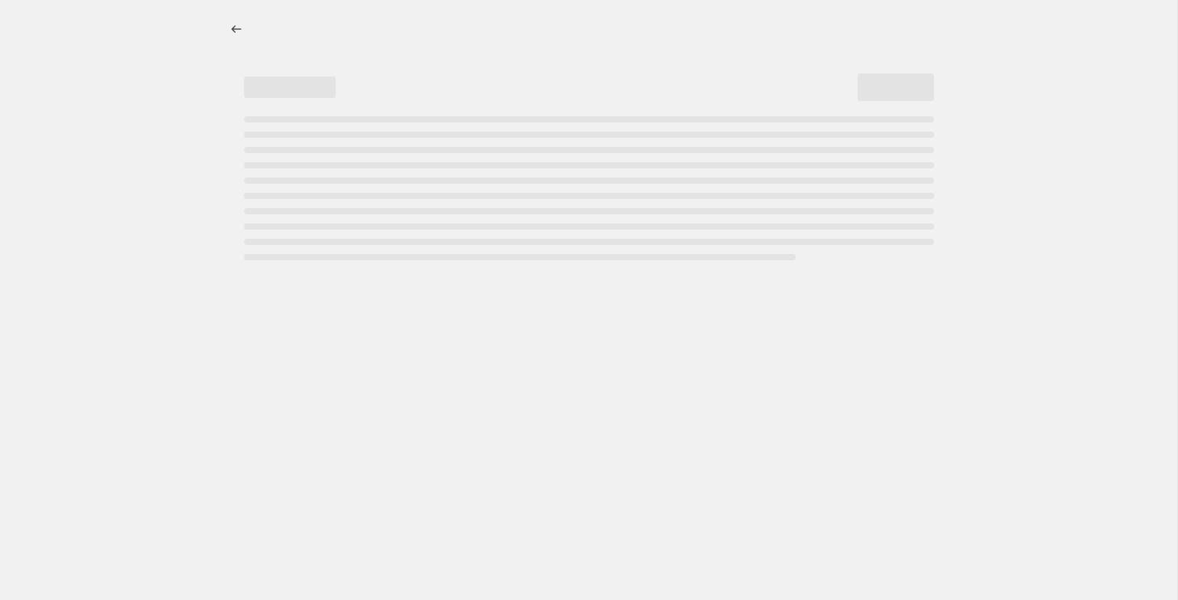
select select "percentage"
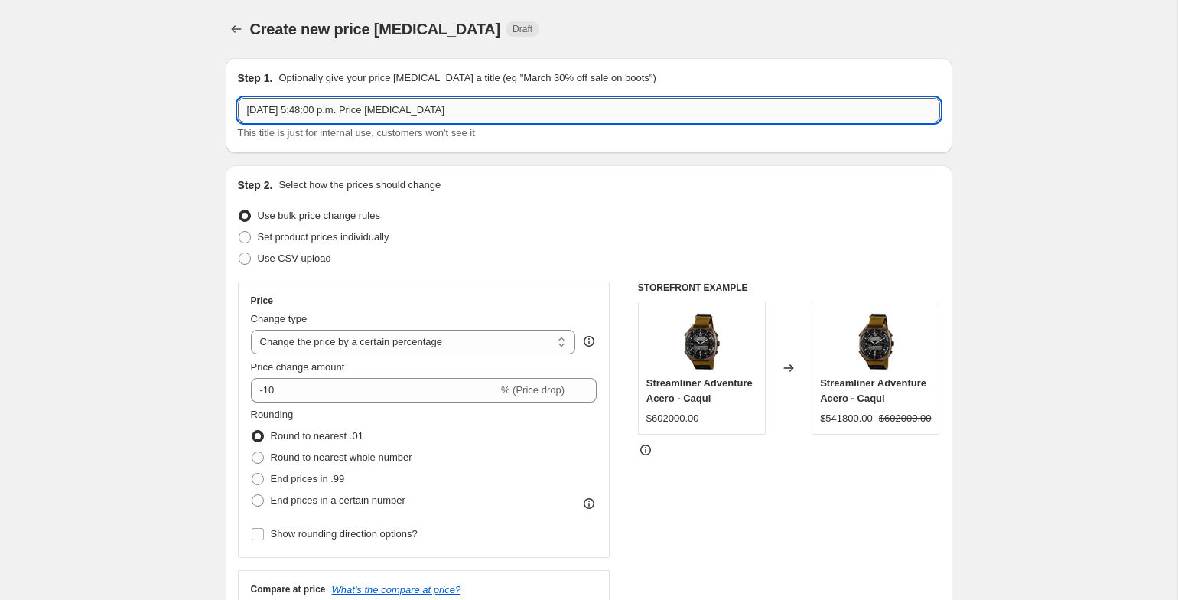
click at [536, 106] on input "[DATE] 5:48:00 p.m. Price [MEDICAL_DATA]" at bounding box center [589, 110] width 702 height 24
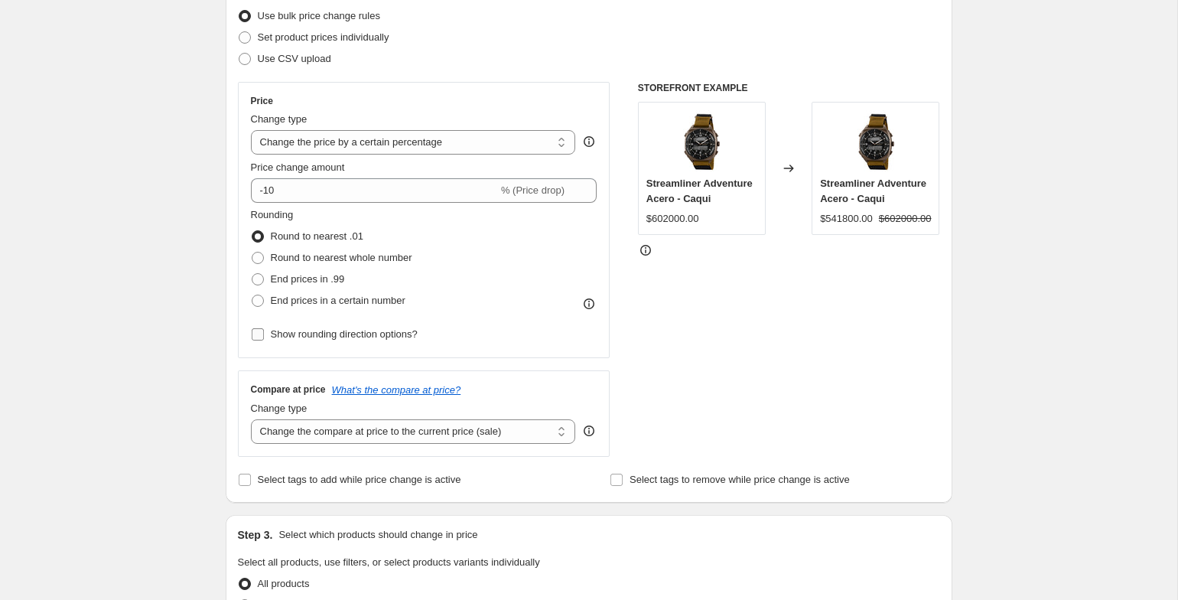
scroll to position [251, 0]
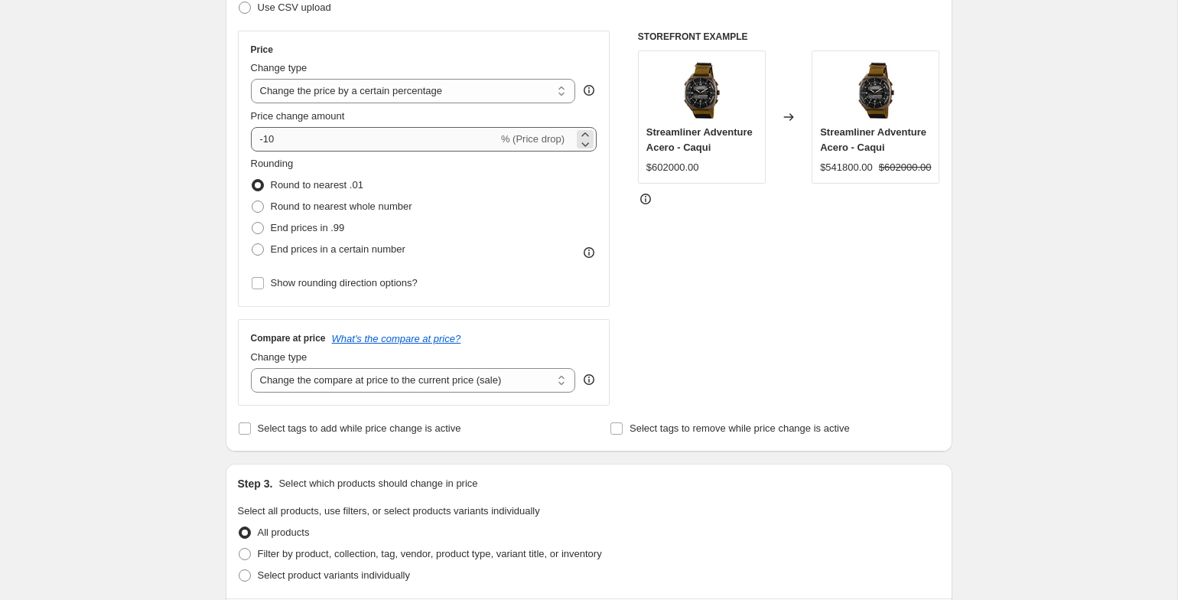
type input "cyber 15%"
click at [328, 145] on input "-10" at bounding box center [374, 139] width 247 height 24
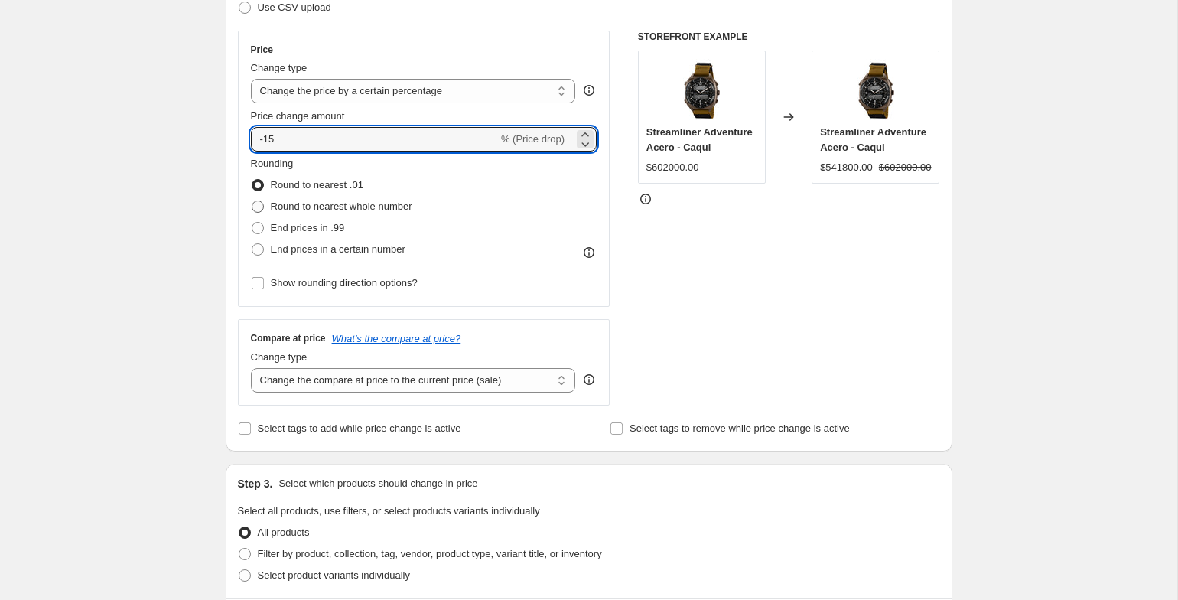
type input "-15"
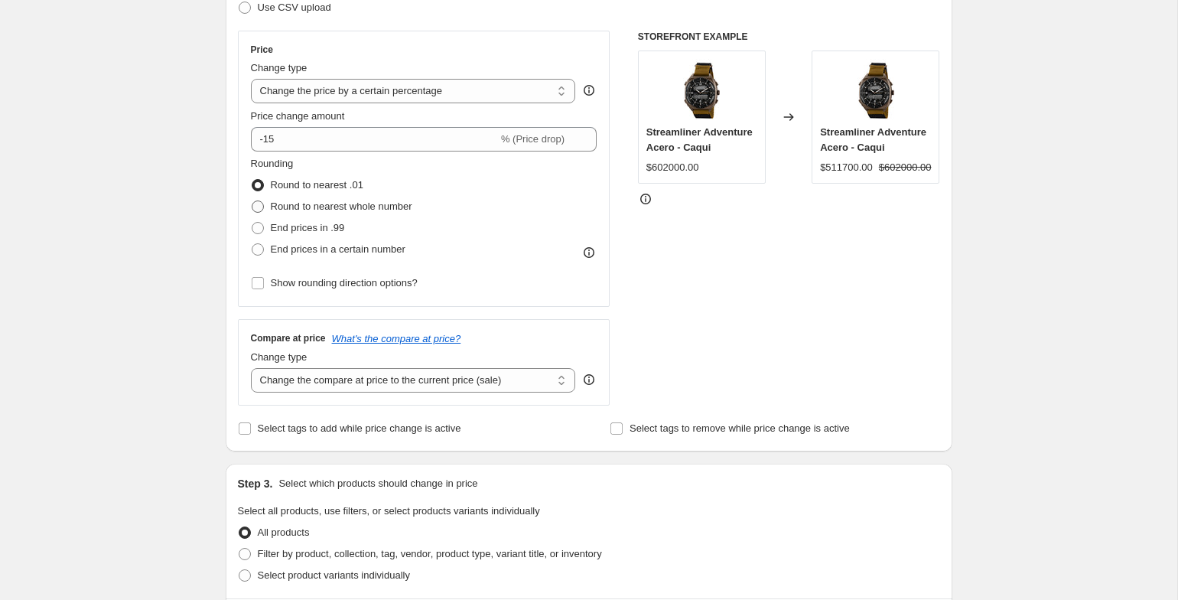
click at [304, 203] on span "Round to nearest whole number" at bounding box center [341, 205] width 141 height 11
click at [252, 201] on input "Round to nearest whole number" at bounding box center [252, 200] width 1 height 1
radio input "true"
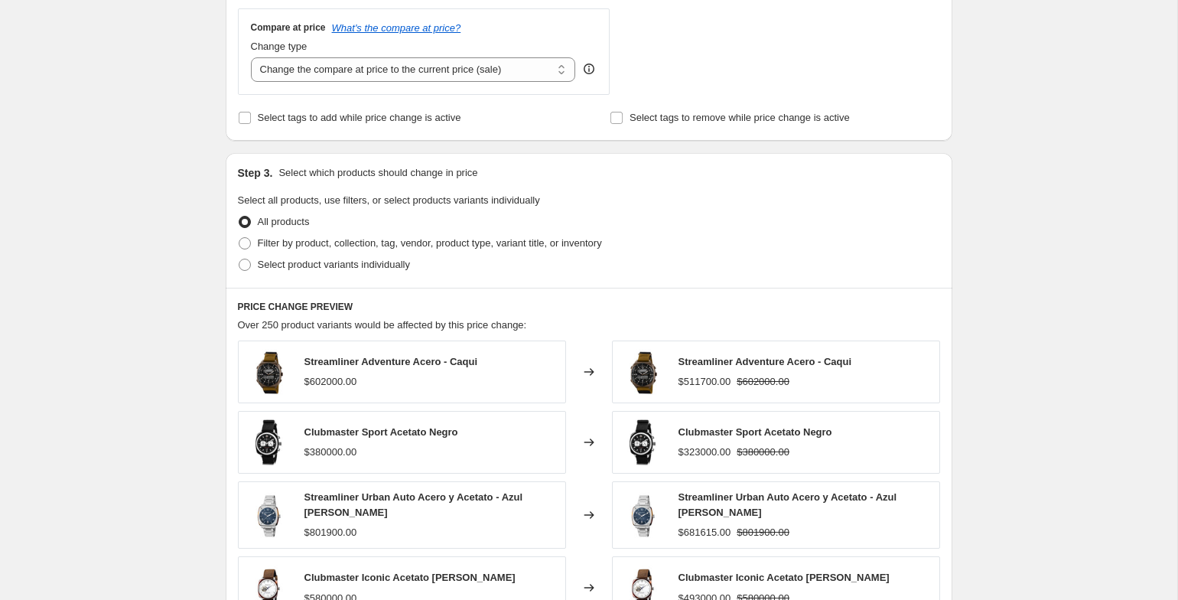
scroll to position [585, 0]
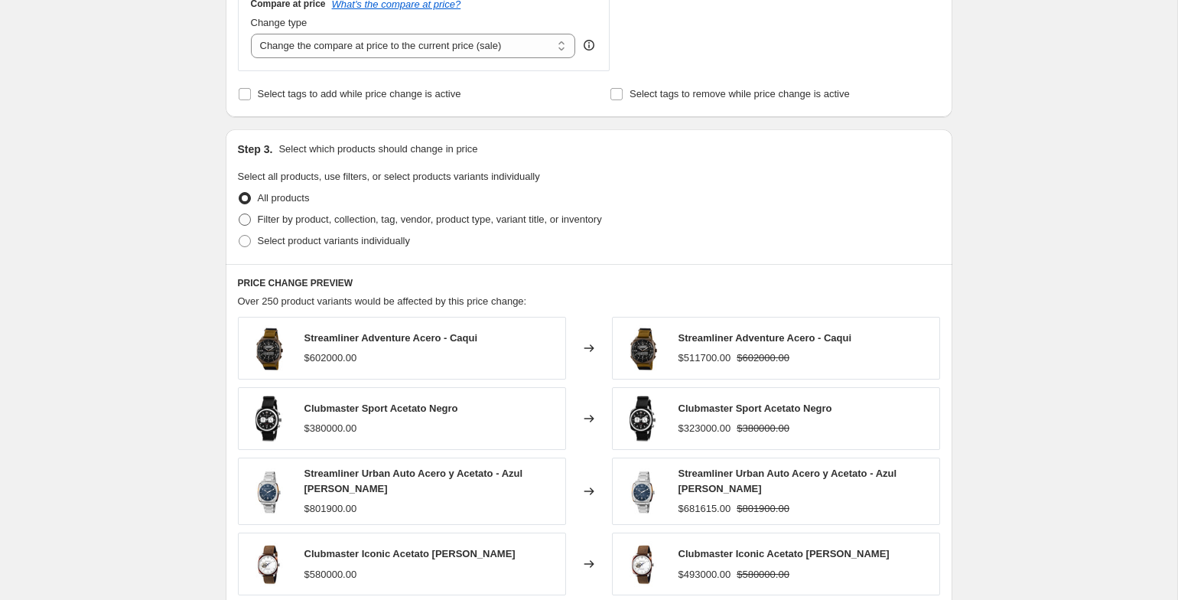
click at [251, 219] on span at bounding box center [245, 220] width 14 height 14
click at [239, 214] on input "Filter by product, collection, tag, vendor, product type, variant title, or inv…" at bounding box center [239, 213] width 1 height 1
radio input "true"
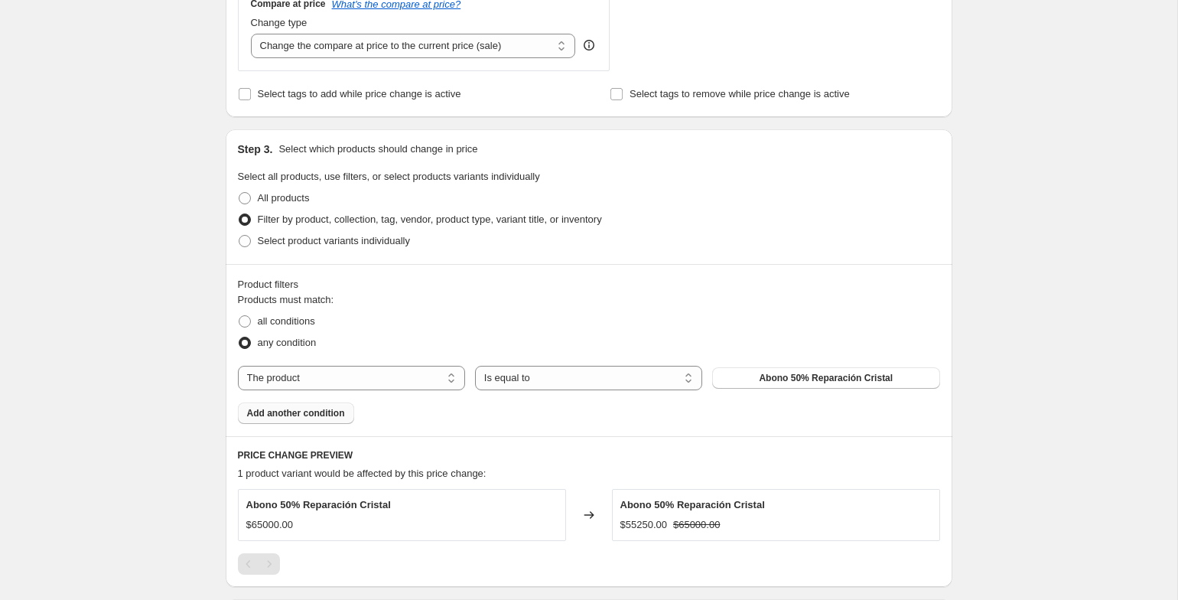
click at [280, 404] on button "Add another condition" at bounding box center [296, 412] width 116 height 21
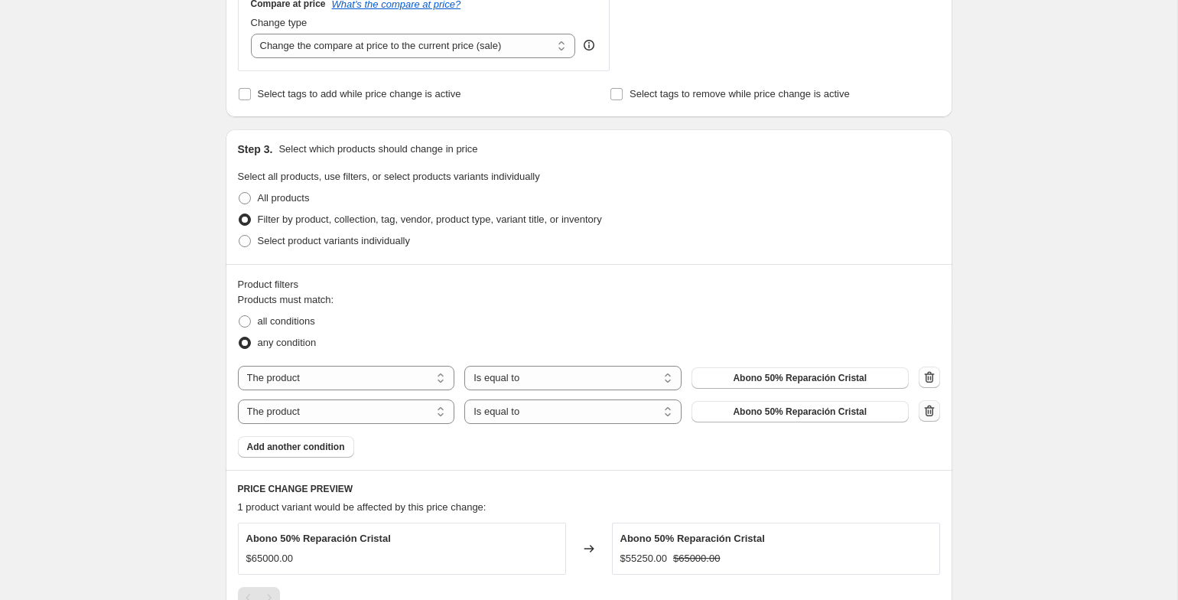
click at [934, 408] on icon "button" at bounding box center [929, 410] width 15 height 15
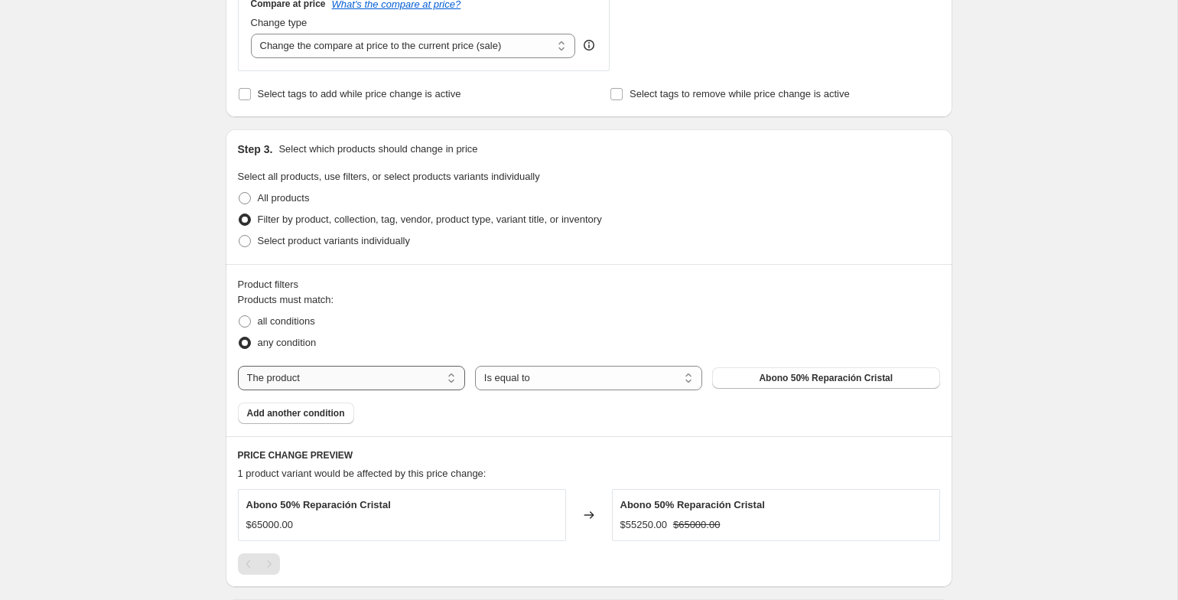
click at [362, 379] on select "The product The product's collection The product's tag The product's vendor The…" at bounding box center [351, 378] width 227 height 24
select select "tag"
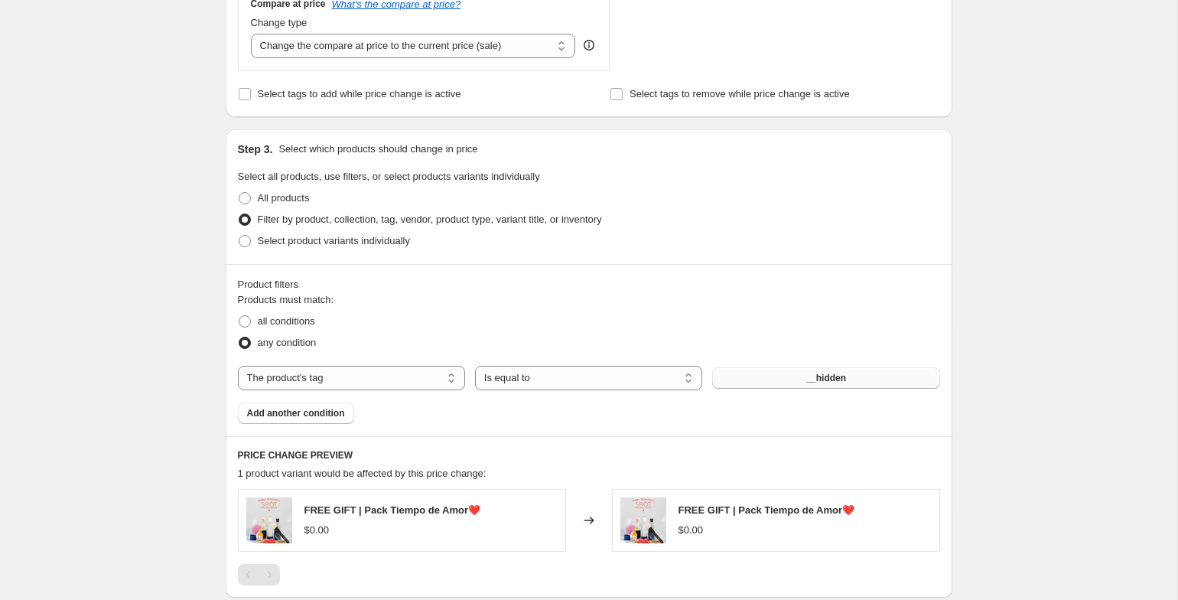
click at [813, 382] on span "__hidden" at bounding box center [825, 378] width 41 height 12
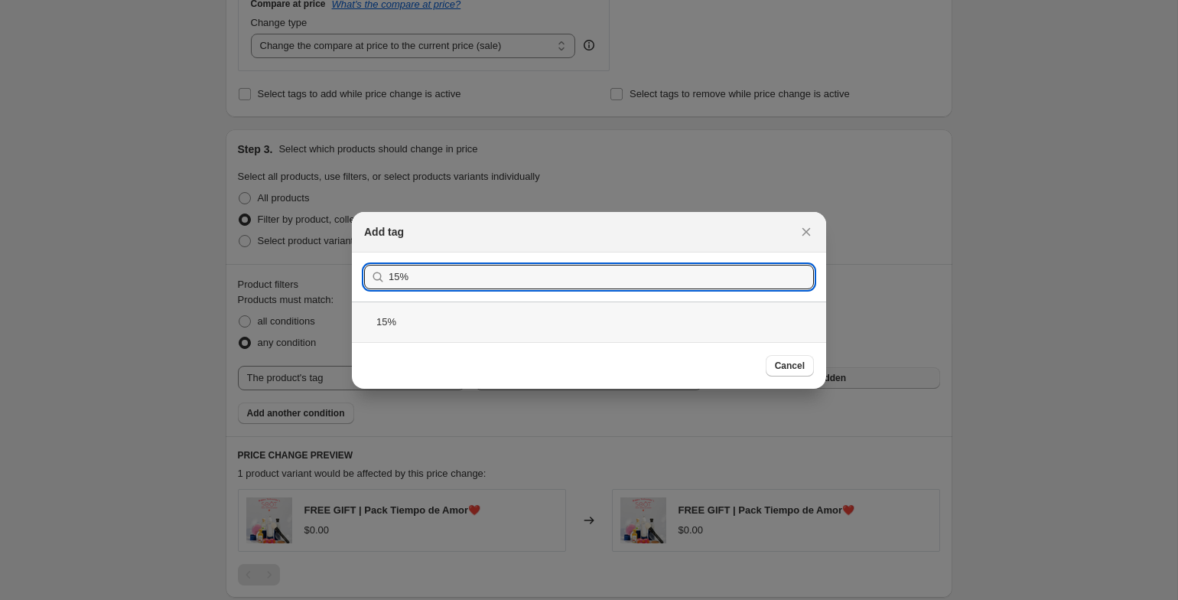
type input "15%"
click at [583, 310] on div "15%" at bounding box center [589, 321] width 474 height 41
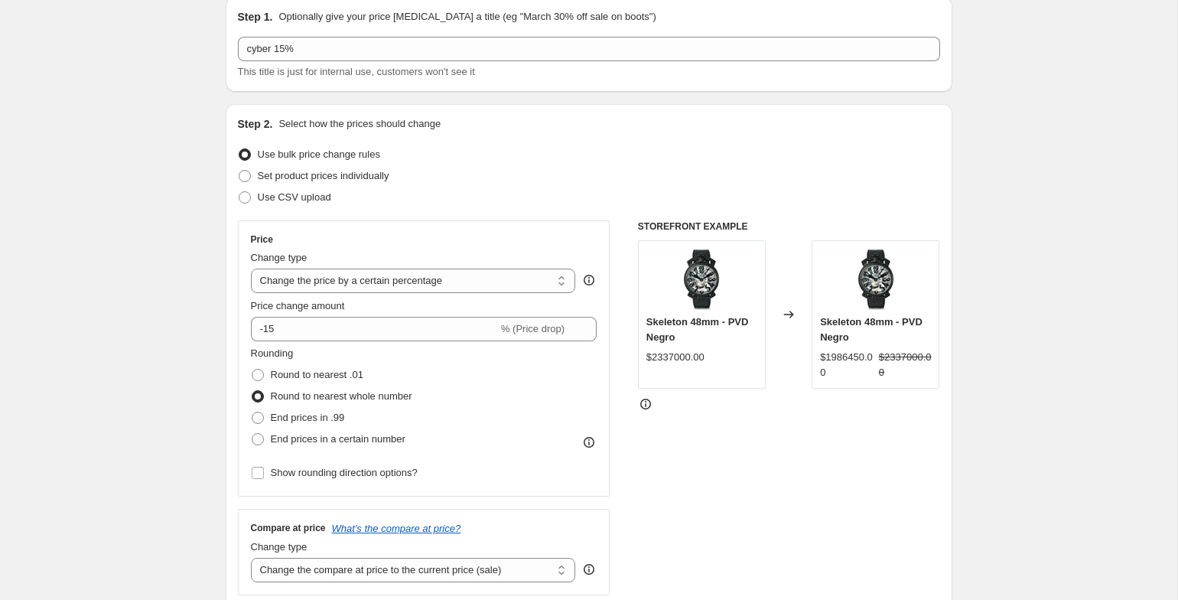
scroll to position [0, 0]
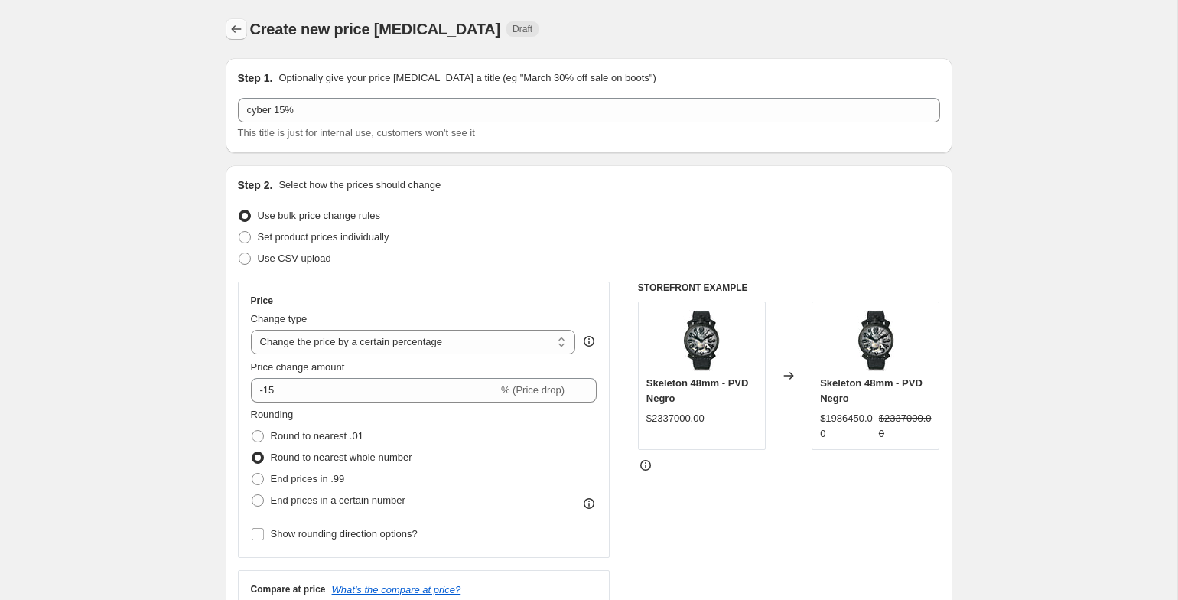
click at [235, 30] on icon "Price change jobs" at bounding box center [236, 28] width 15 height 15
